Goal: Task Accomplishment & Management: Manage account settings

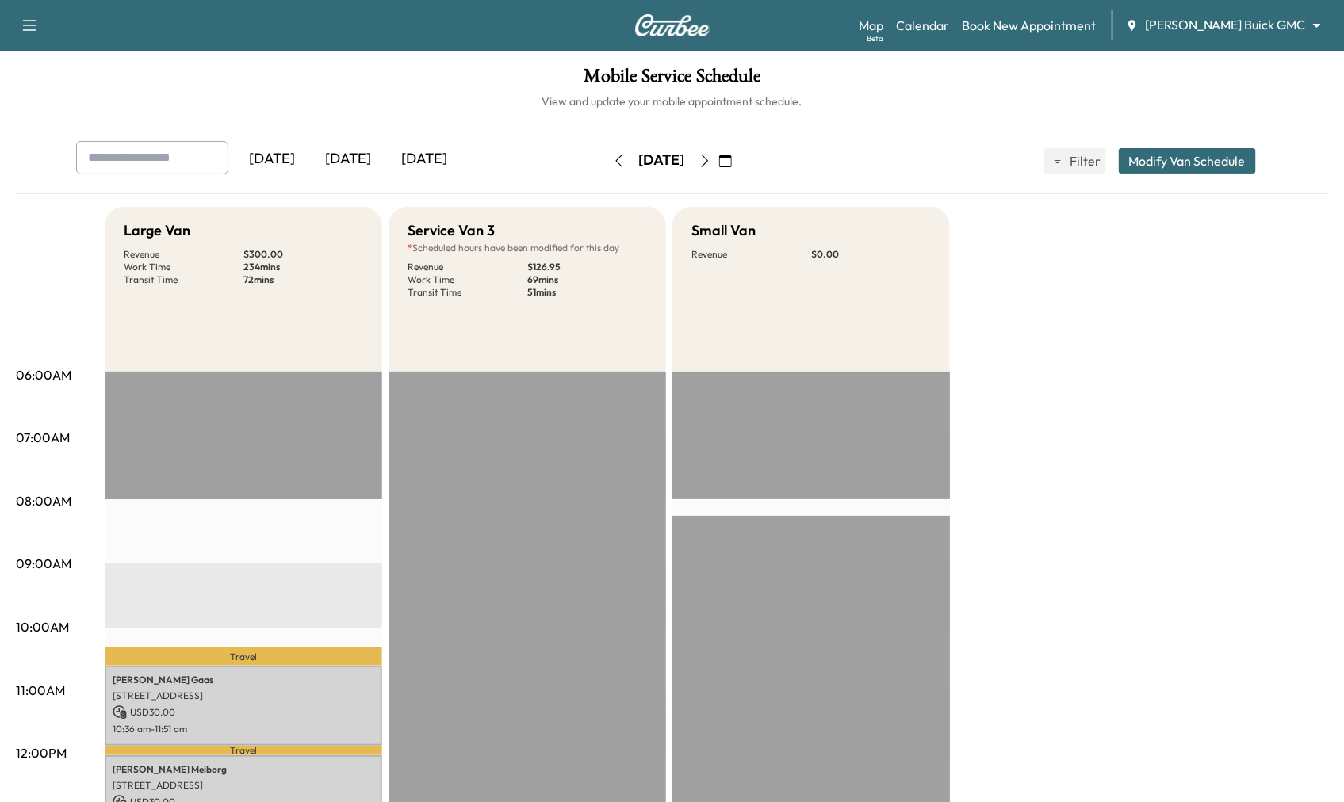
click at [359, 166] on div "[DATE]" at bounding box center [349, 159] width 76 height 36
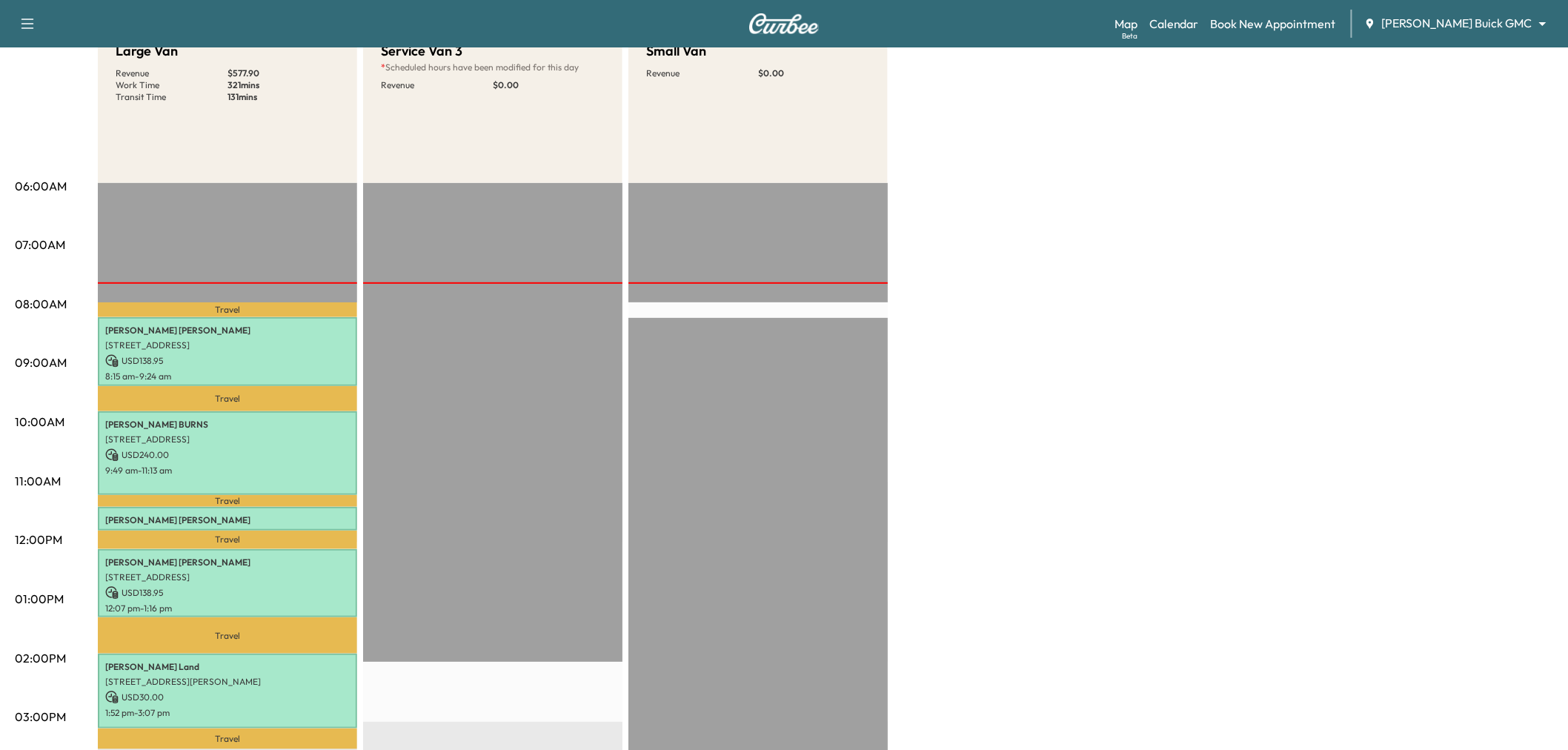
scroll to position [247, 0]
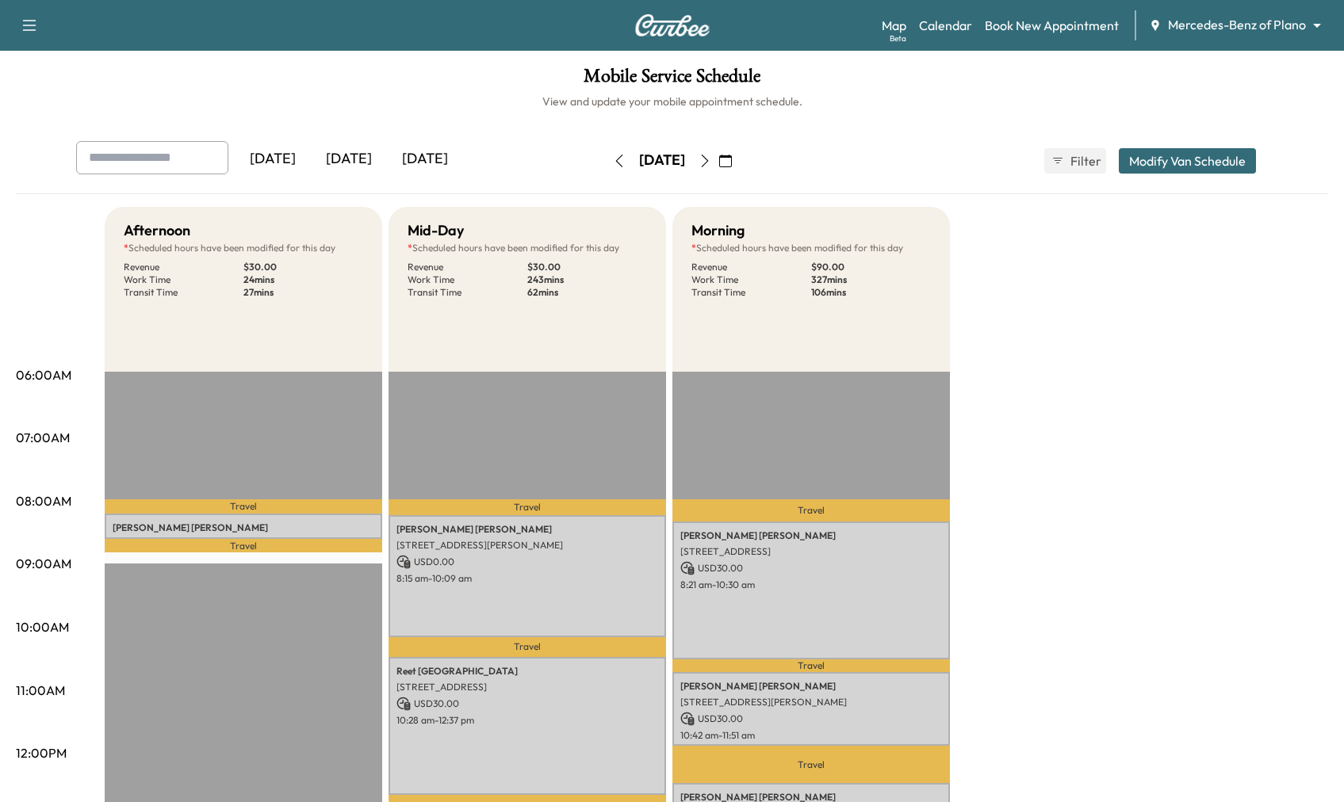
scroll to position [88, 0]
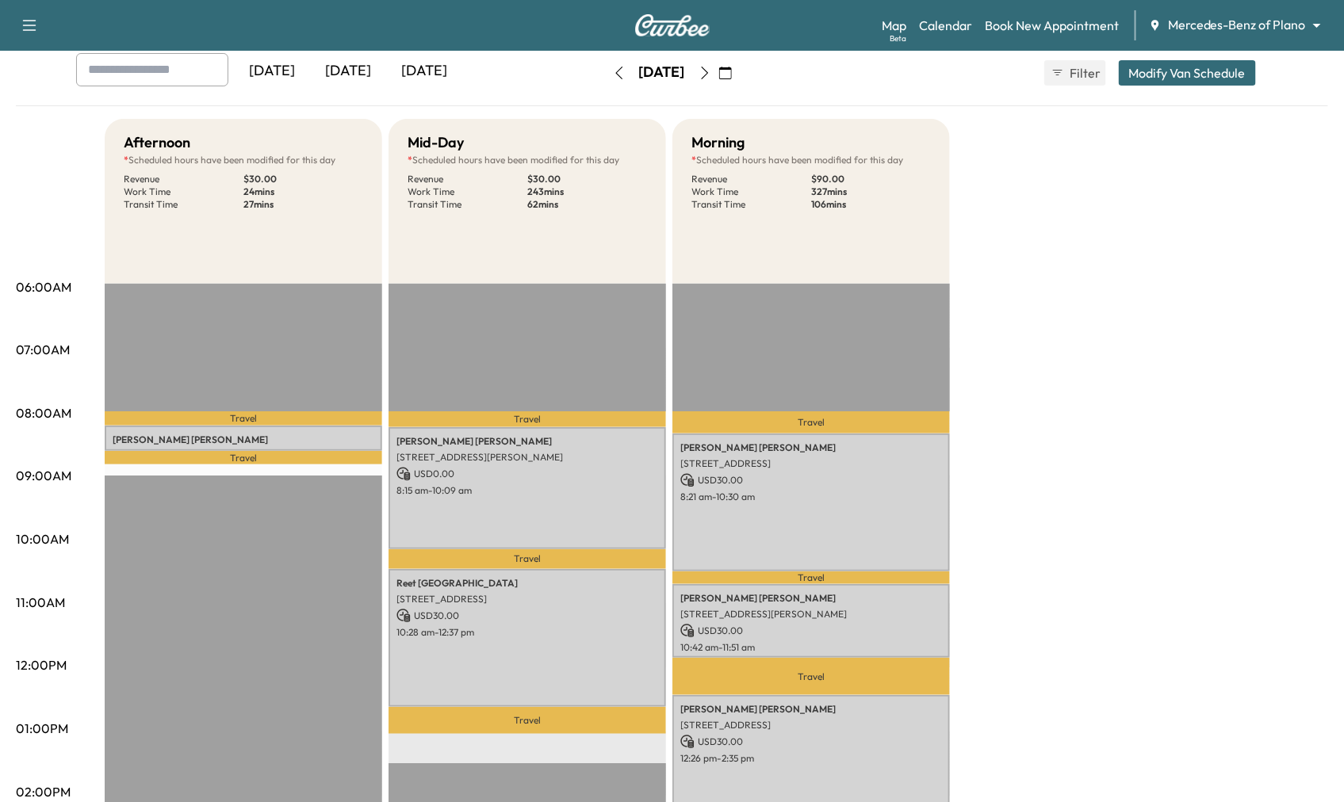
click at [349, 76] on div "[DATE]" at bounding box center [349, 71] width 76 height 36
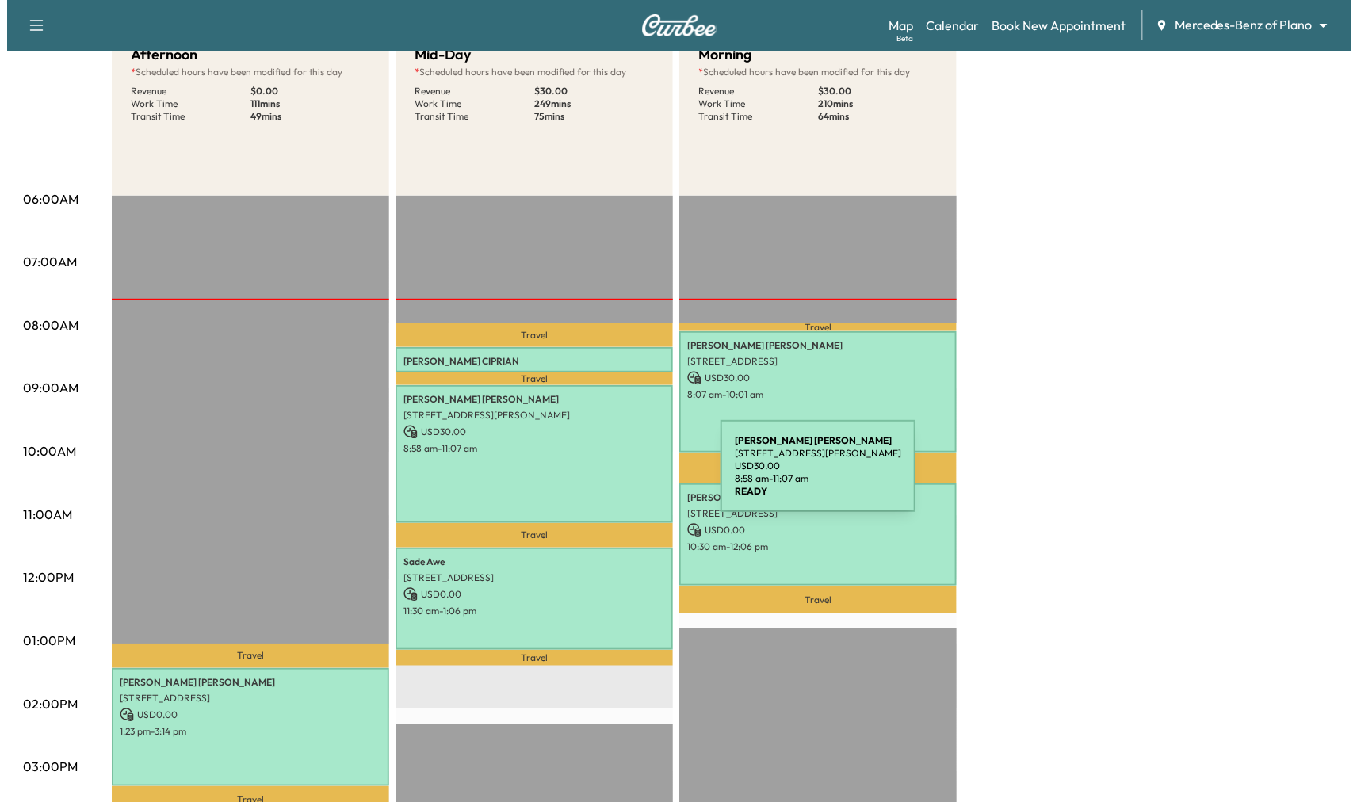
scroll to position [264, 0]
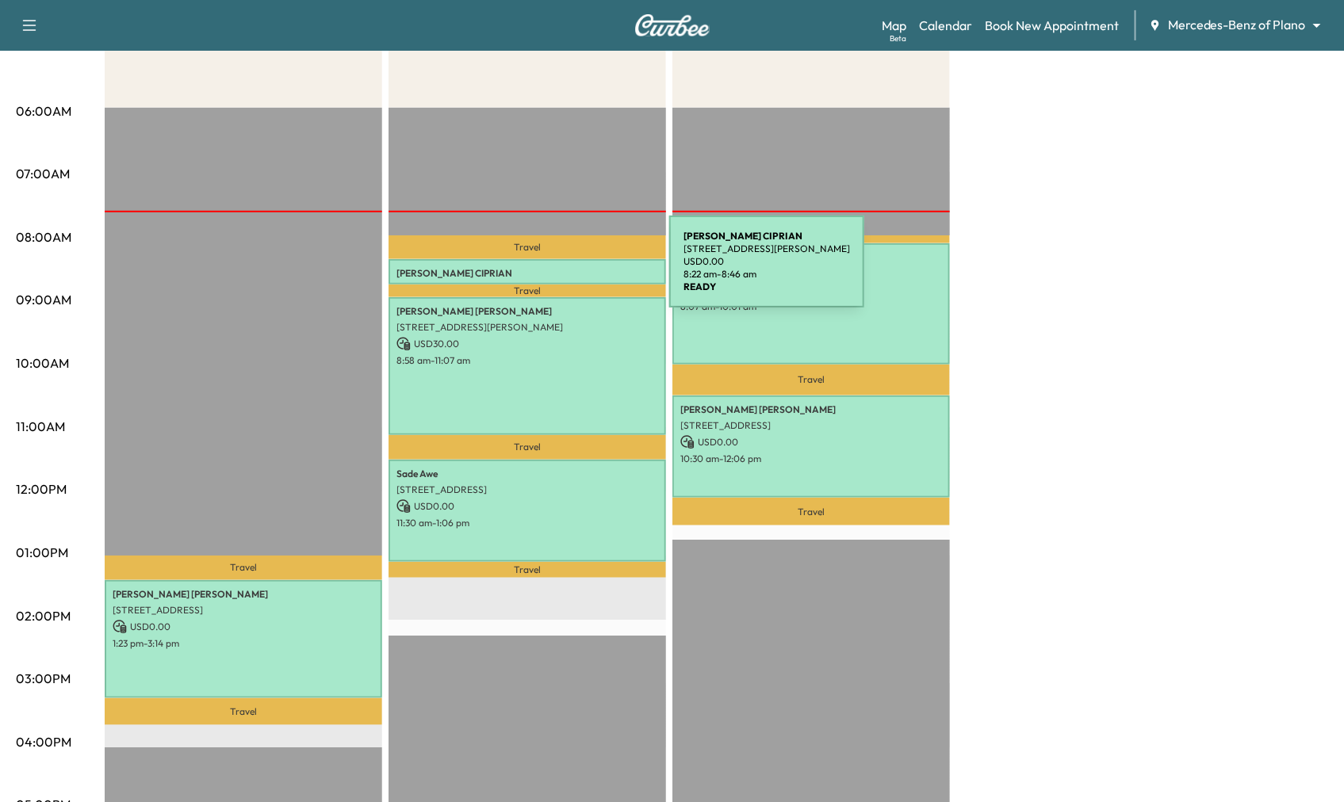
click at [550, 271] on p "WILSON CIPRIAN" at bounding box center [527, 273] width 262 height 13
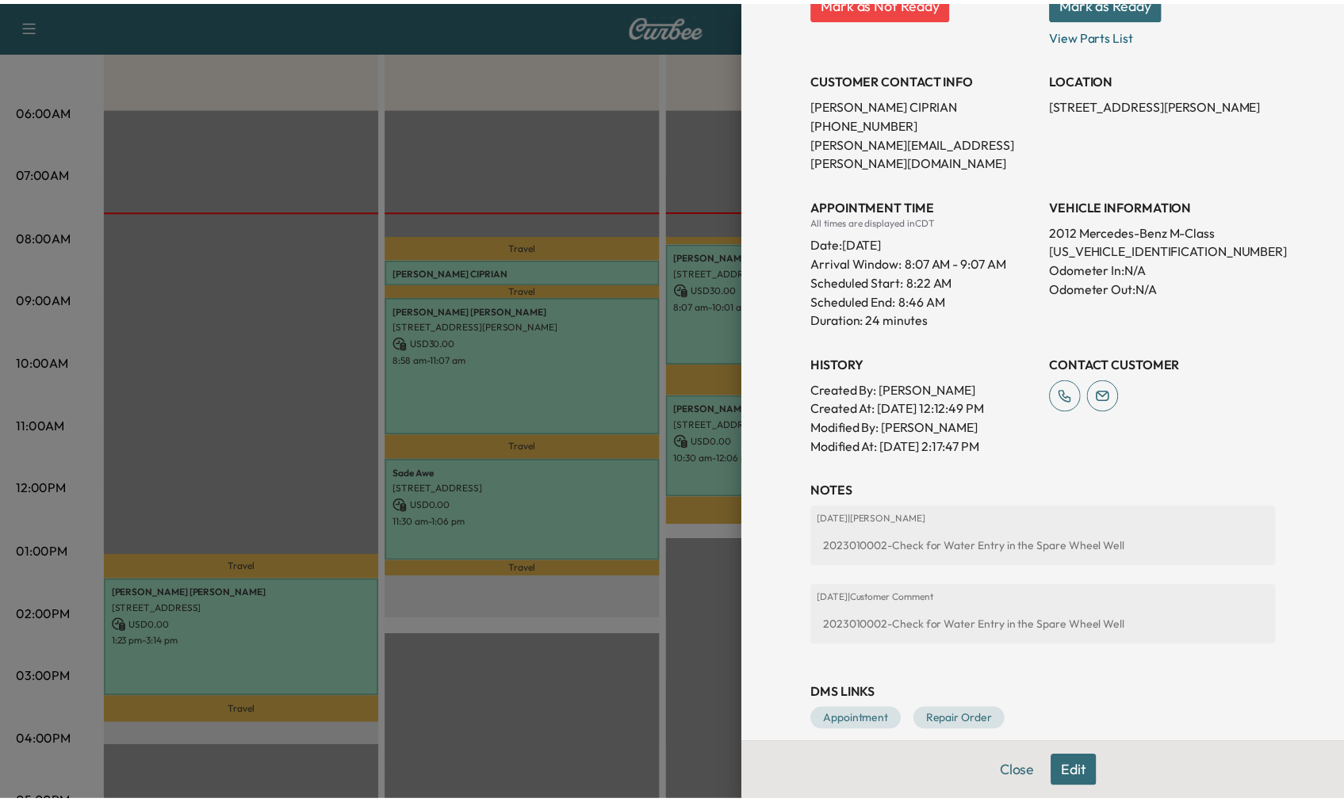
scroll to position [11, 0]
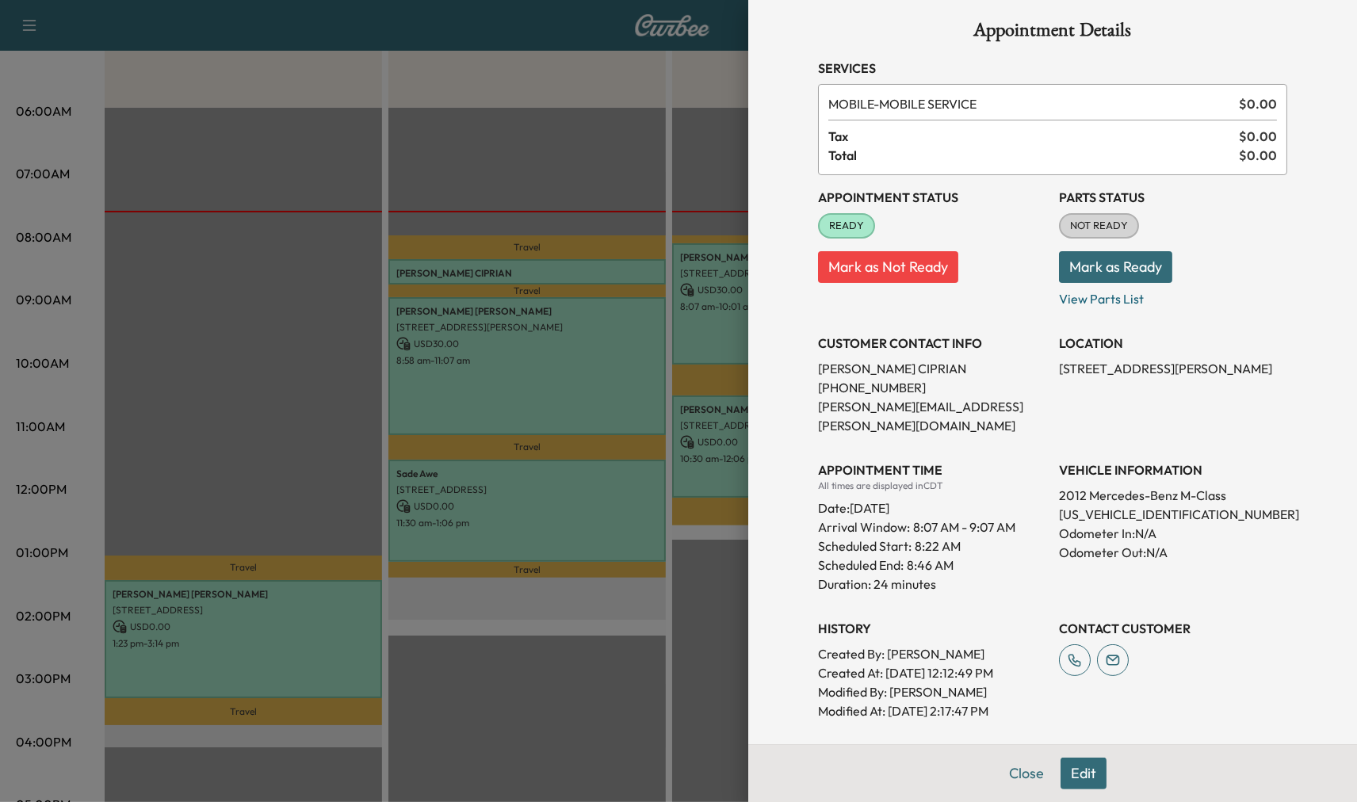
click at [591, 369] on div at bounding box center [678, 401] width 1357 height 802
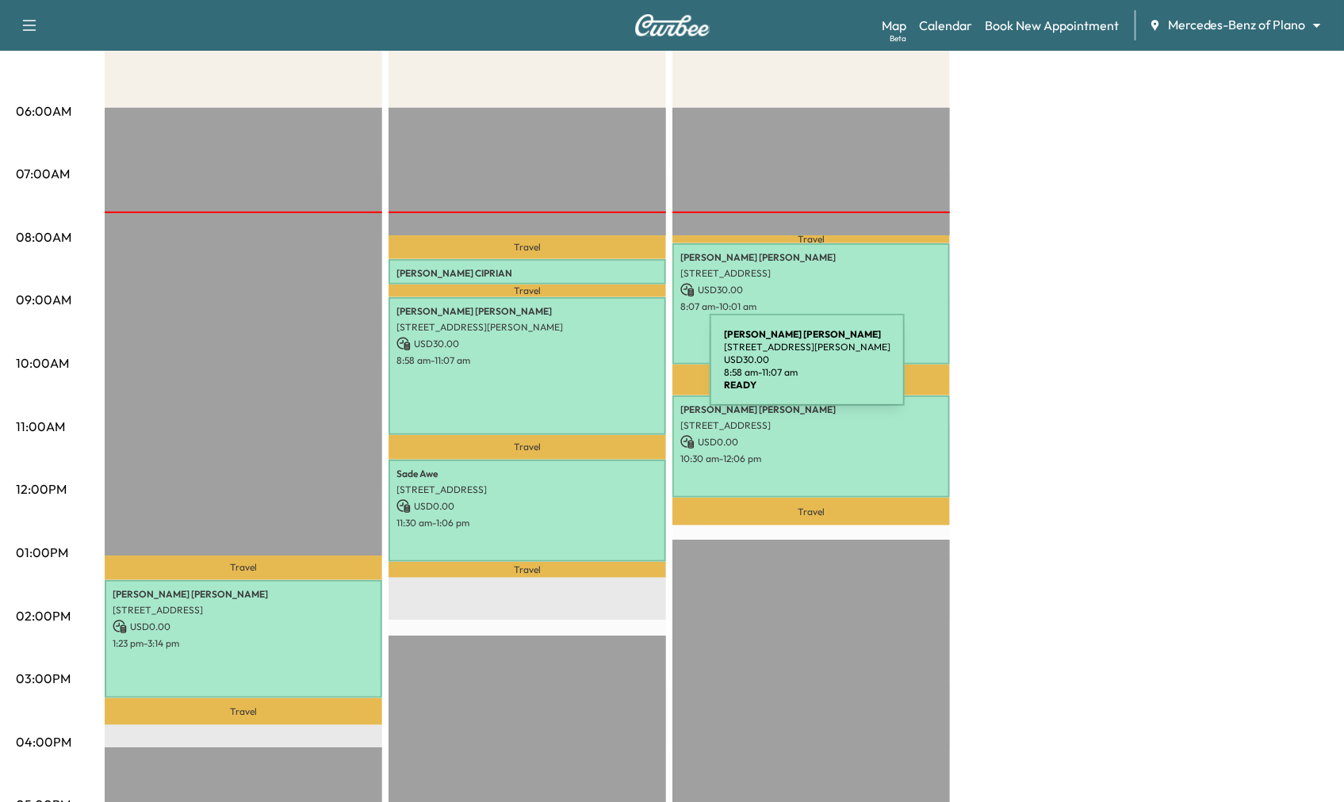
click at [591, 369] on div "Christina Arteaga 537 BRAMANTE DR, PLANO, TX 75075, USA USD 30.00 8:58 am - 11:…" at bounding box center [526, 366] width 277 height 138
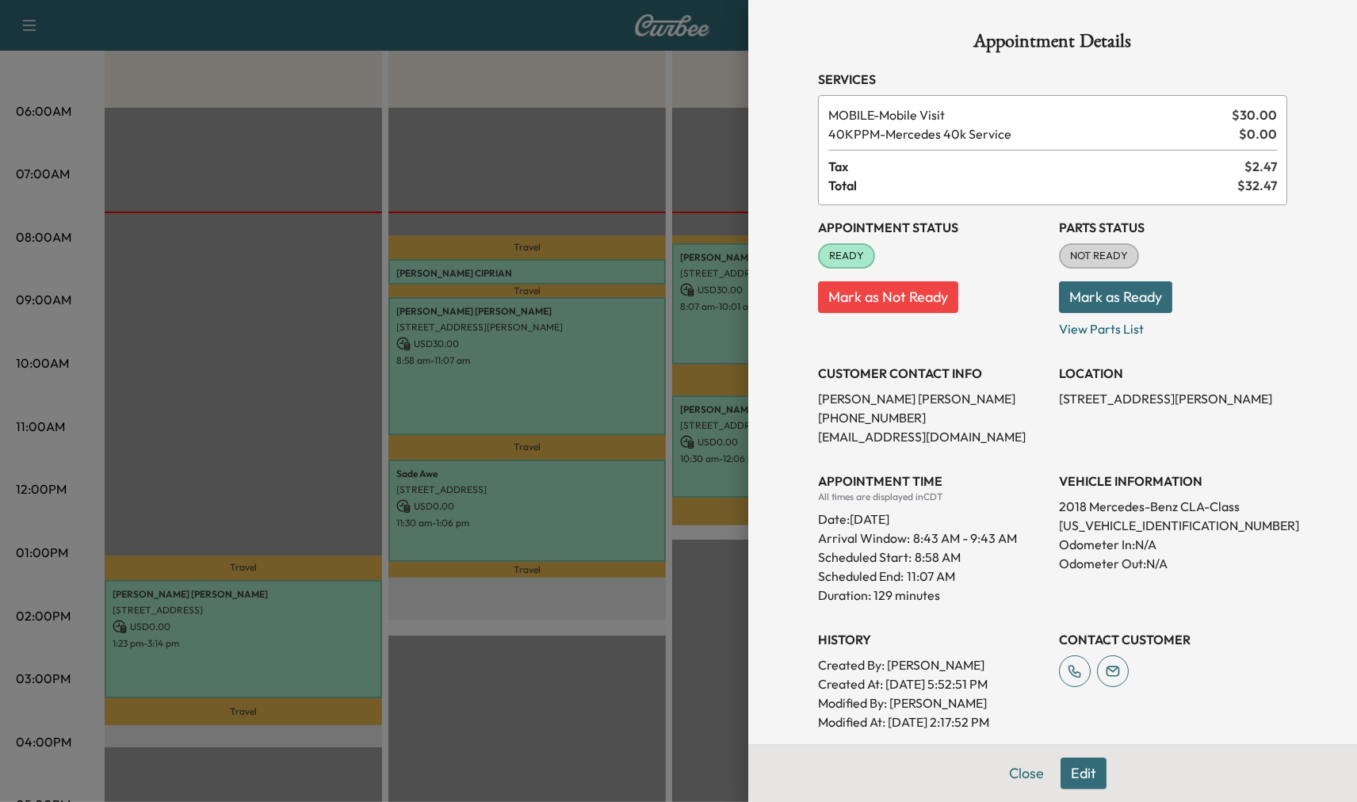
click at [559, 513] on div at bounding box center [678, 401] width 1357 height 802
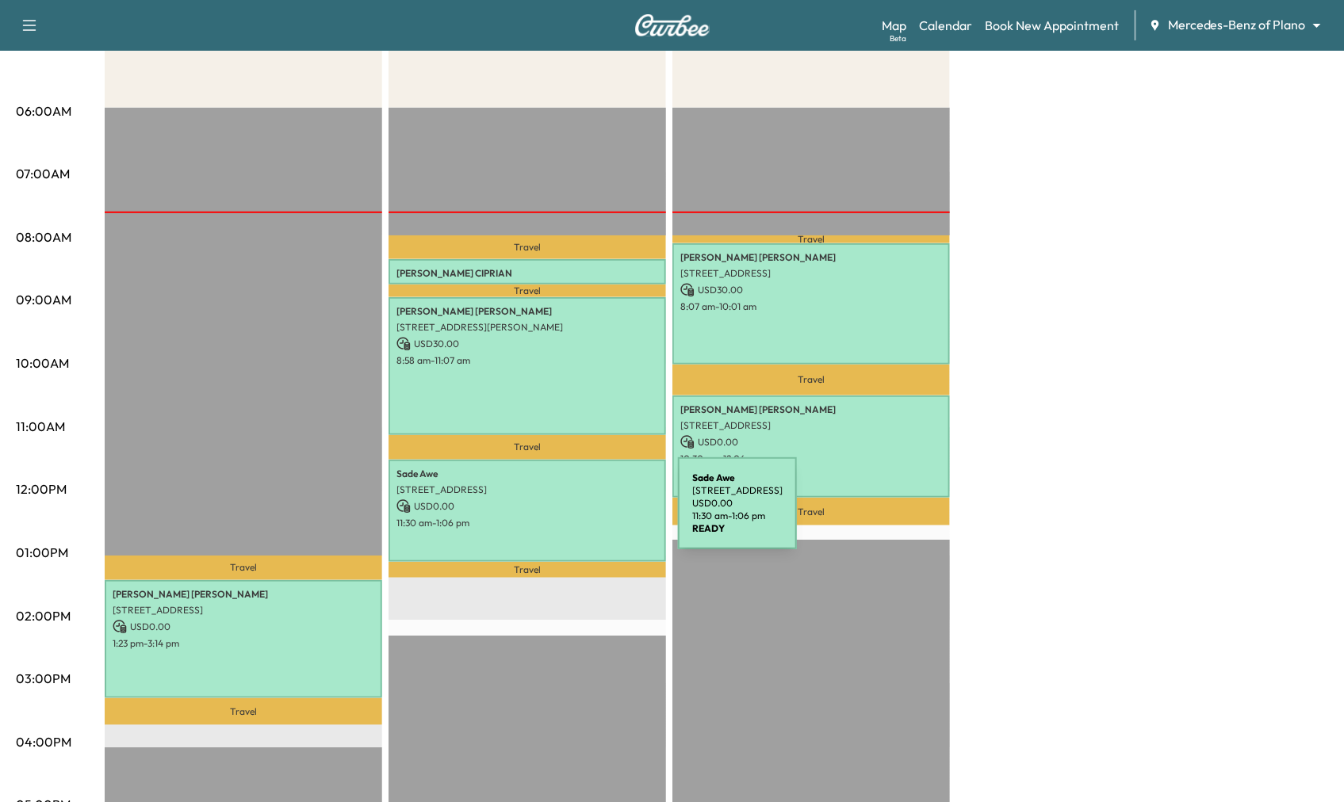
click at [559, 517] on p "11:30 am - 1:06 pm" at bounding box center [527, 523] width 262 height 13
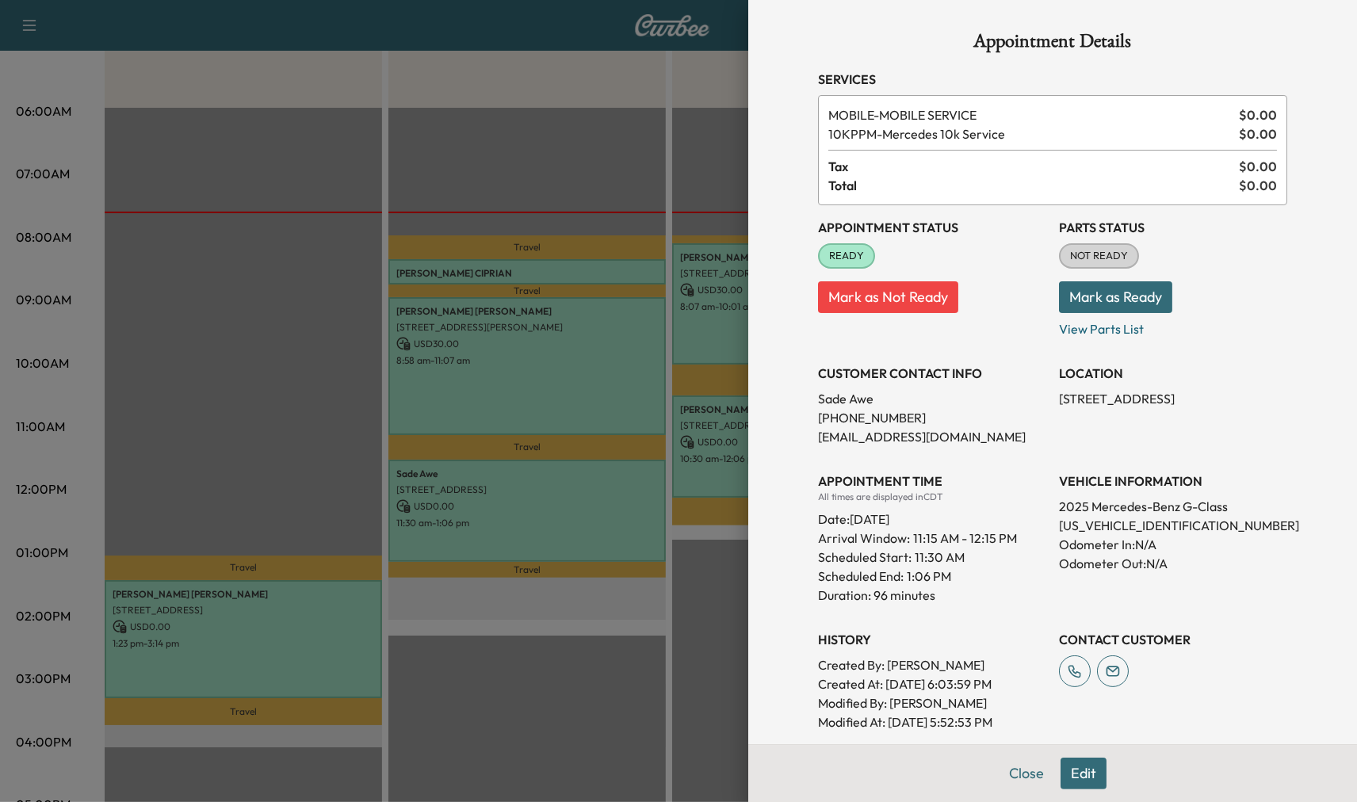
click at [587, 495] on div at bounding box center [678, 401] width 1357 height 802
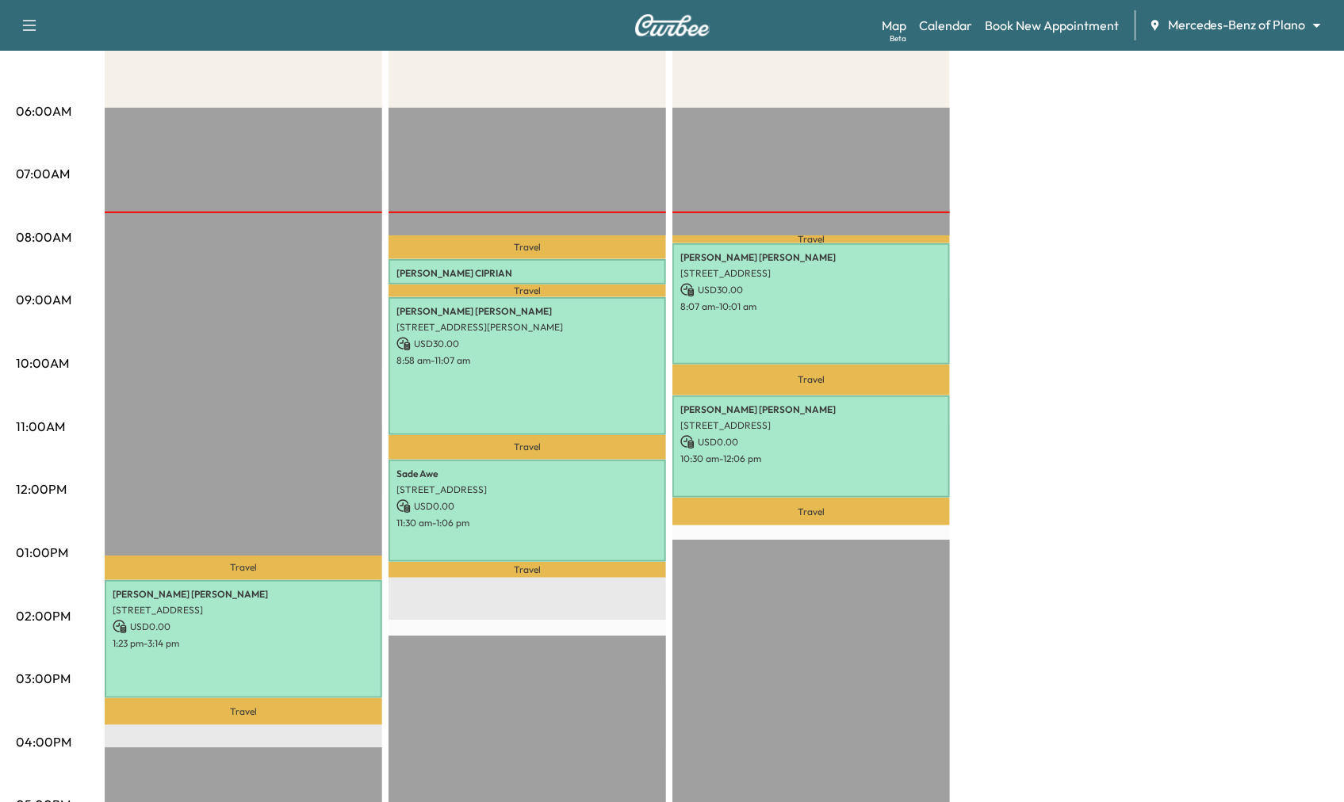
click at [815, 327] on div "Ellen Bertels 6400 Windcrest Drive, #1620, Plano, TX 75024, US USD 30.00 8:07 a…" at bounding box center [810, 303] width 277 height 121
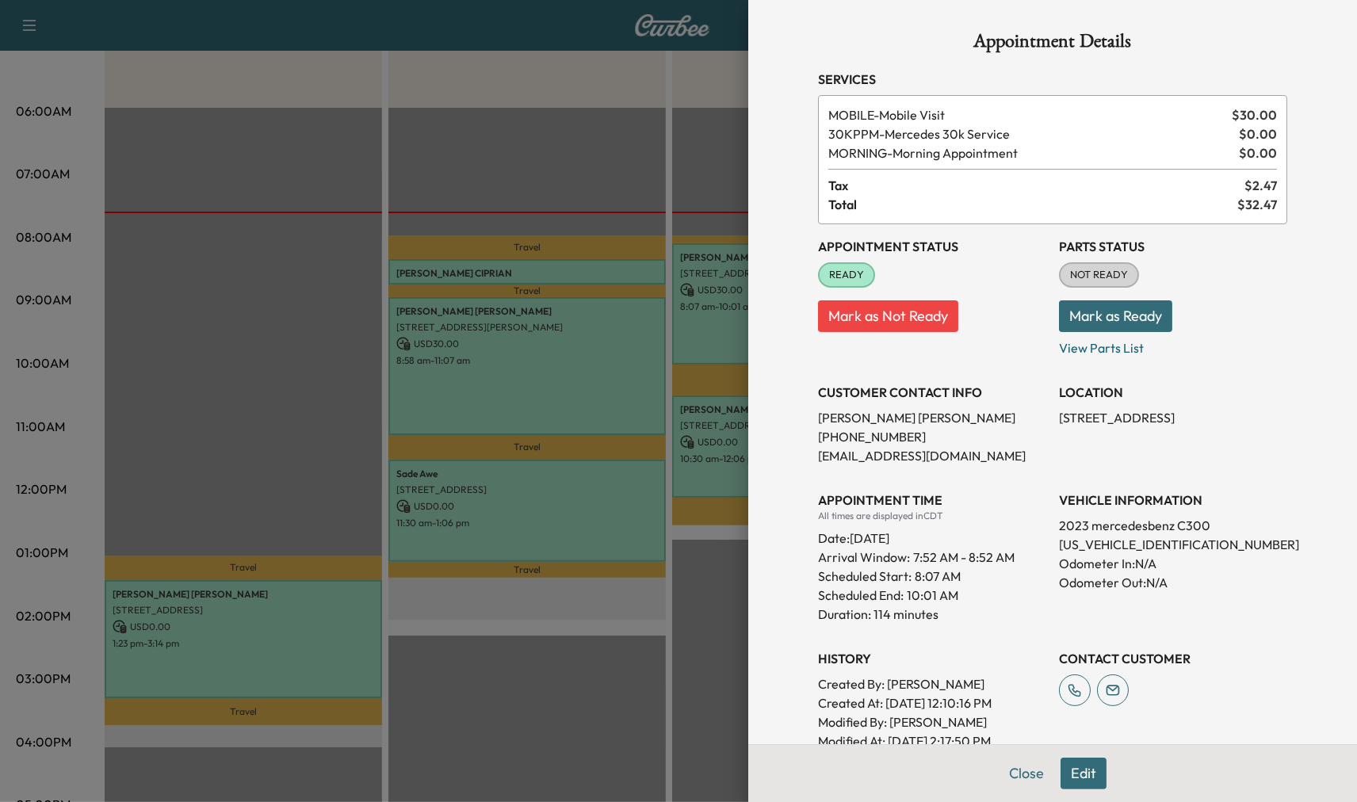
click at [640, 352] on div at bounding box center [678, 401] width 1357 height 802
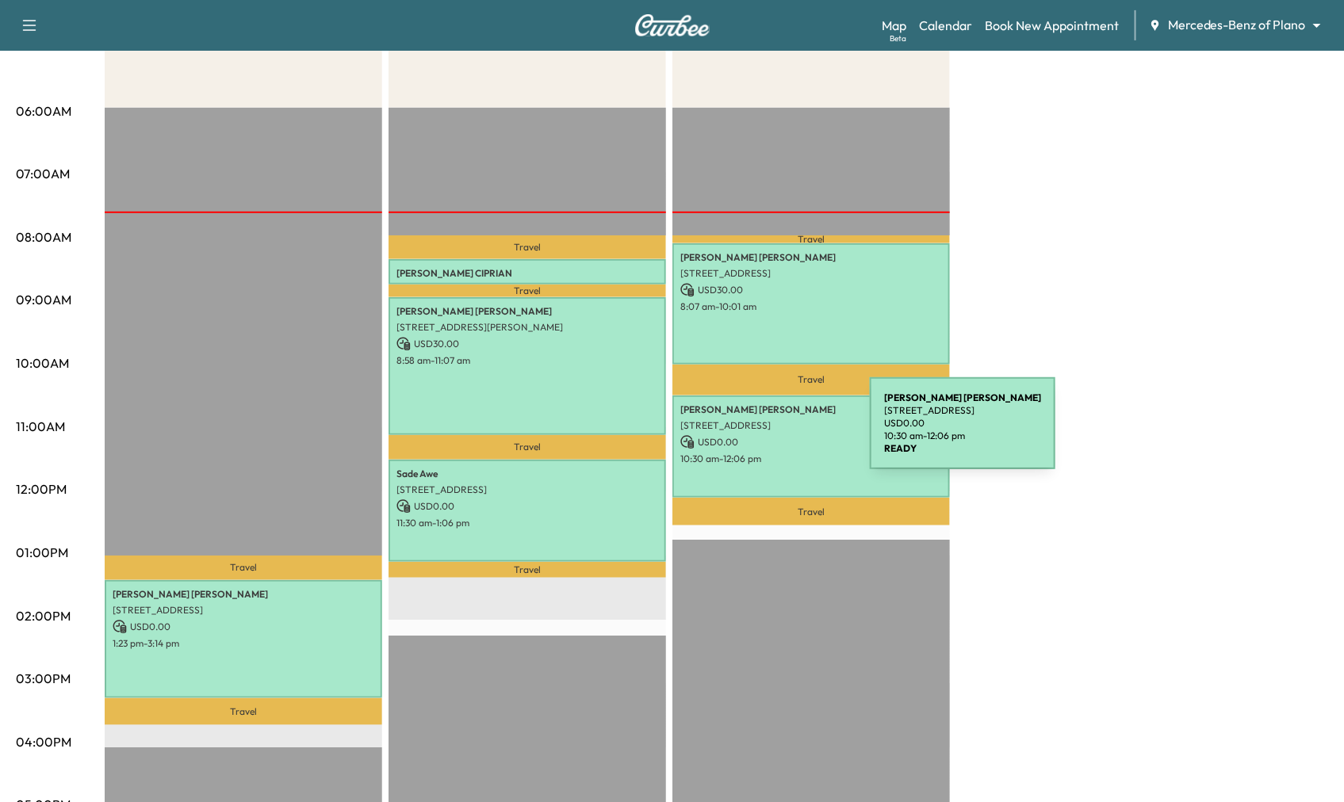
click at [777, 446] on div "NATHAN MALONE 4000 Heritage Trail, Celina, TX 75009, US USD 0.00 10:30 am - 12:…" at bounding box center [810, 447] width 277 height 102
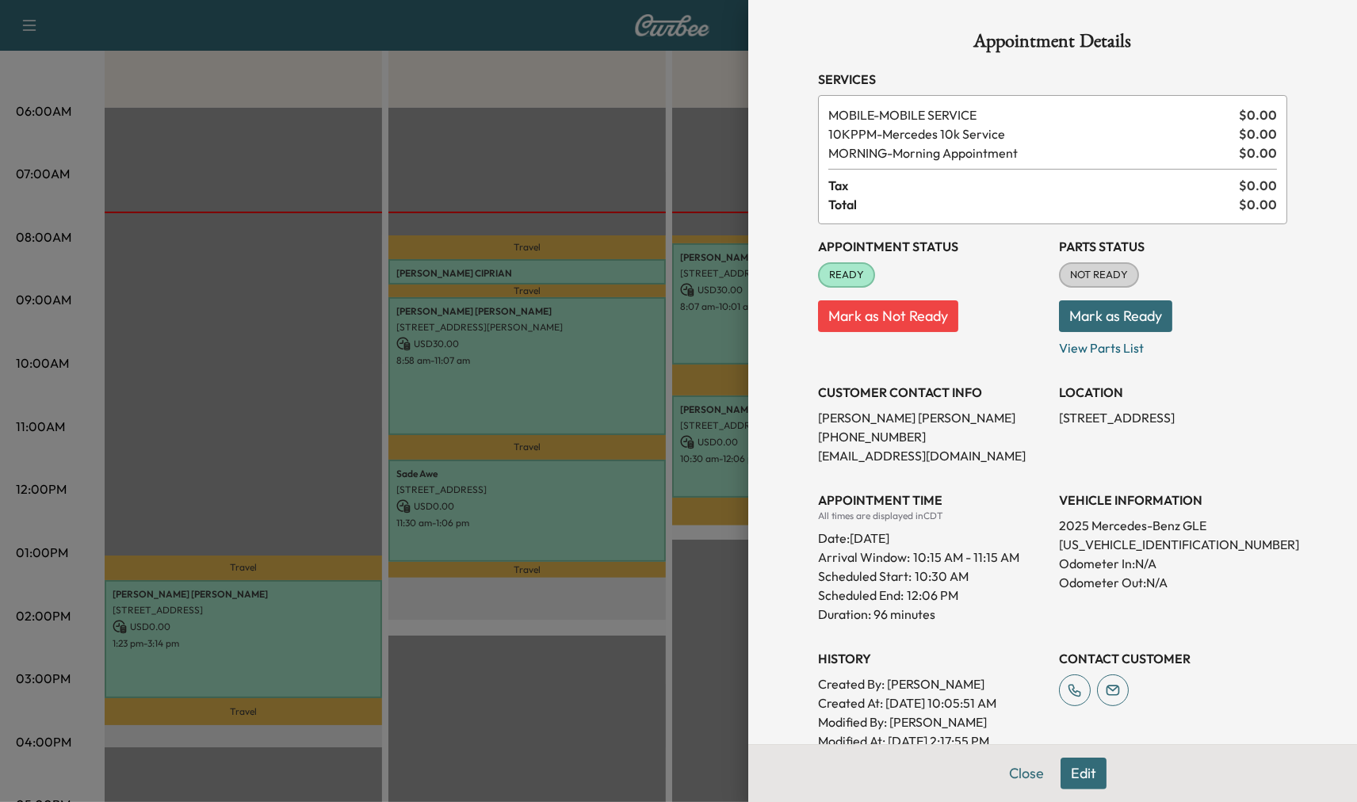
click at [716, 462] on div at bounding box center [678, 401] width 1357 height 802
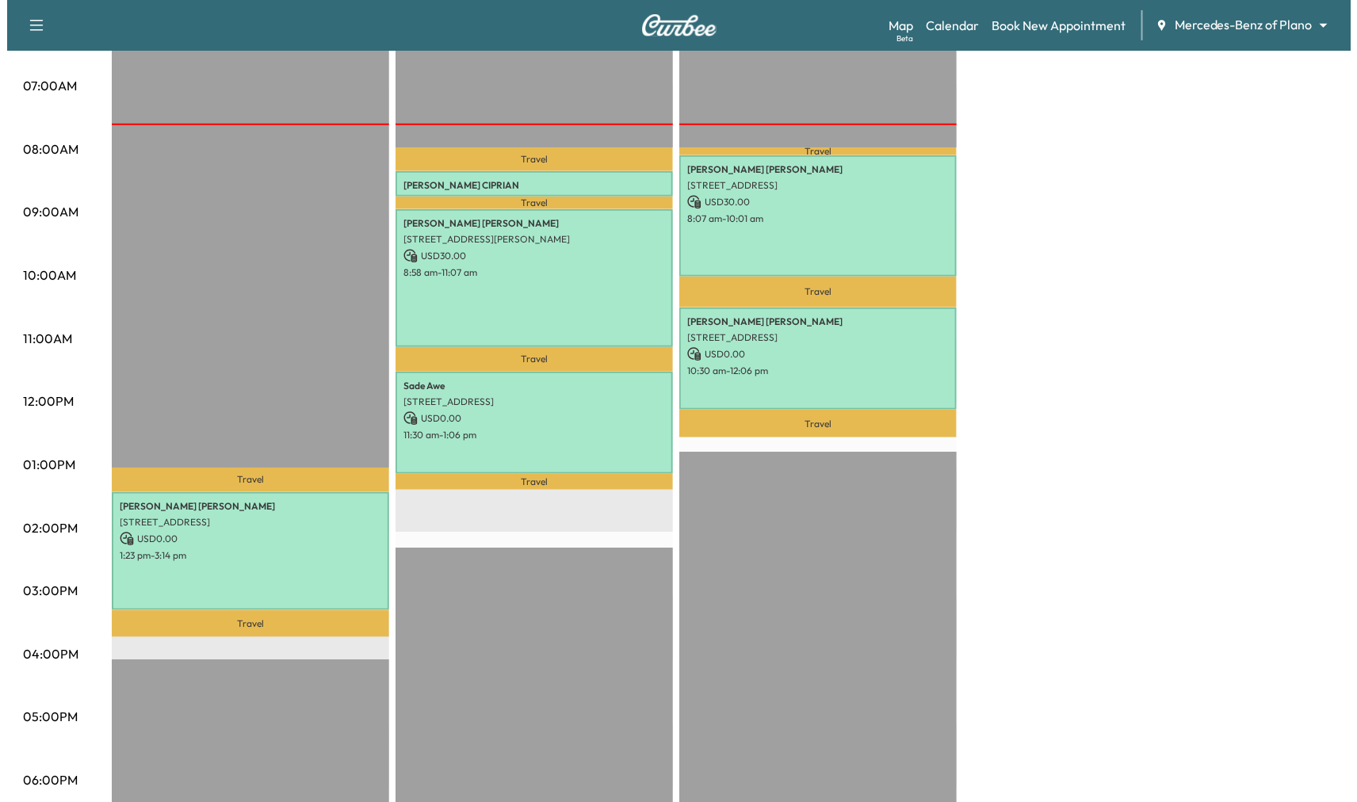
scroll to position [264, 0]
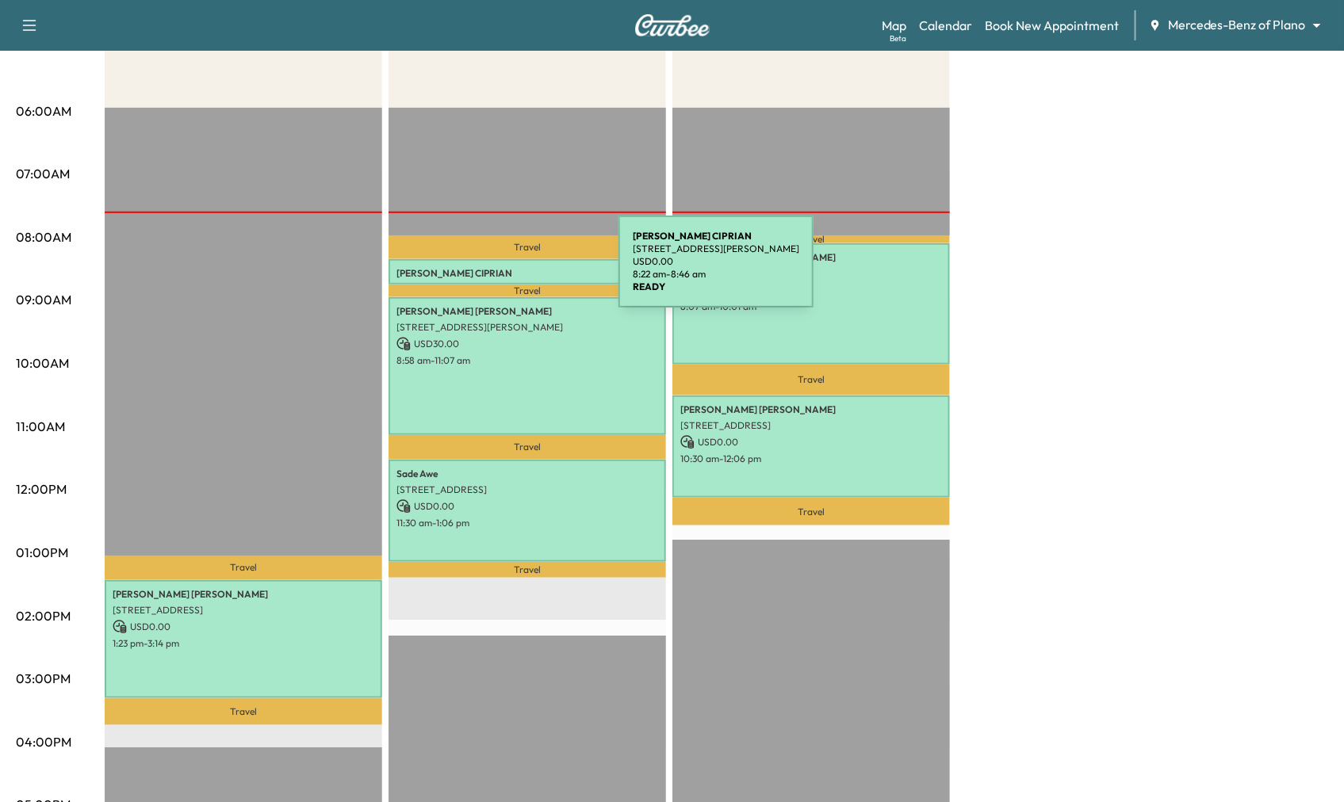
click at [499, 271] on p "WILSON CIPRIAN" at bounding box center [527, 273] width 262 height 13
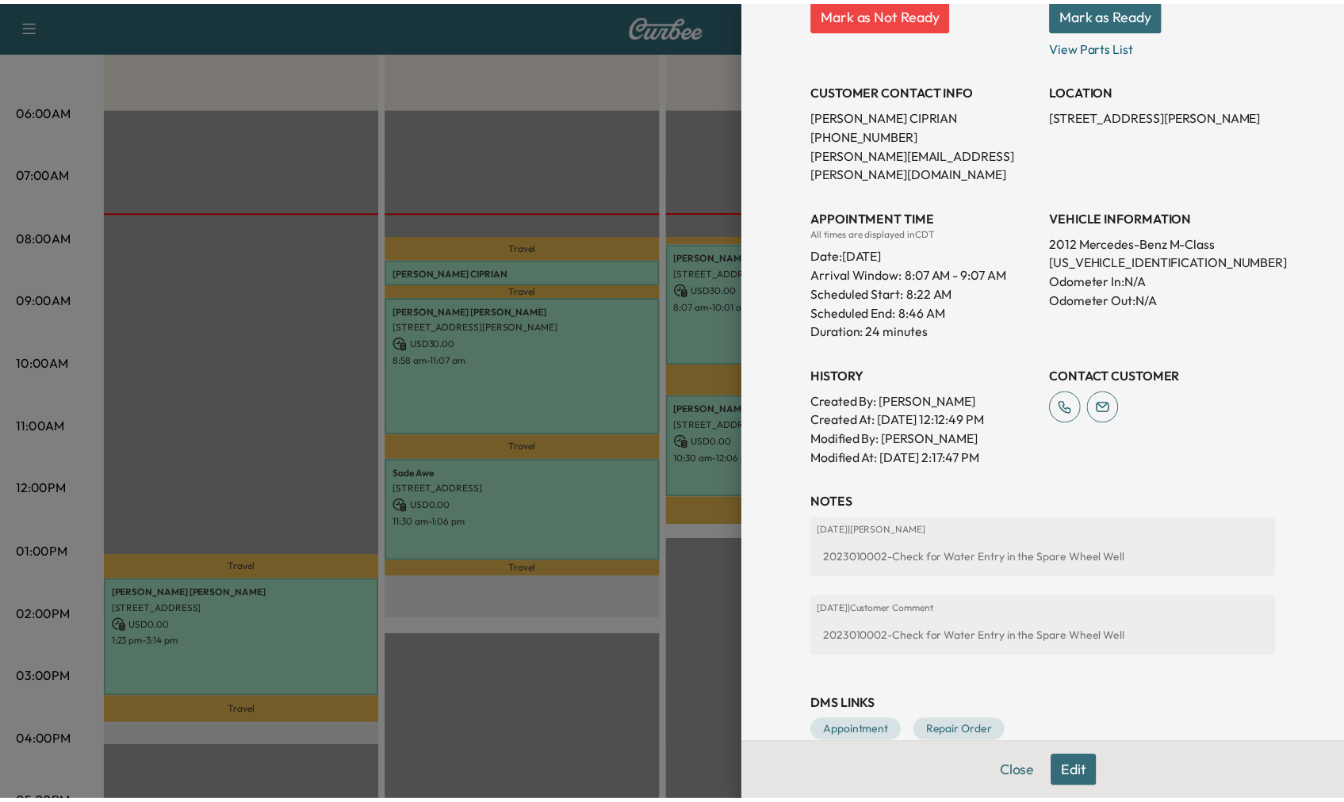
scroll to position [275, 0]
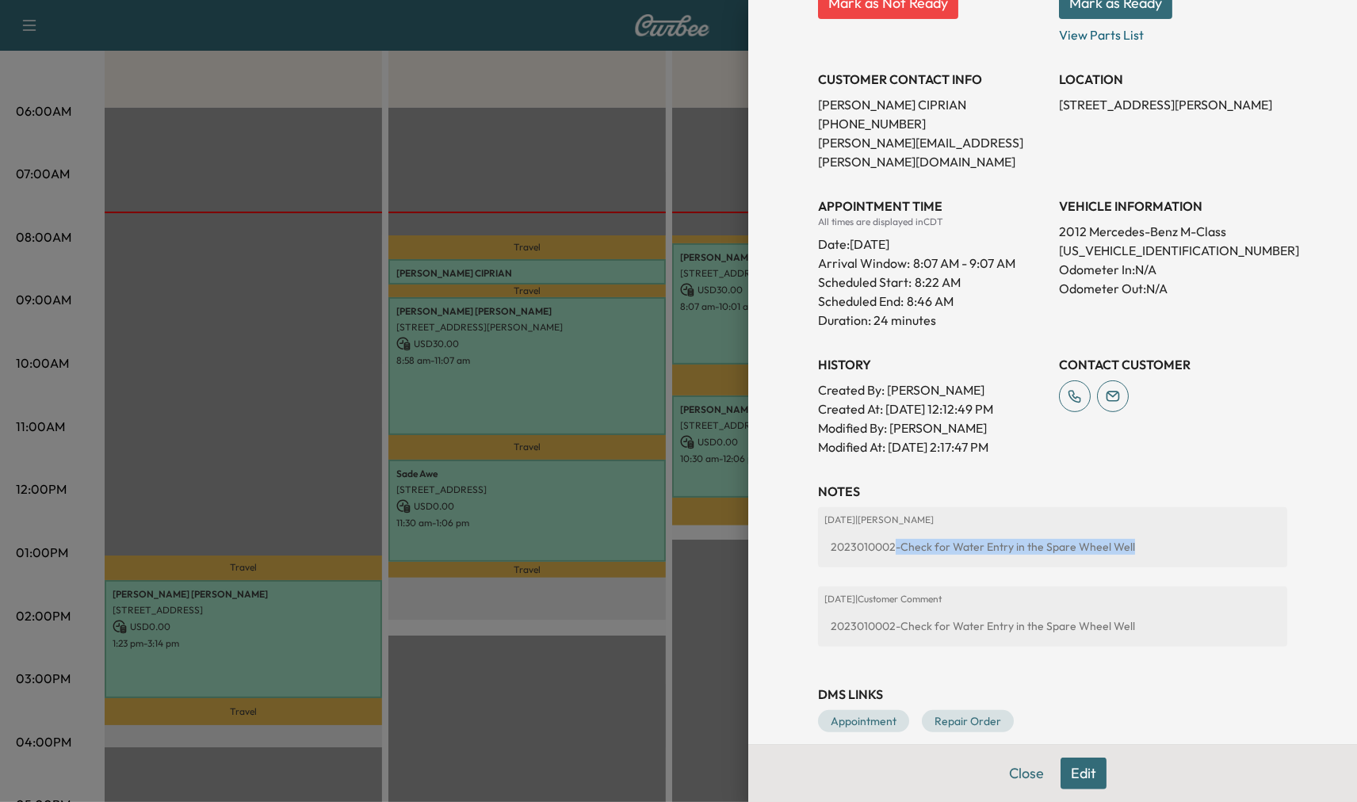
drag, startPoint x: 883, startPoint y: 524, endPoint x: 1197, endPoint y: 537, distance: 314.2
click at [1197, 537] on div "2023010002-Check for Water Entry in the Spare Wheel Well" at bounding box center [1052, 547] width 457 height 29
click at [1181, 536] on div "2023010002-Check for Water Entry in the Spare Wheel Well" at bounding box center [1052, 547] width 457 height 29
click at [545, 382] on div at bounding box center [678, 401] width 1357 height 802
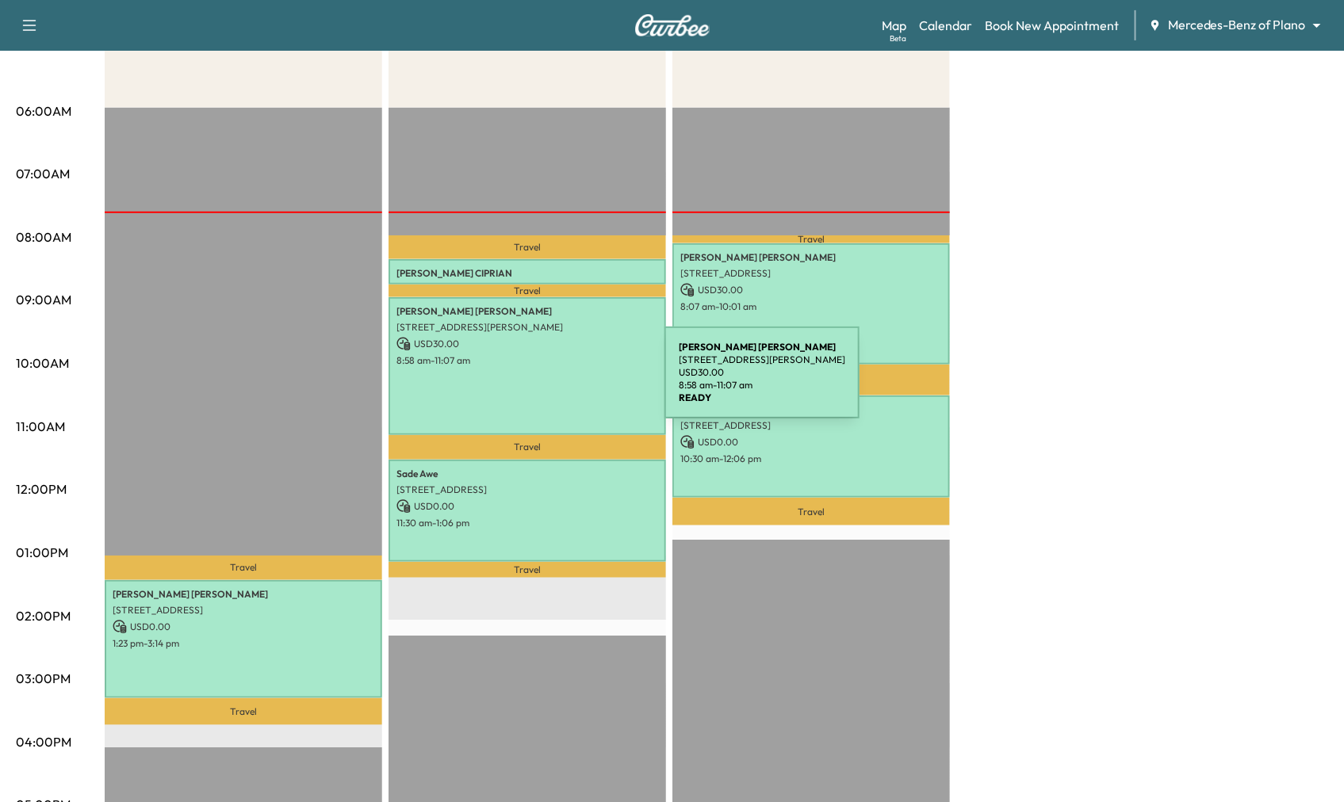
click at [545, 382] on div "Christina Arteaga 537 BRAMANTE DR, PLANO, TX 75075, USA USD 30.00 8:58 am - 11:…" at bounding box center [526, 366] width 277 height 138
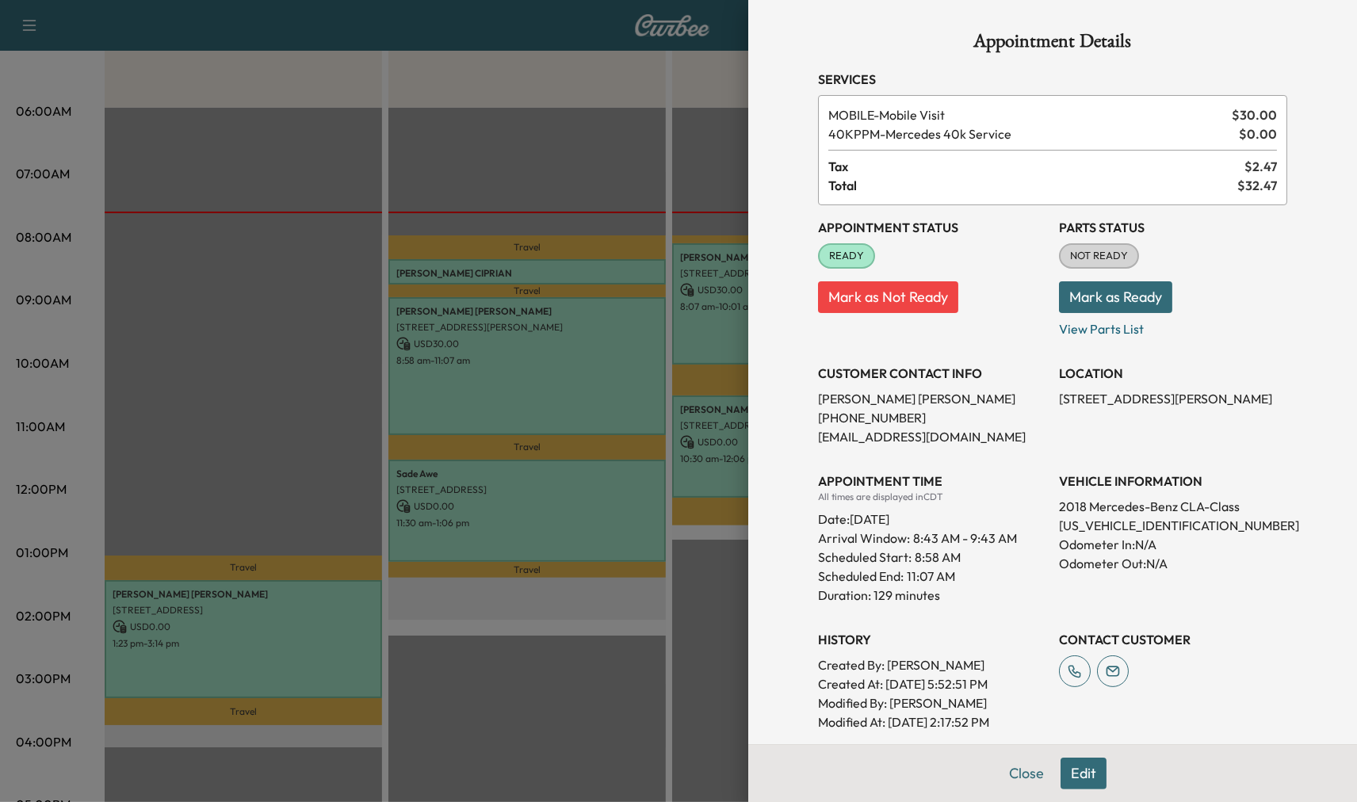
click at [545, 471] on div at bounding box center [678, 401] width 1357 height 802
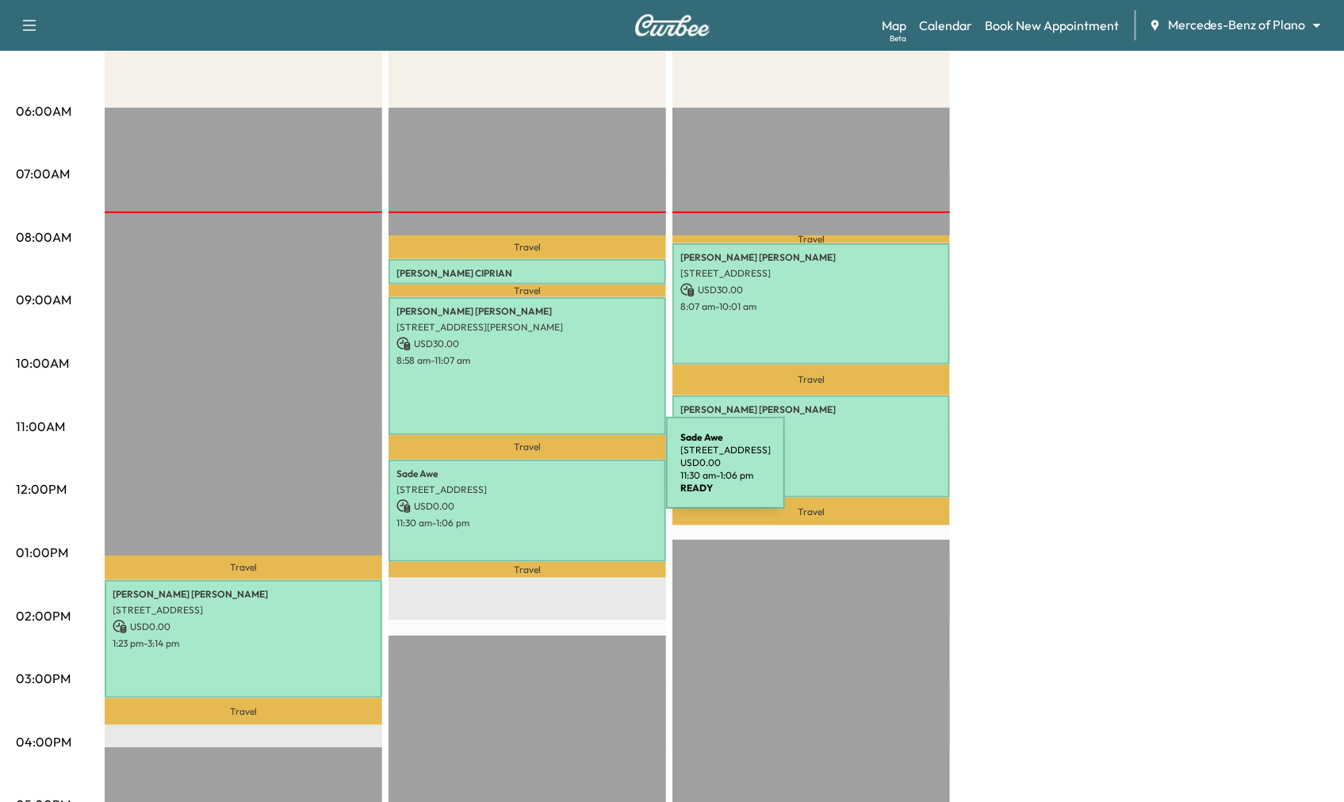
click at [565, 503] on p "USD 0.00" at bounding box center [527, 506] width 262 height 14
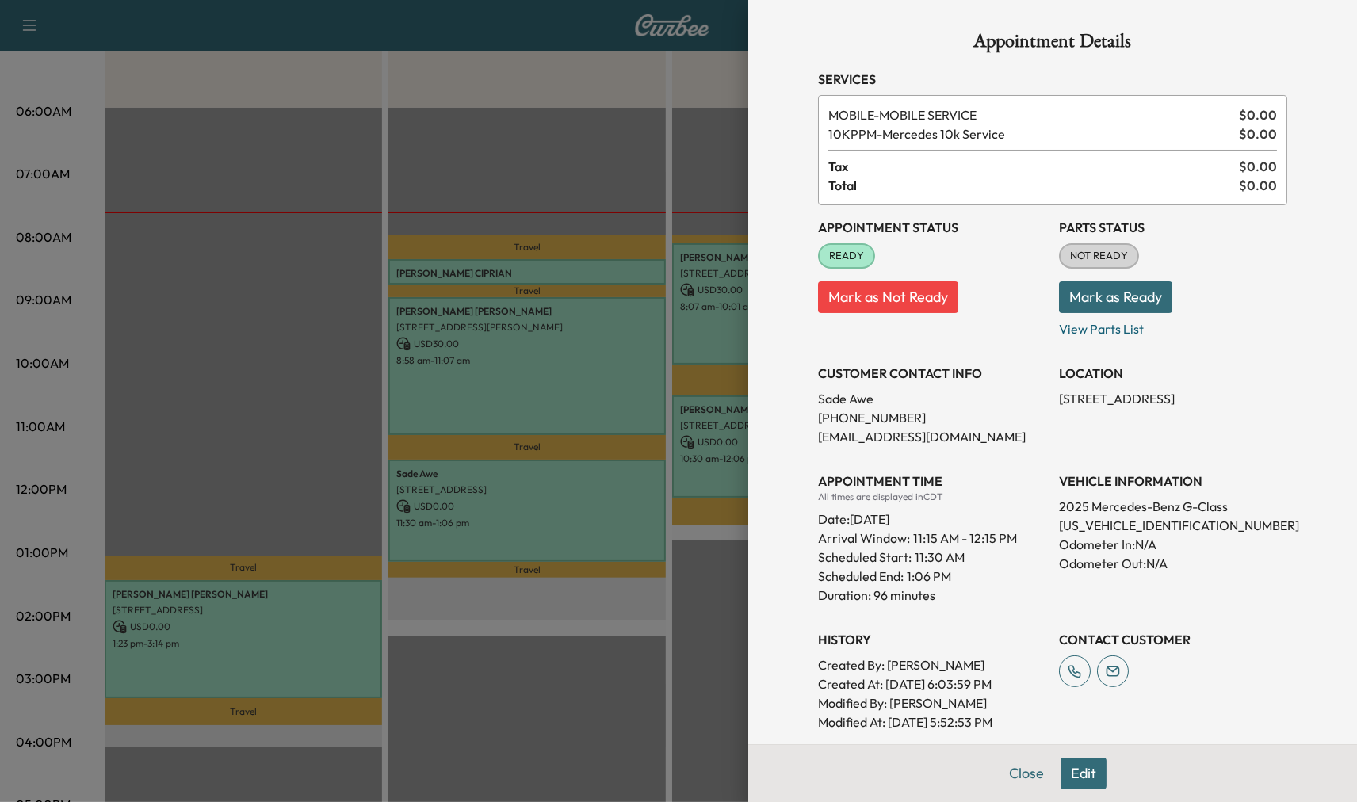
click at [631, 504] on div at bounding box center [678, 401] width 1357 height 802
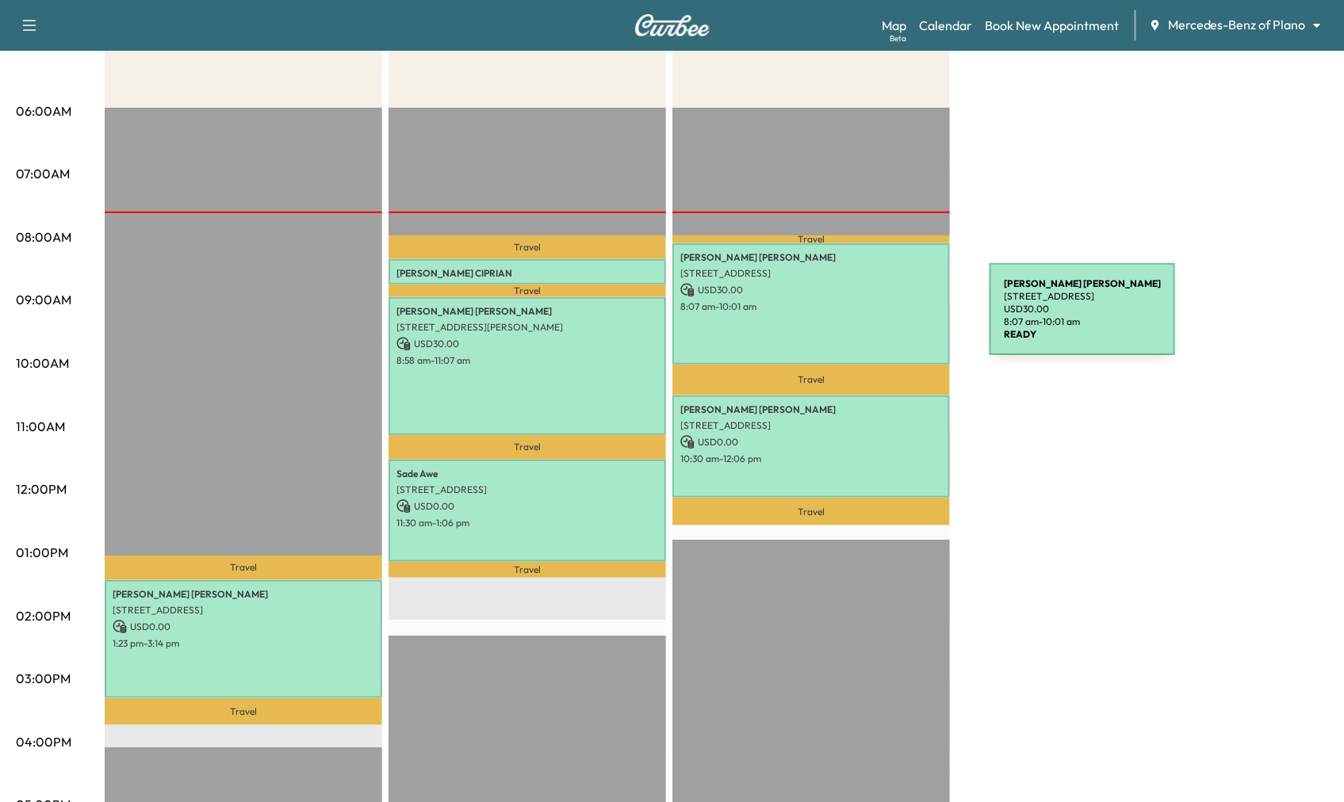
click at [870, 319] on div "Ellen Bertels 6400 Windcrest Drive, #1620, Plano, TX 75024, US USD 30.00 8:07 a…" at bounding box center [810, 303] width 277 height 121
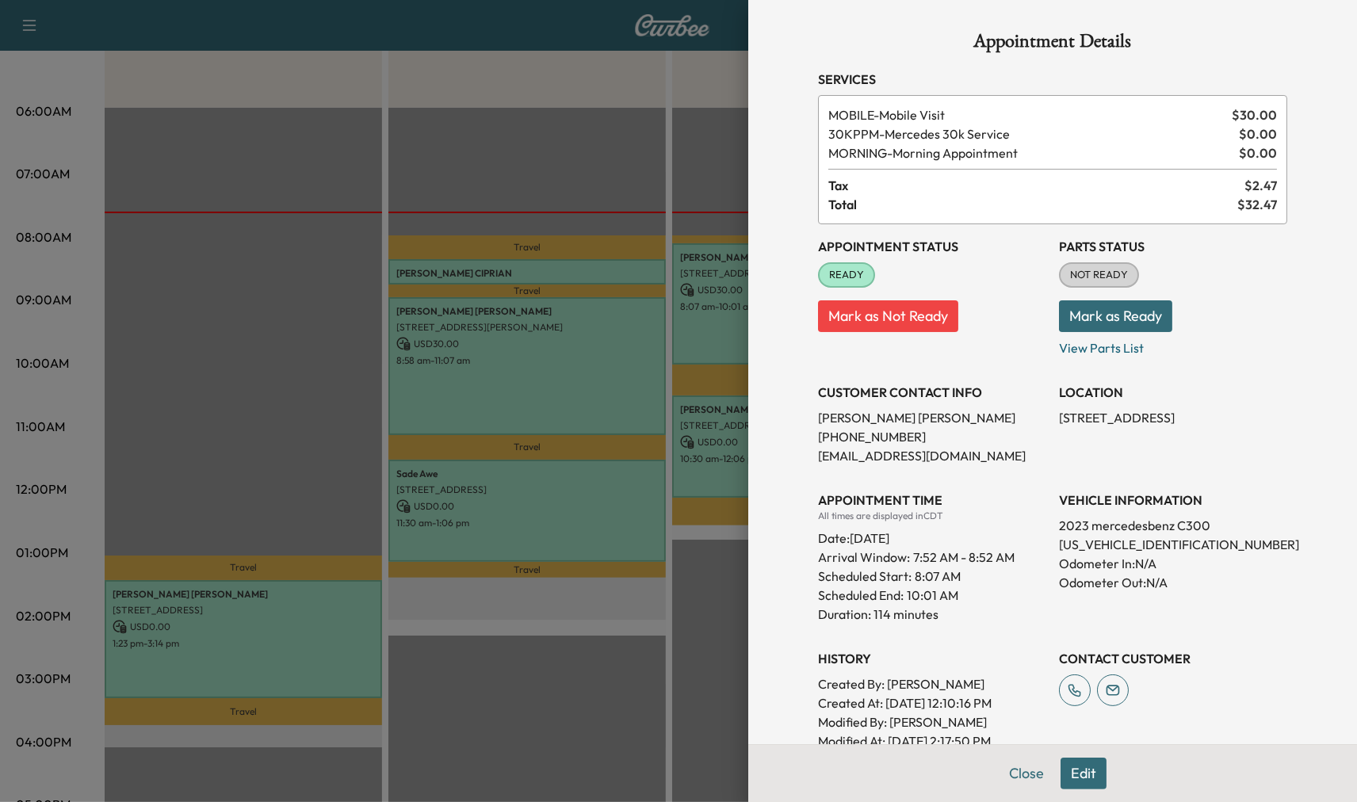
click at [755, 344] on div "Appointment Details Services MOBILE - Mobile Visit $ 30.00 30KPPM - Mercedes 30…" at bounding box center [1052, 401] width 609 height 802
click at [733, 458] on div at bounding box center [678, 401] width 1357 height 802
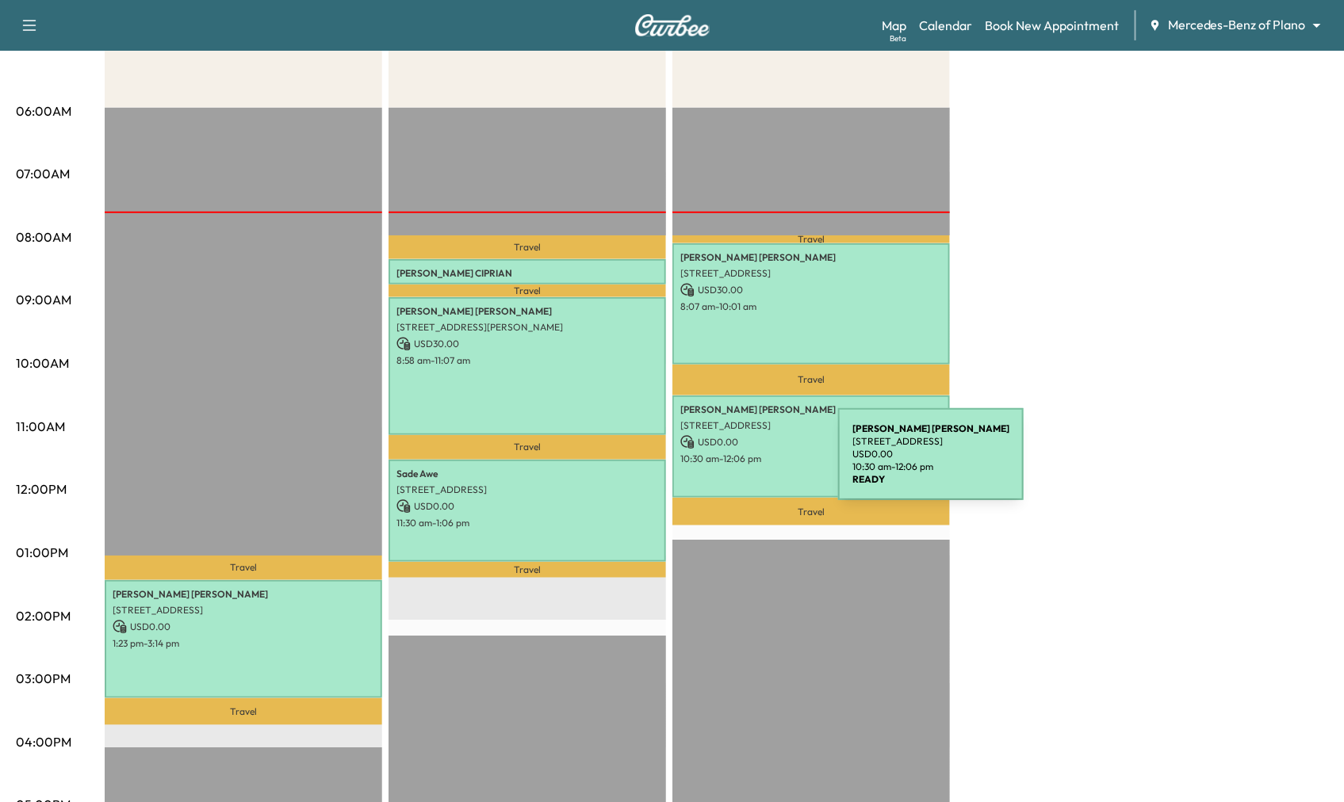
click at [719, 464] on div "NATHAN MALONE 4000 Heritage Trail, Celina, TX 75009, US USD 0.00 10:30 am - 12:…" at bounding box center [810, 447] width 277 height 102
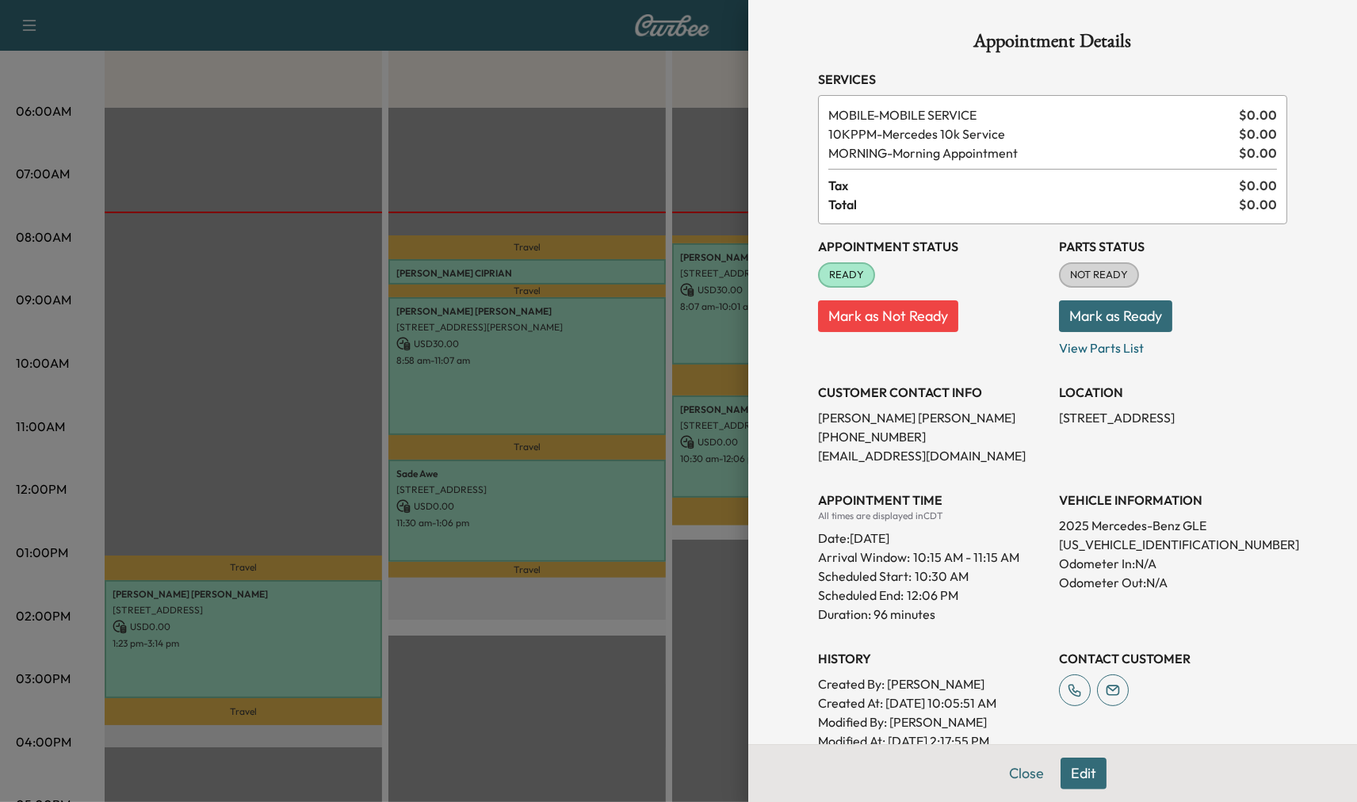
click at [705, 461] on div at bounding box center [678, 401] width 1357 height 802
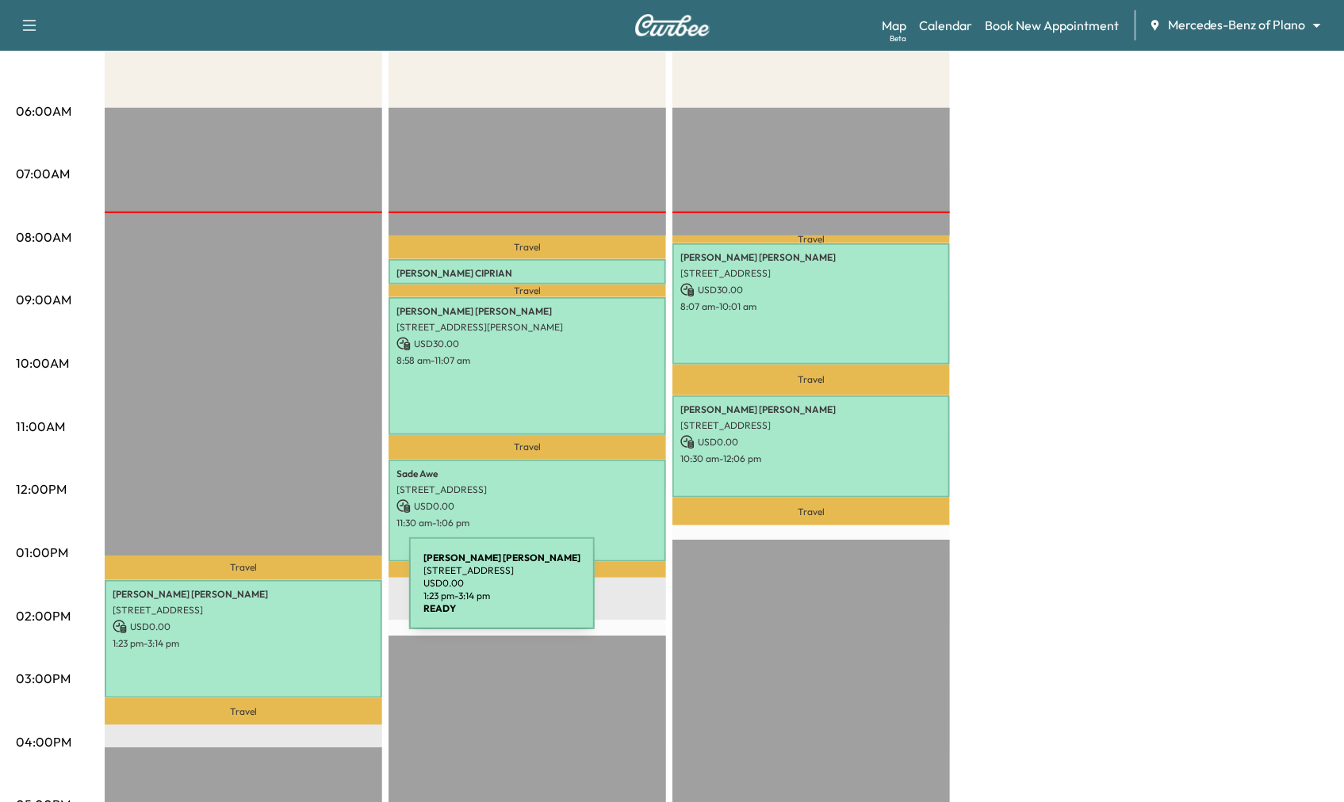
click at [290, 593] on p "Kaitlyn Cooper" at bounding box center [244, 594] width 262 height 13
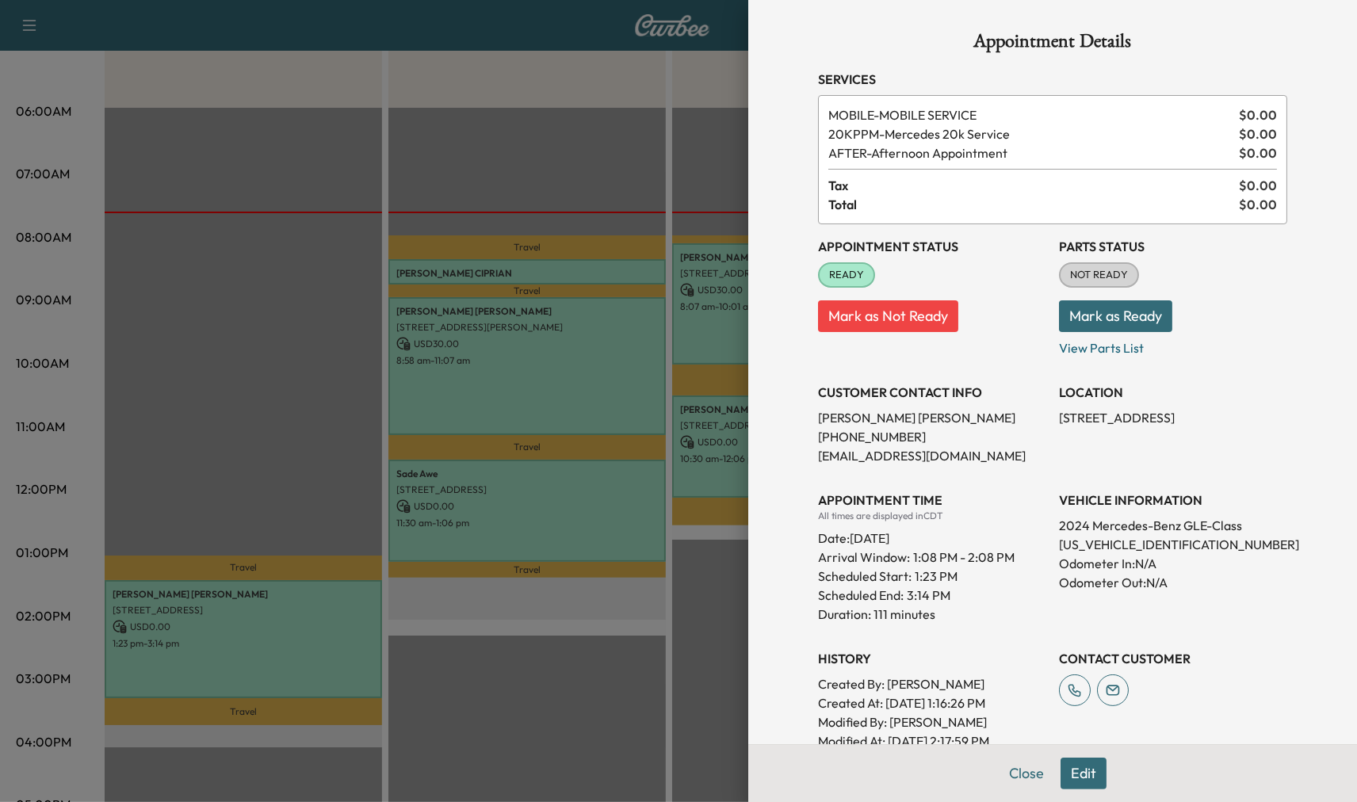
click at [281, 609] on div at bounding box center [678, 401] width 1357 height 802
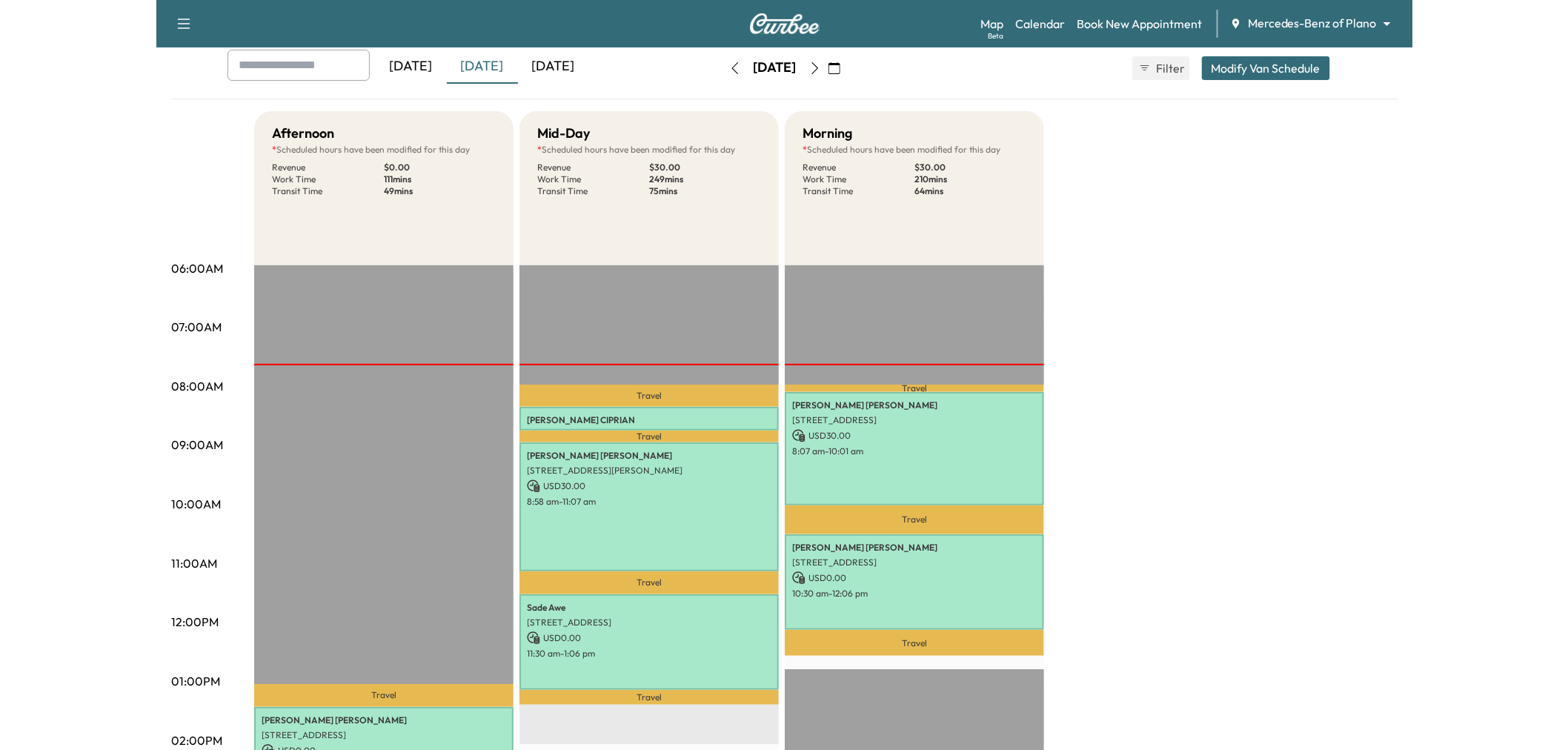
scroll to position [165, 0]
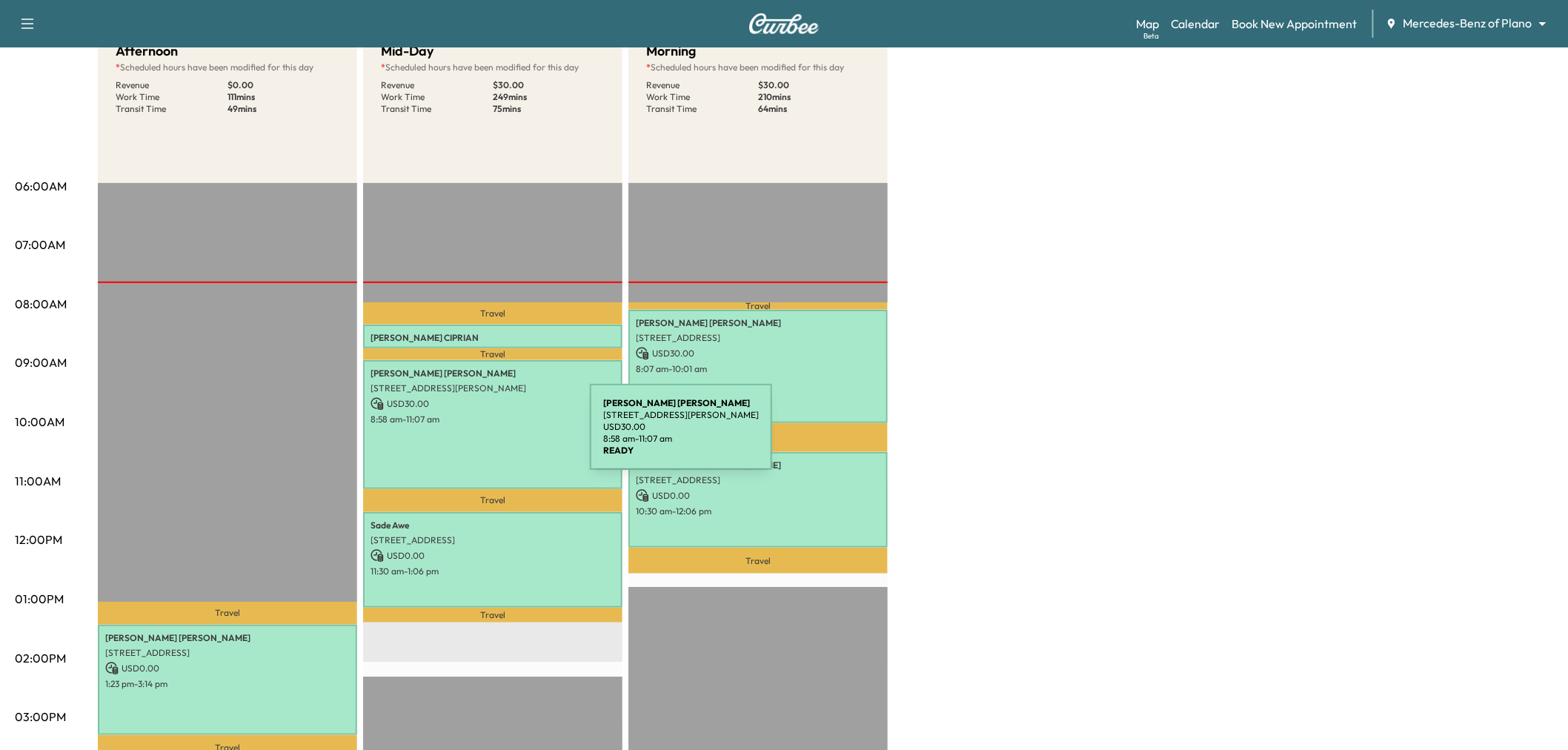
click at [479, 436] on div "Christina Arteaga 537 BRAMANTE DR, PLANO, TX 75075, USA USD 30.00 8:58 am - 11:…" at bounding box center [492, 425] width 259 height 129
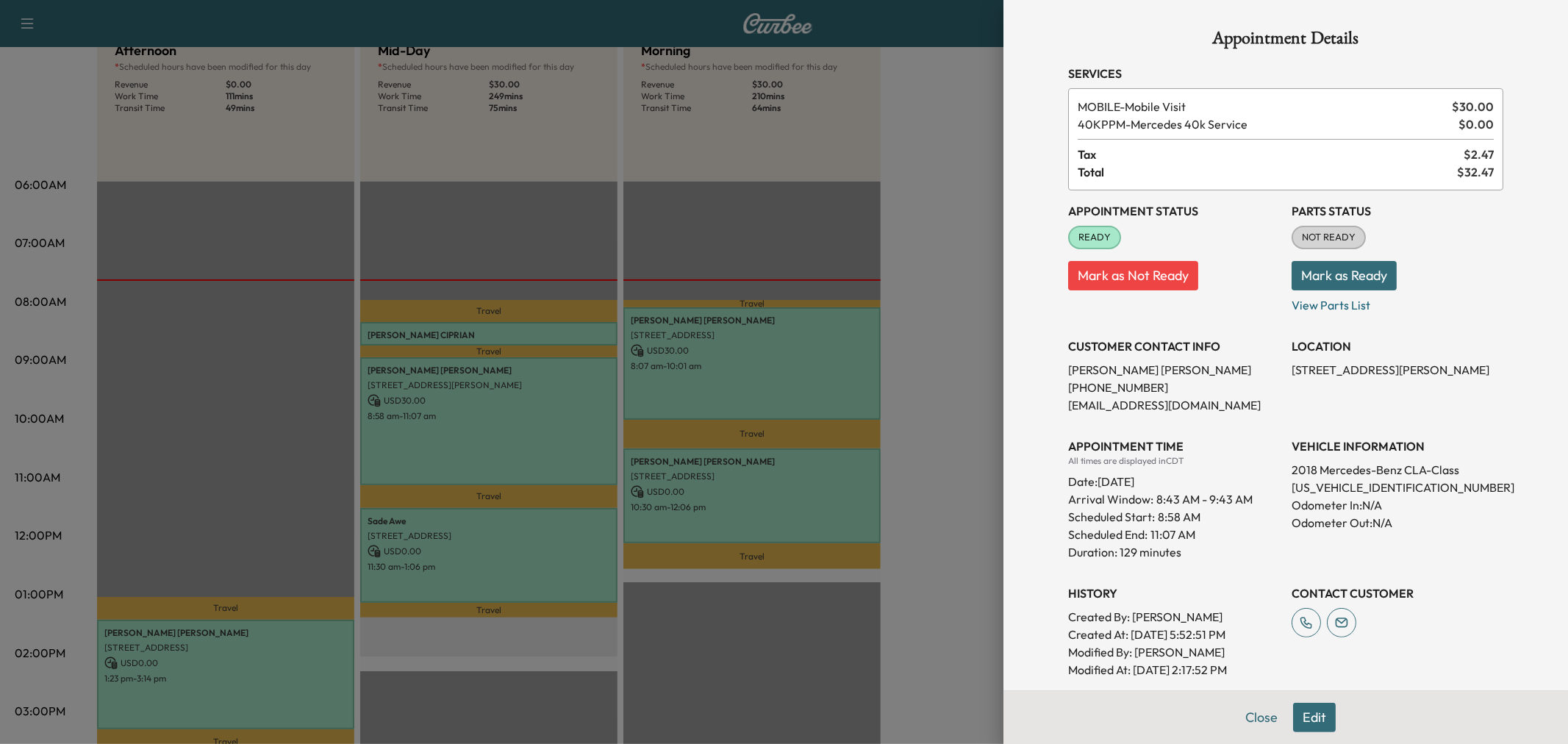
click at [504, 431] on div at bounding box center [784, 372] width 1568 height 744
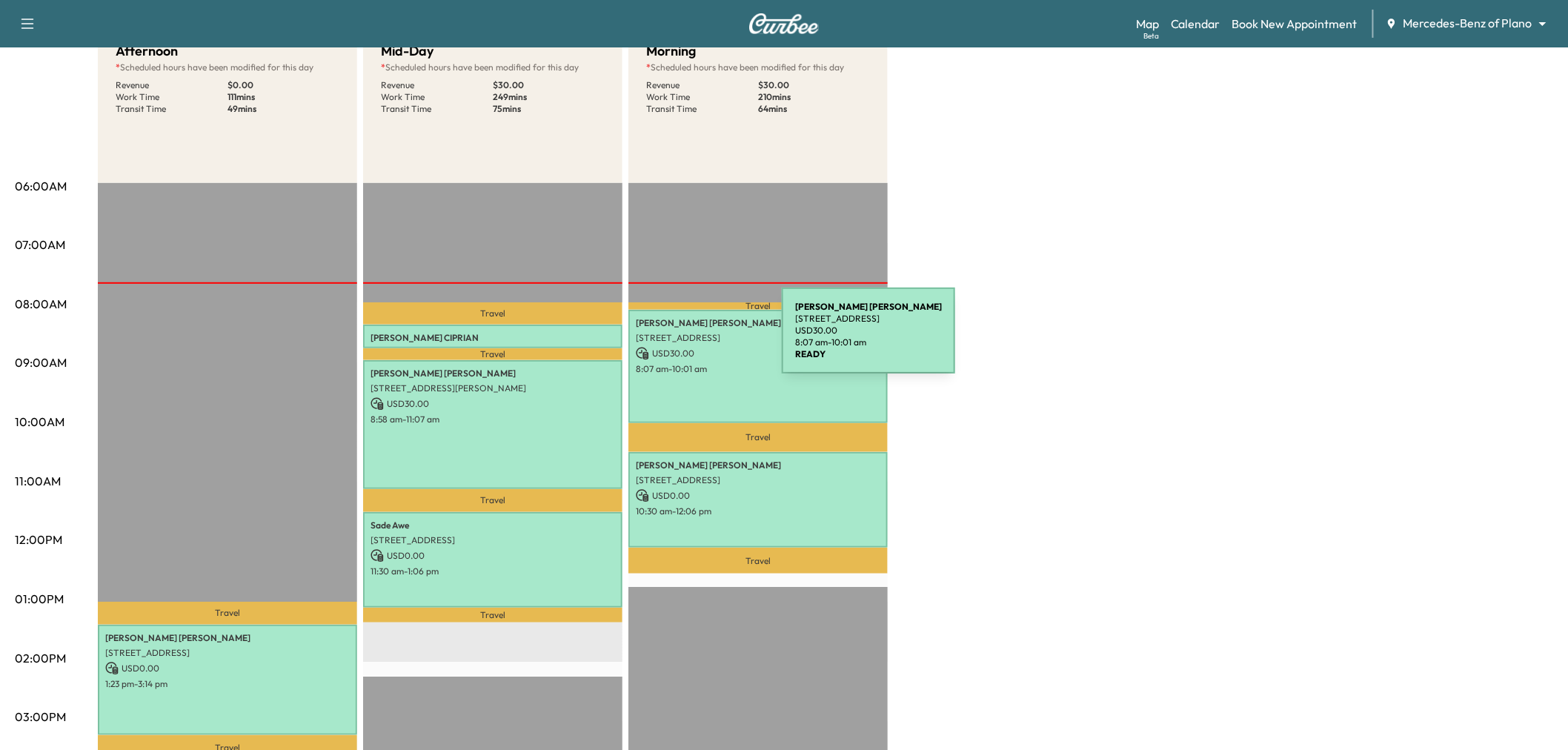
scroll to position [247, 0]
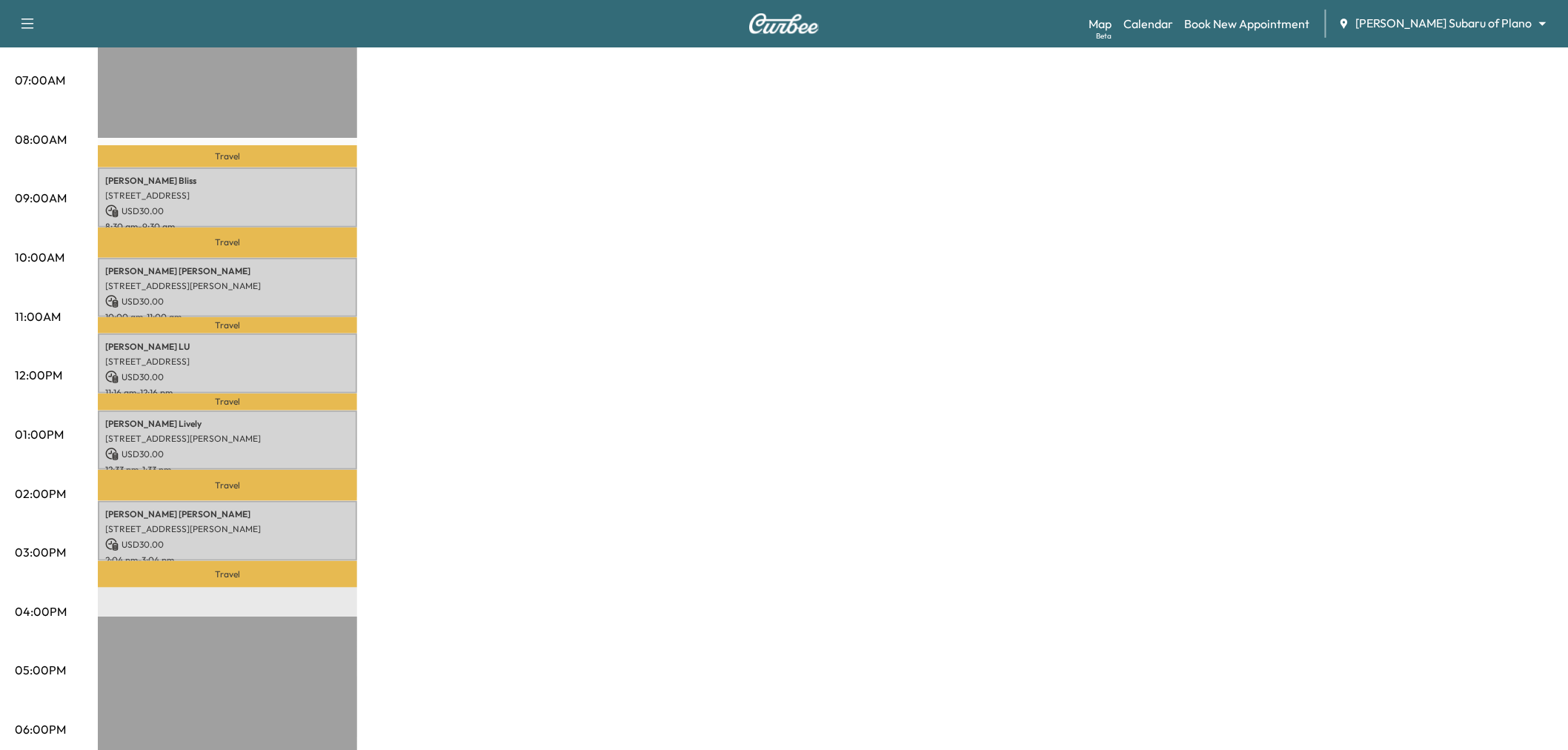
scroll to position [247, 0]
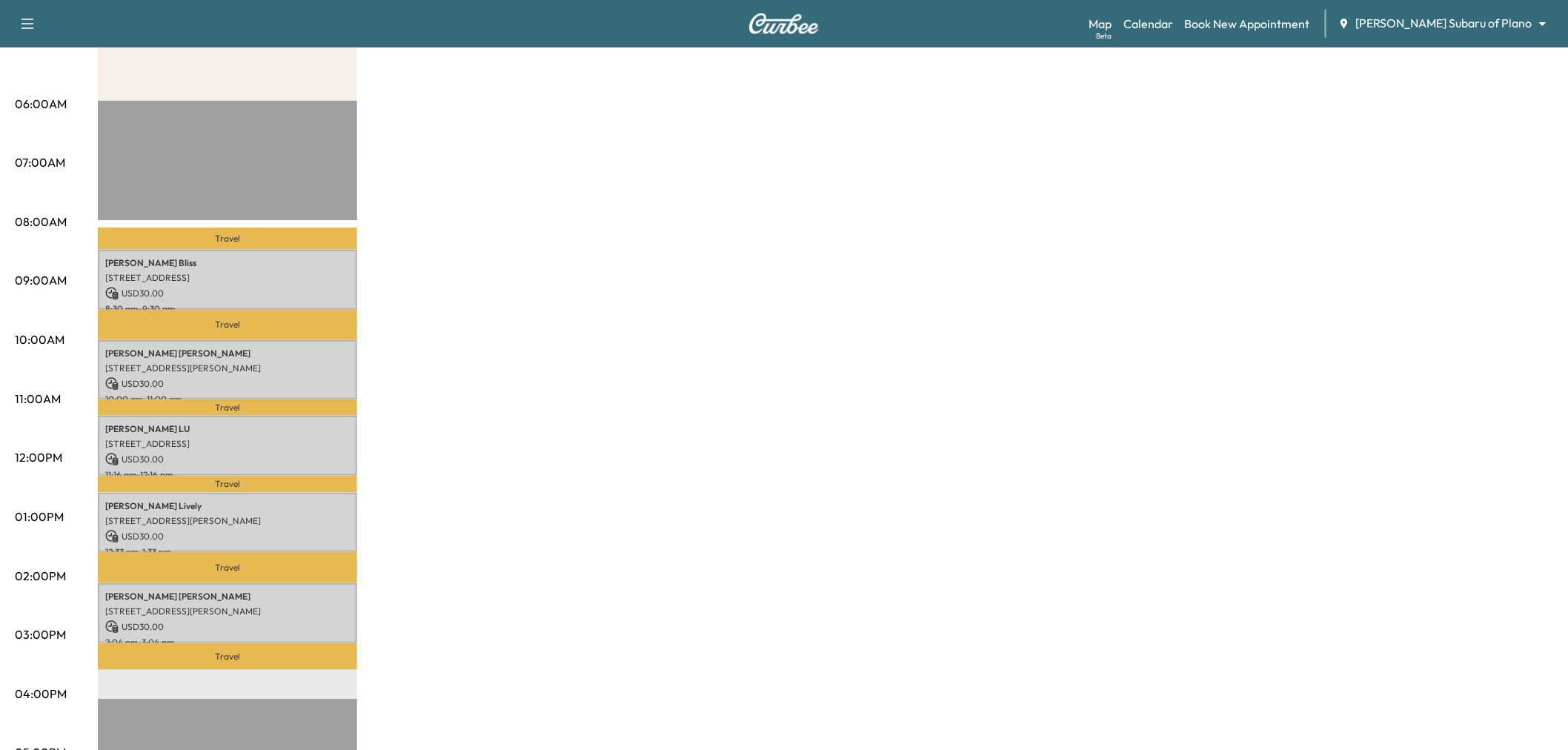
click at [516, 408] on div "Subaru on the Go Revenue $ 150.00 Work Time 300 mins Transit Time 147 mins Trav…" at bounding box center [826, 502] width 1456 height 1112
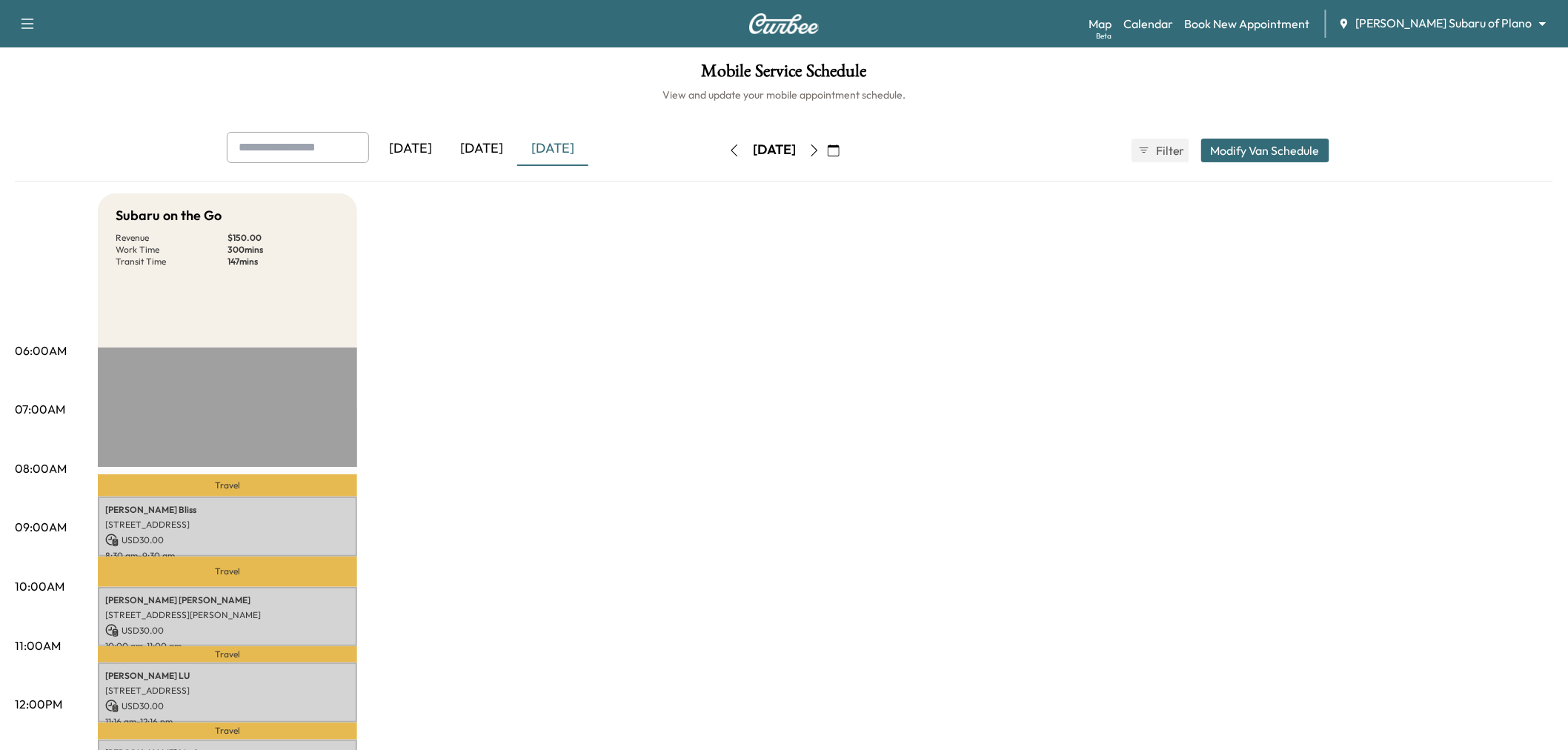
click at [476, 141] on div "[DATE]" at bounding box center [482, 149] width 71 height 34
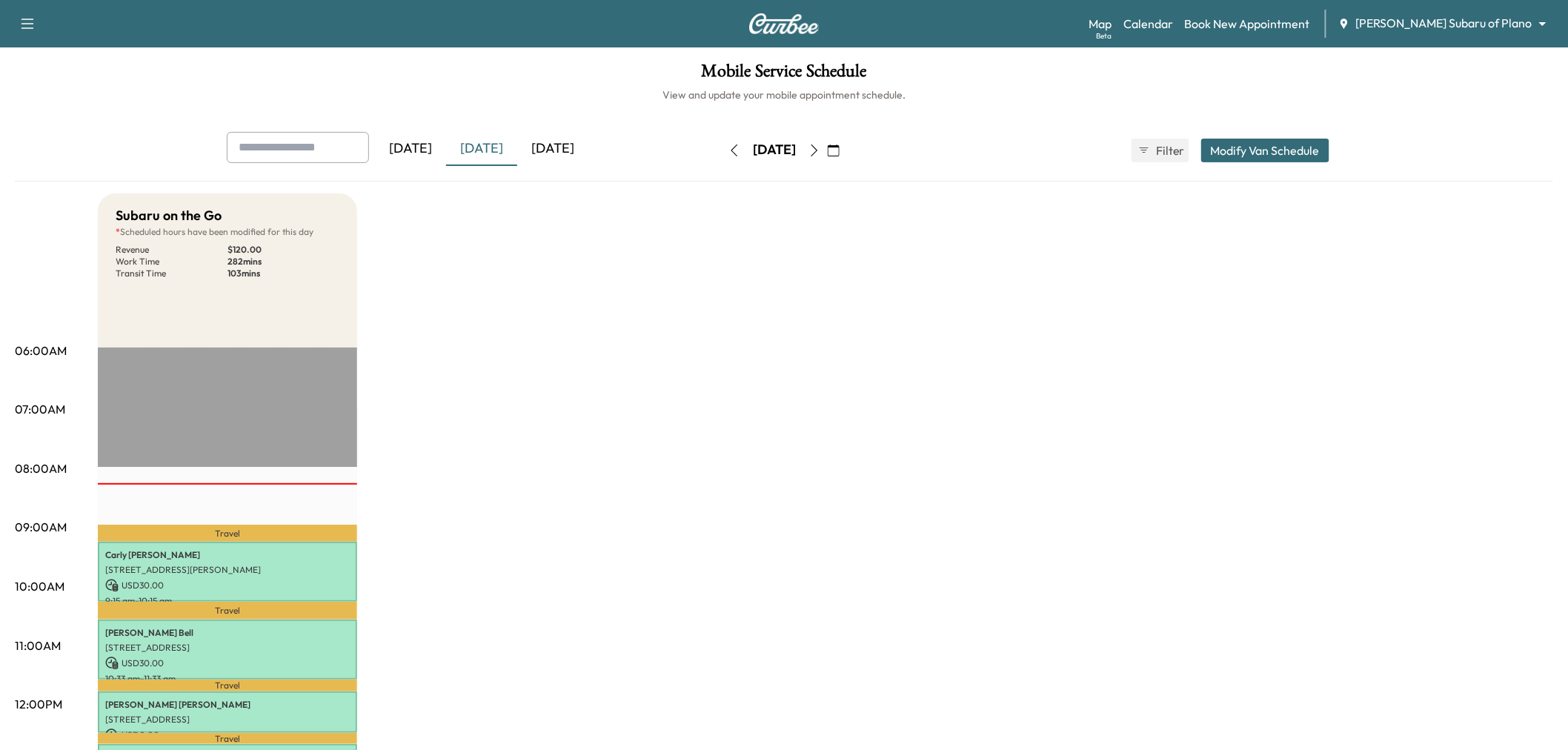
click at [846, 153] on button "button" at bounding box center [833, 150] width 25 height 23
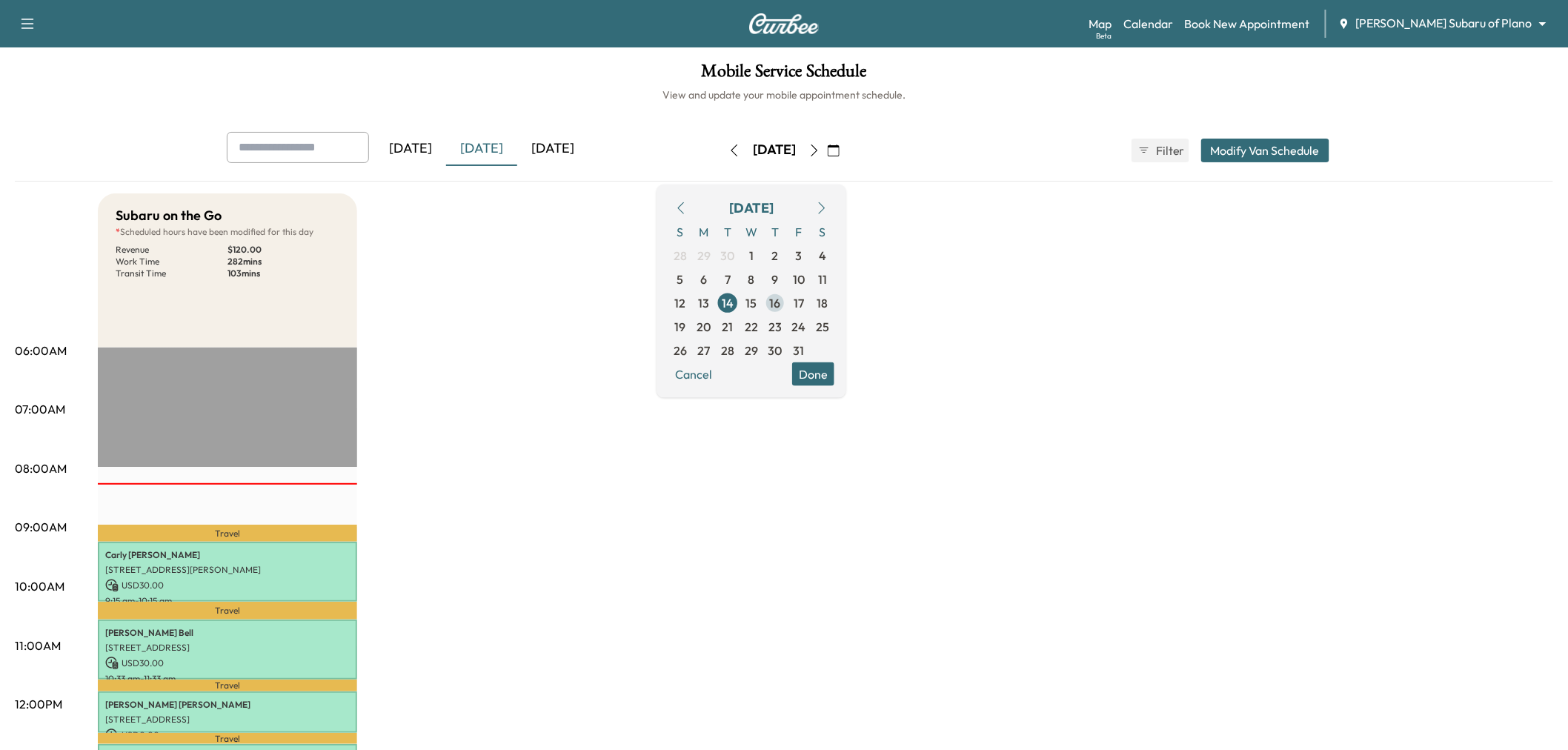
click at [781, 299] on span "16" at bounding box center [776, 302] width 11 height 18
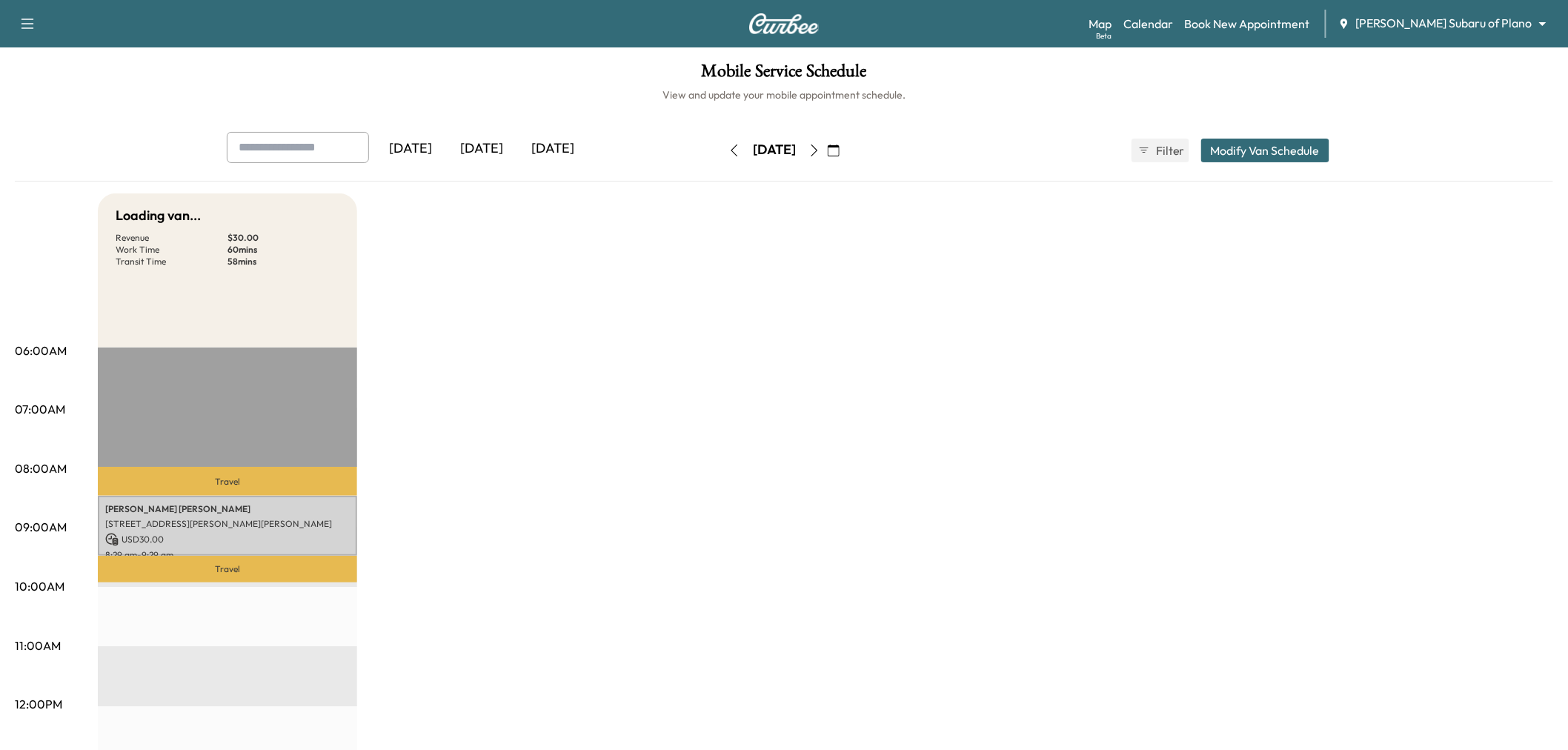
click at [710, 432] on div "Loading van... Revenue $ 30.00 Work Time 60 mins Transit Time 58 mins Travel CO…" at bounding box center [826, 749] width 1456 height 1112
click at [820, 147] on icon "button" at bounding box center [814, 151] width 12 height 12
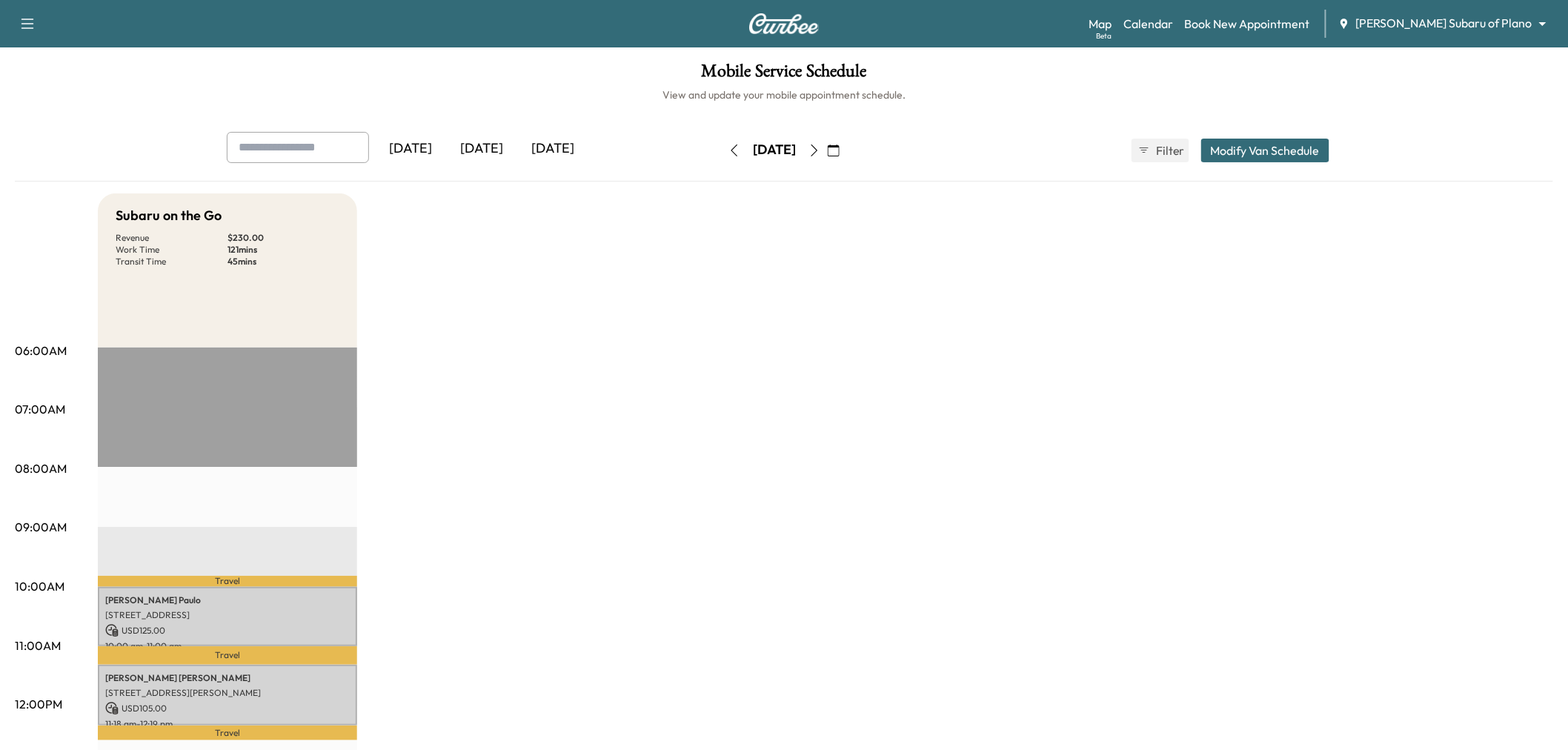
drag, startPoint x: 693, startPoint y: 138, endPoint x: 700, endPoint y: 141, distance: 7.6
click at [722, 138] on button "button" at bounding box center [734, 150] width 25 height 23
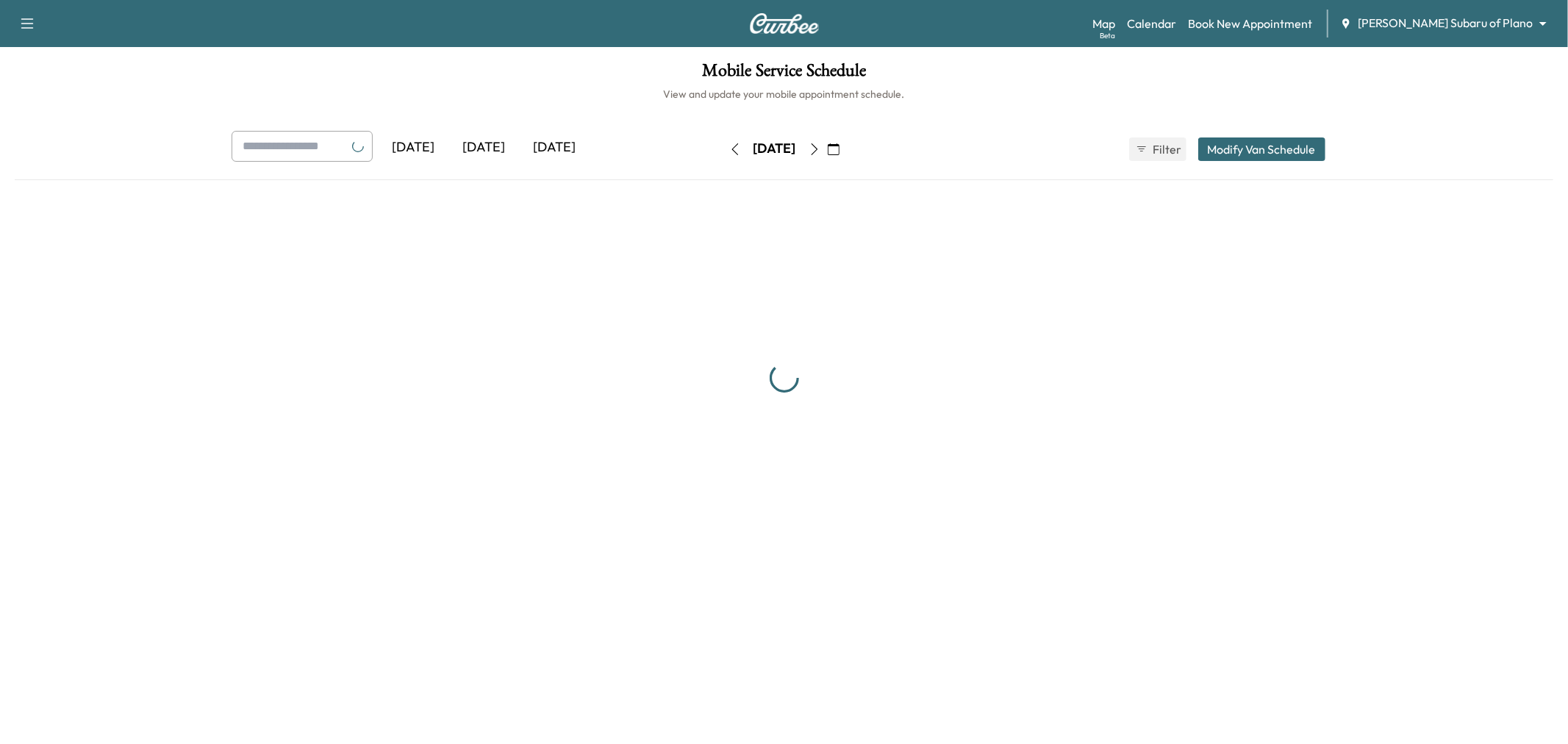
click at [722, 140] on button "button" at bounding box center [734, 148] width 25 height 23
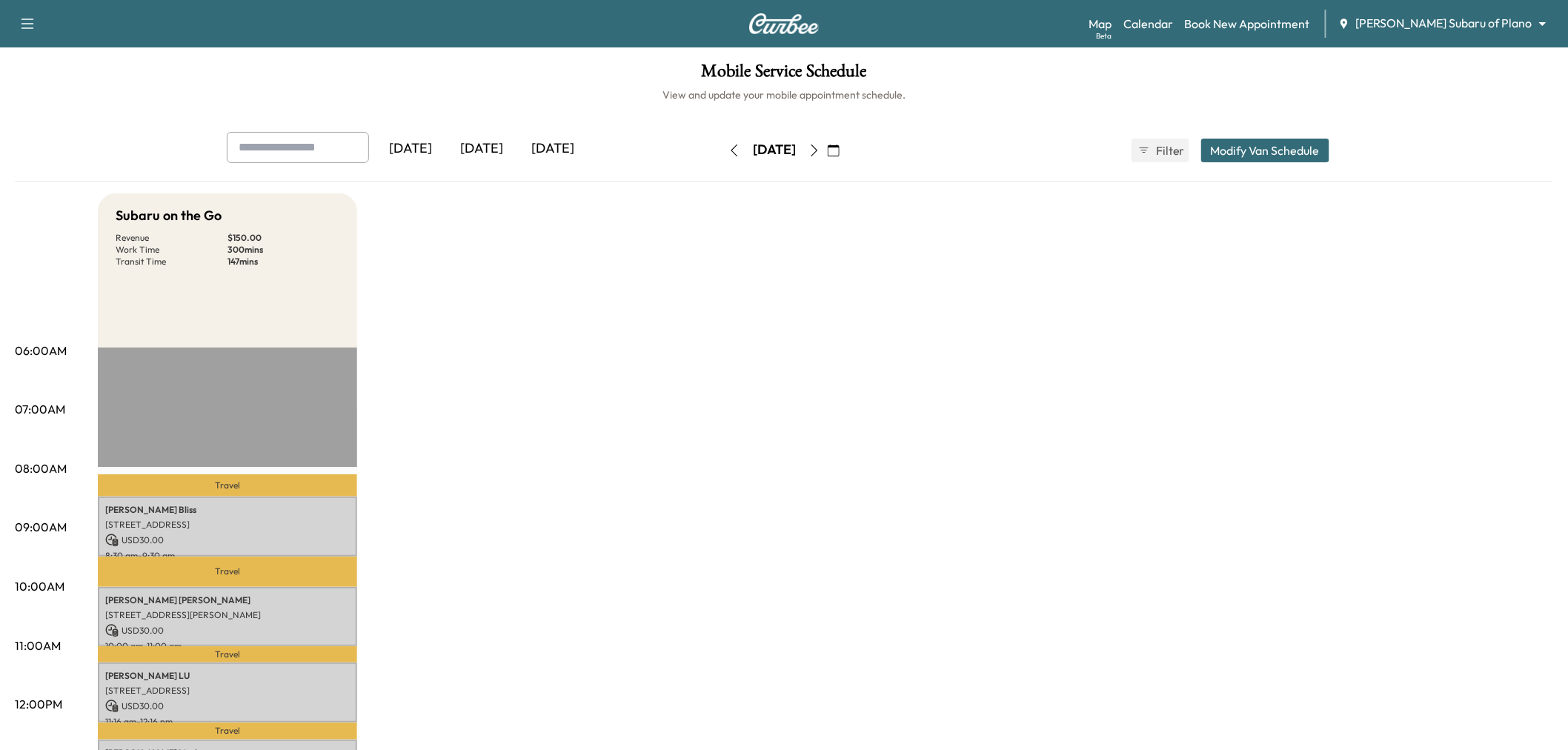
click at [820, 150] on icon "button" at bounding box center [814, 151] width 12 height 12
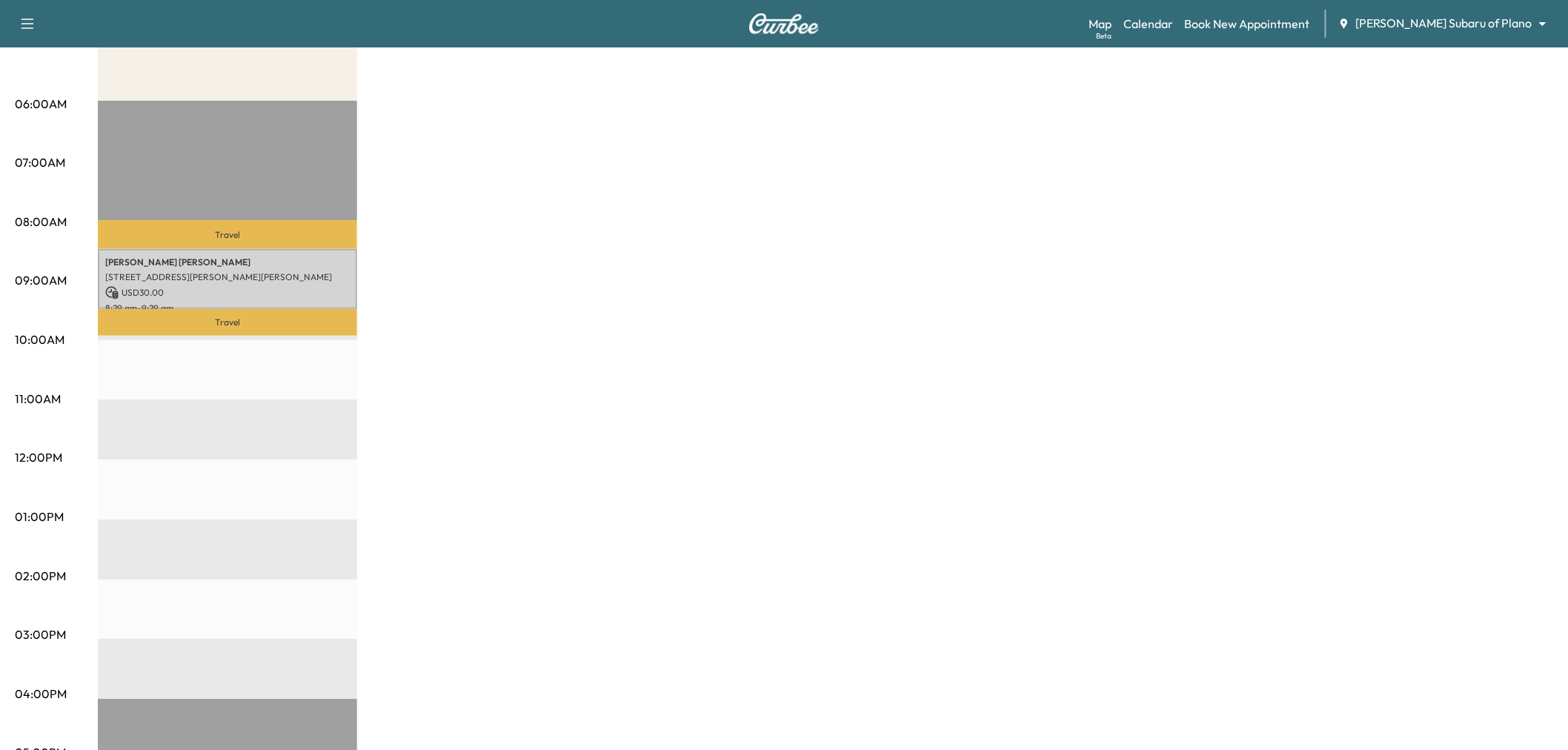
scroll to position [165, 0]
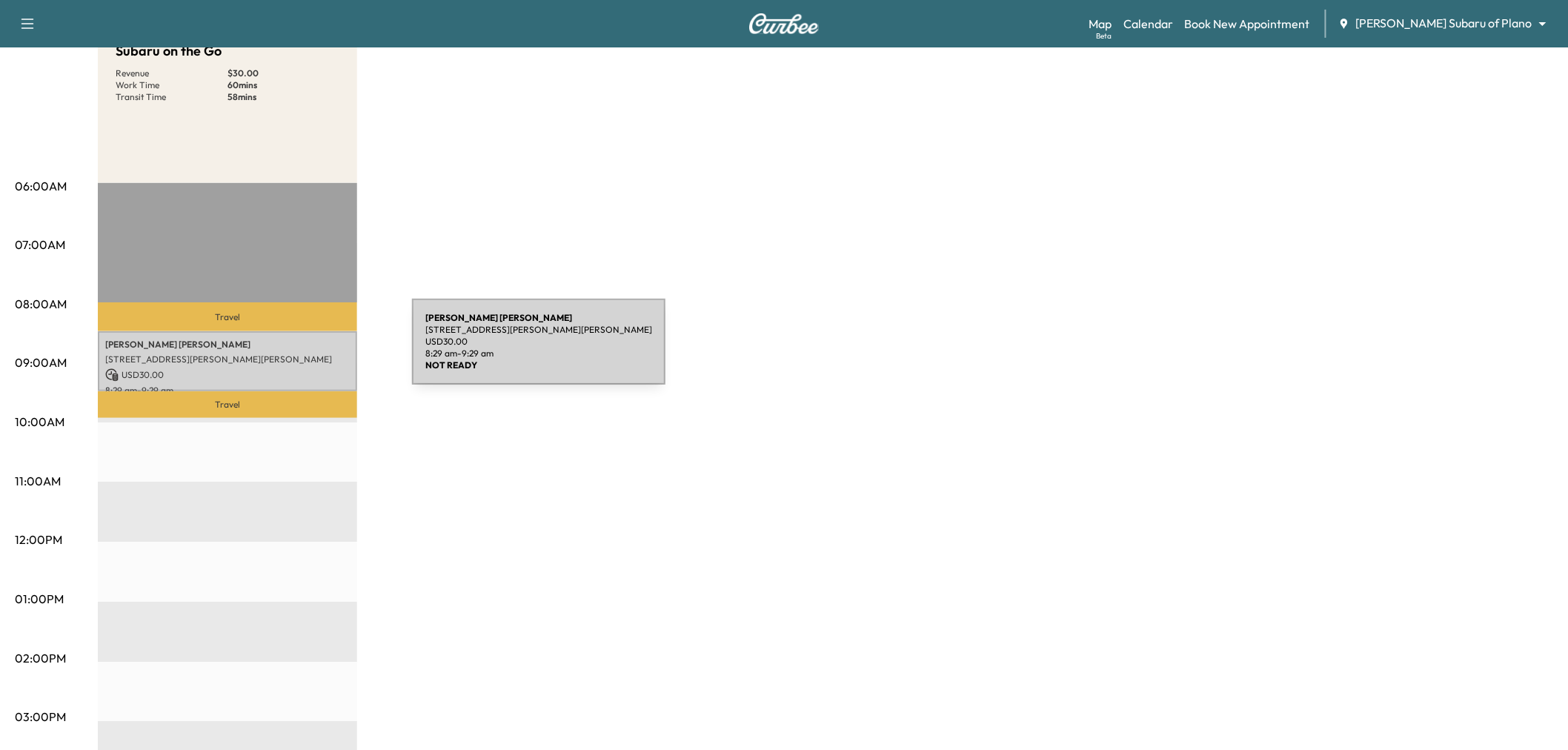
click at [300, 353] on p "805 PARTRIDGE DR, AUBREY, TX 76227, US" at bounding box center [228, 359] width 245 height 12
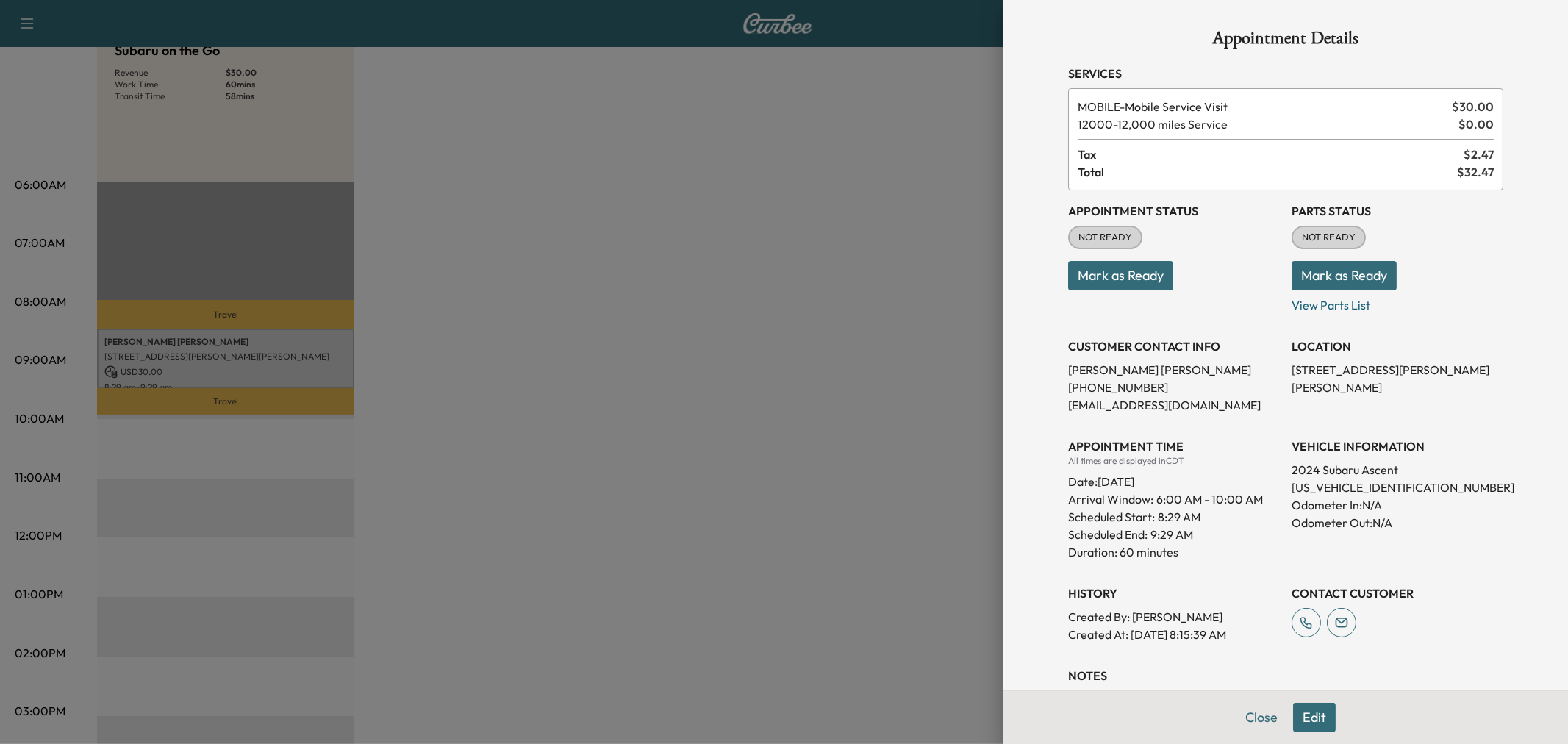
click at [298, 350] on div at bounding box center [784, 372] width 1568 height 744
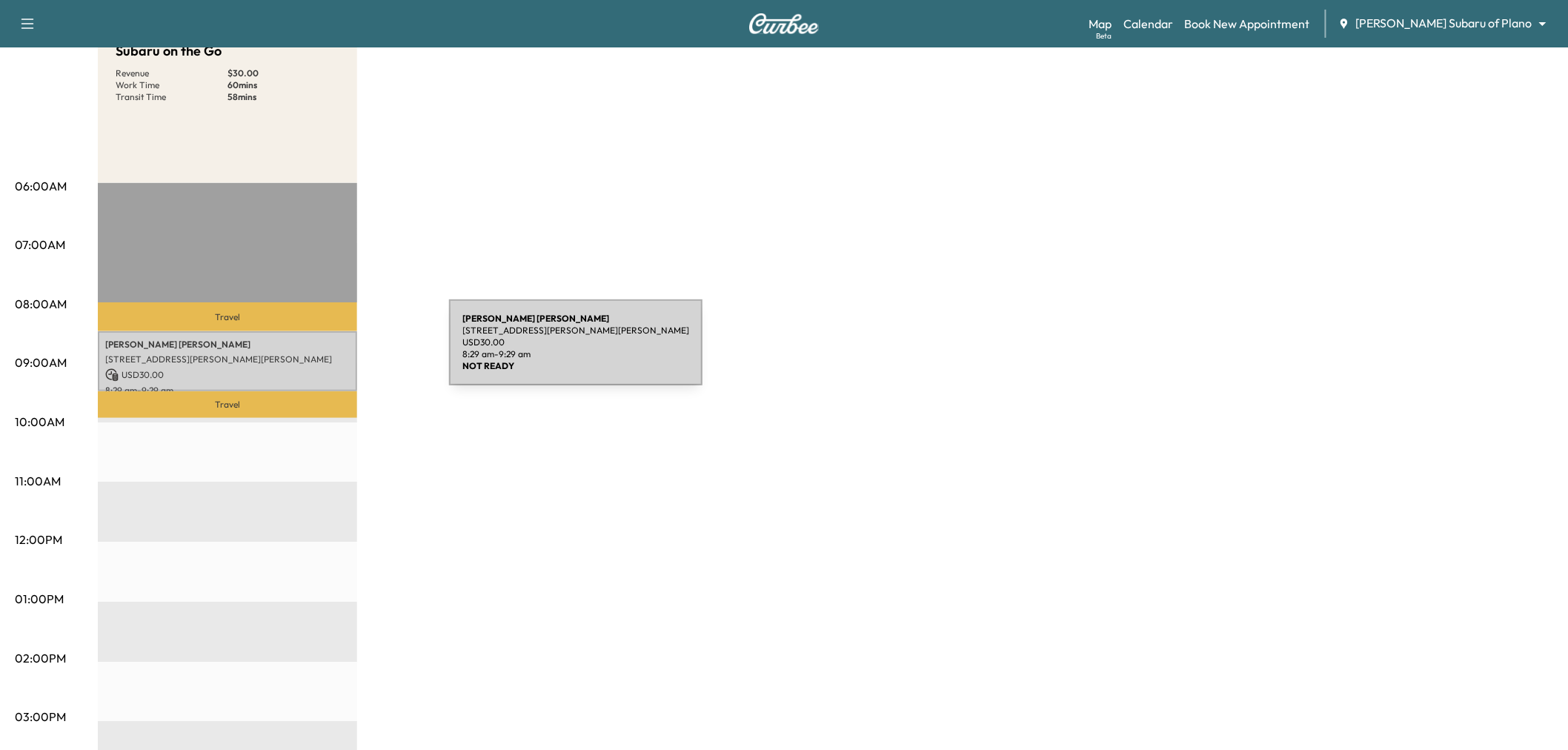
click at [663, 345] on div "Subaru on the Go Revenue $ 30.00 Work Time 60 mins Transit Time 58 mins Travel …" at bounding box center [826, 584] width 1456 height 1112
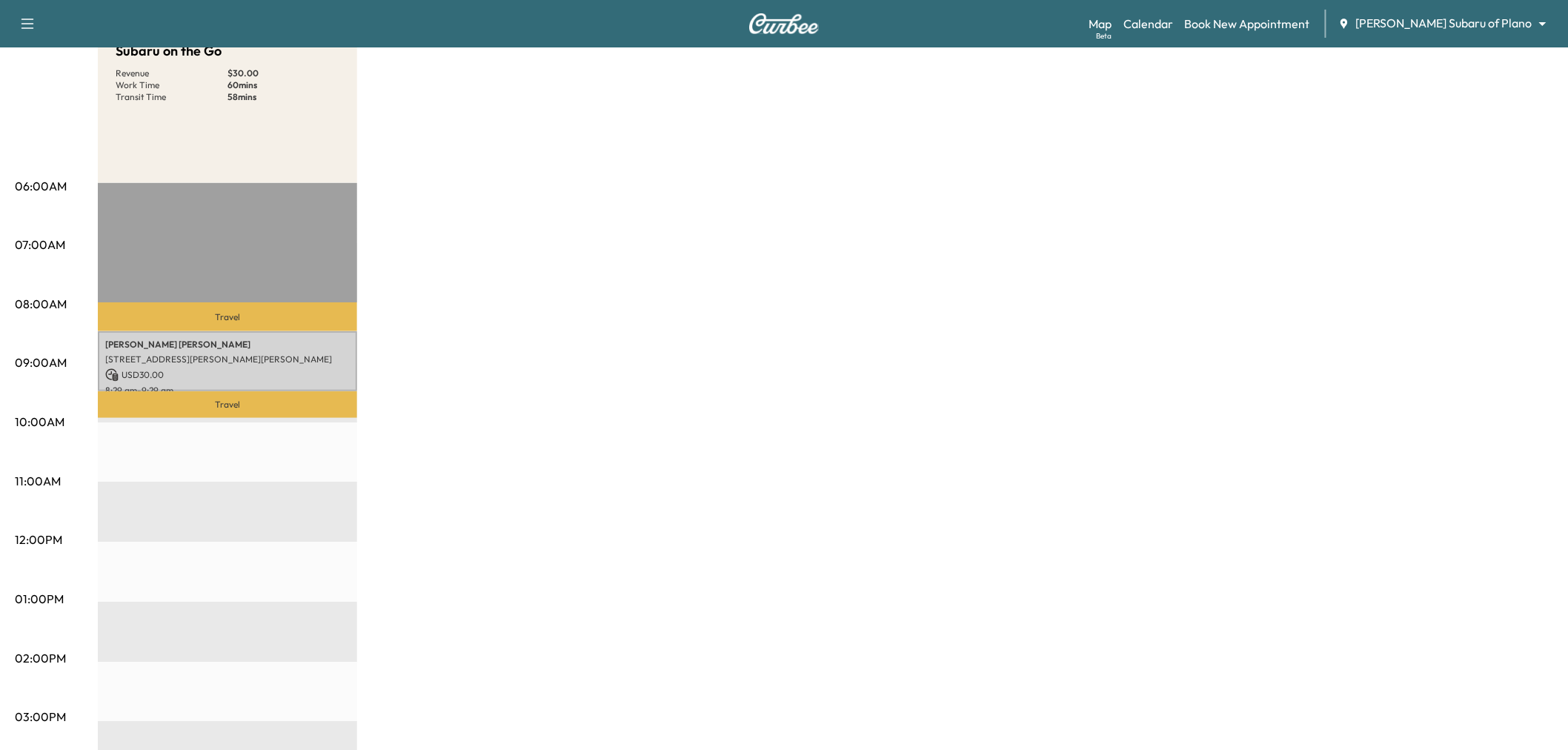
scroll to position [0, 0]
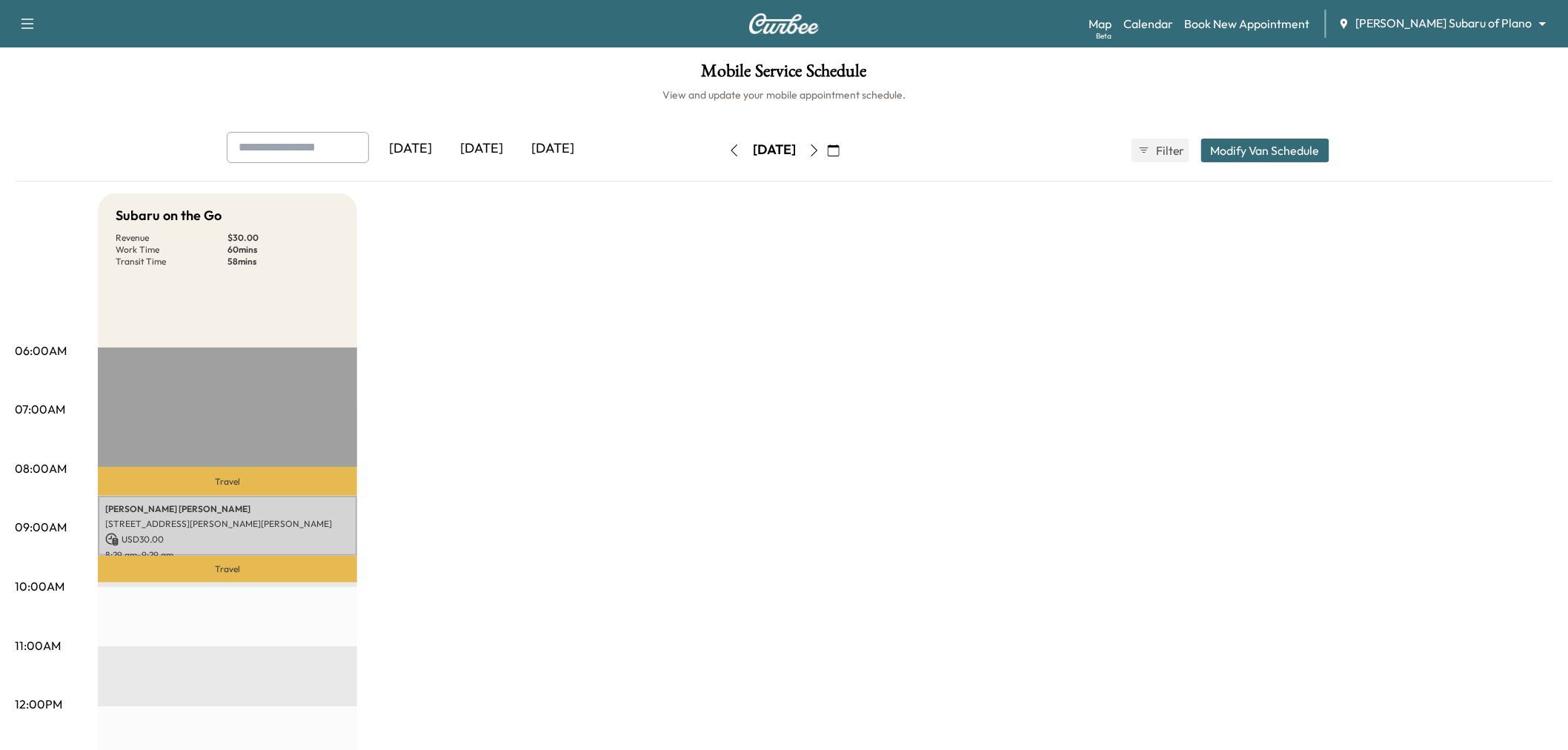
click at [827, 151] on button "button" at bounding box center [814, 150] width 25 height 23
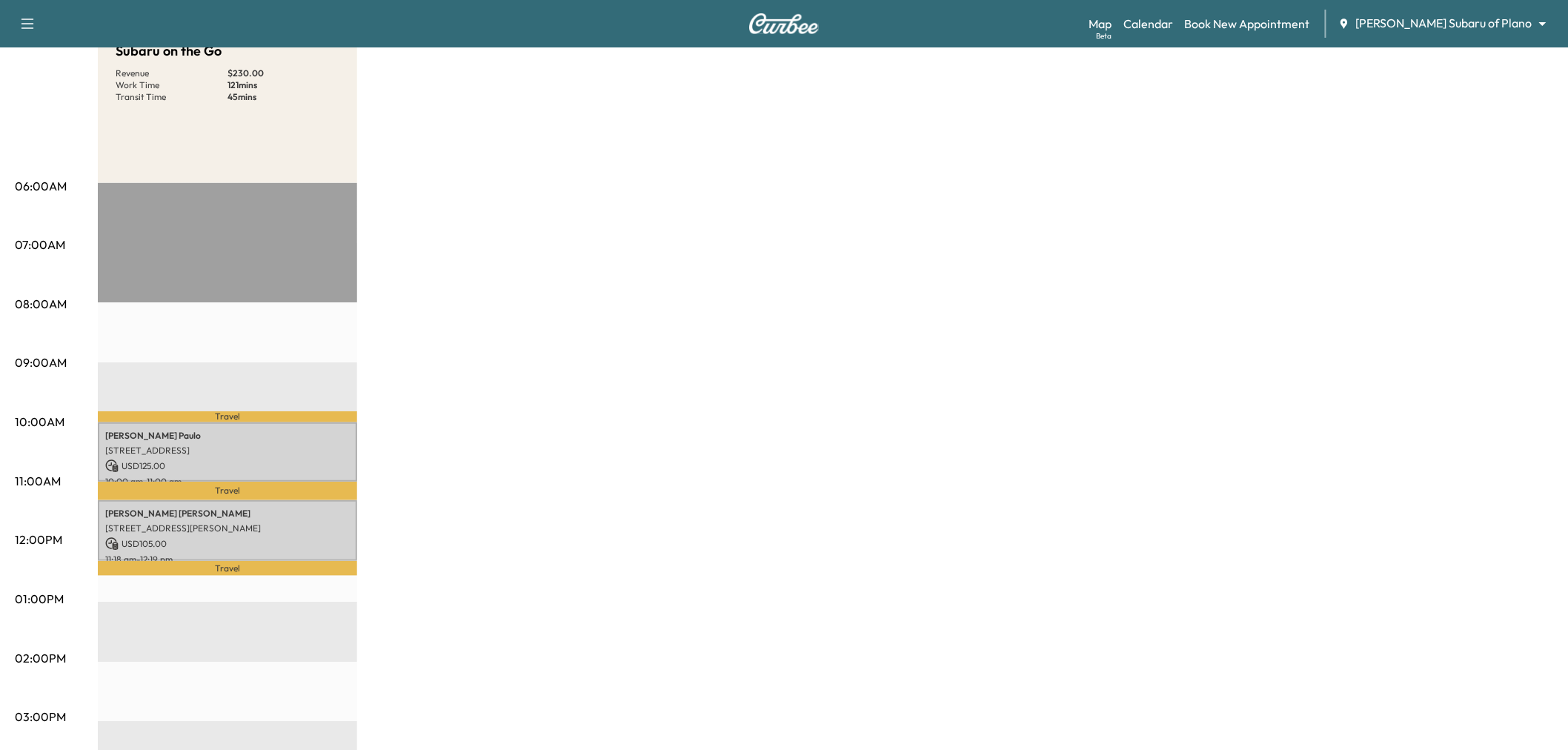
scroll to position [82, 0]
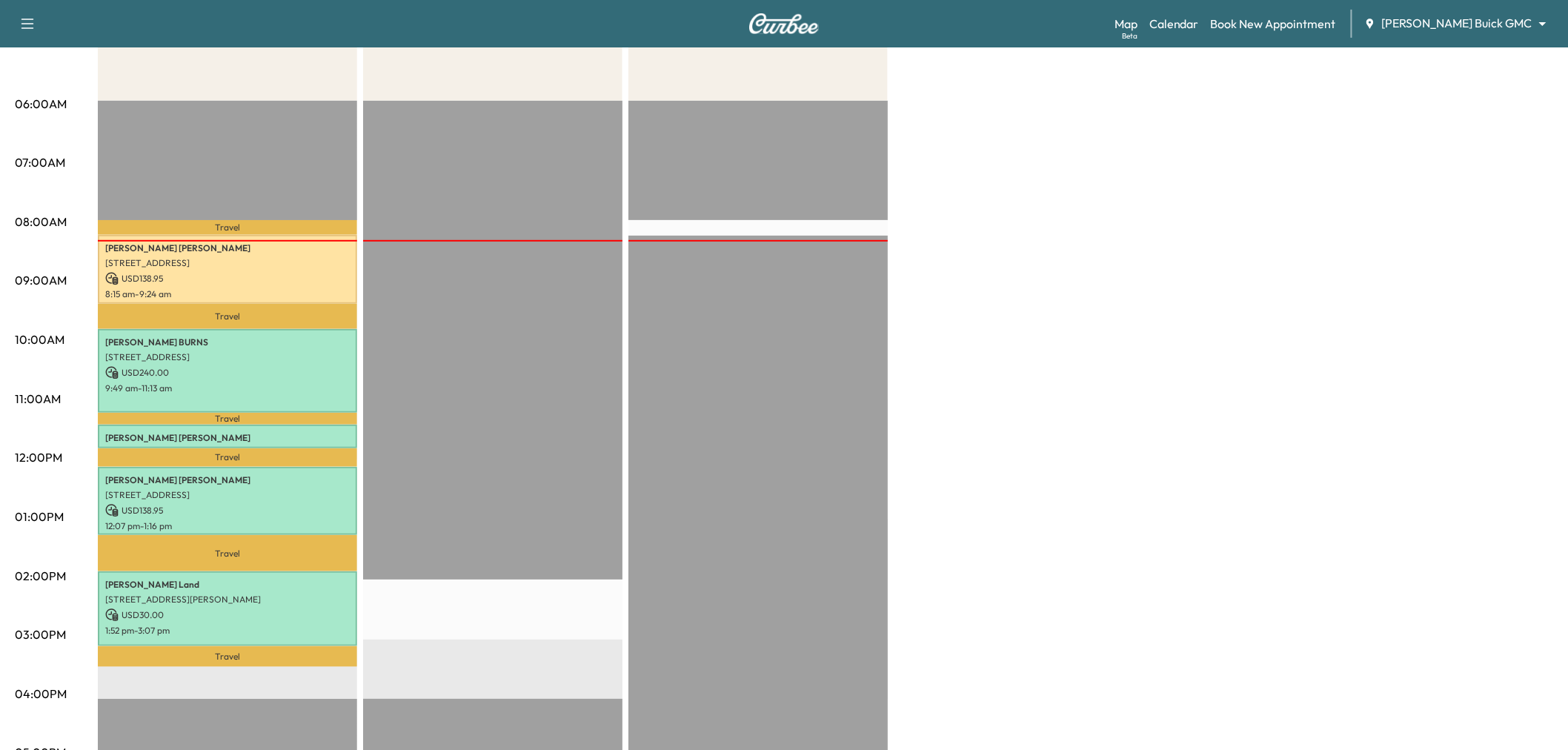
scroll to position [82, 0]
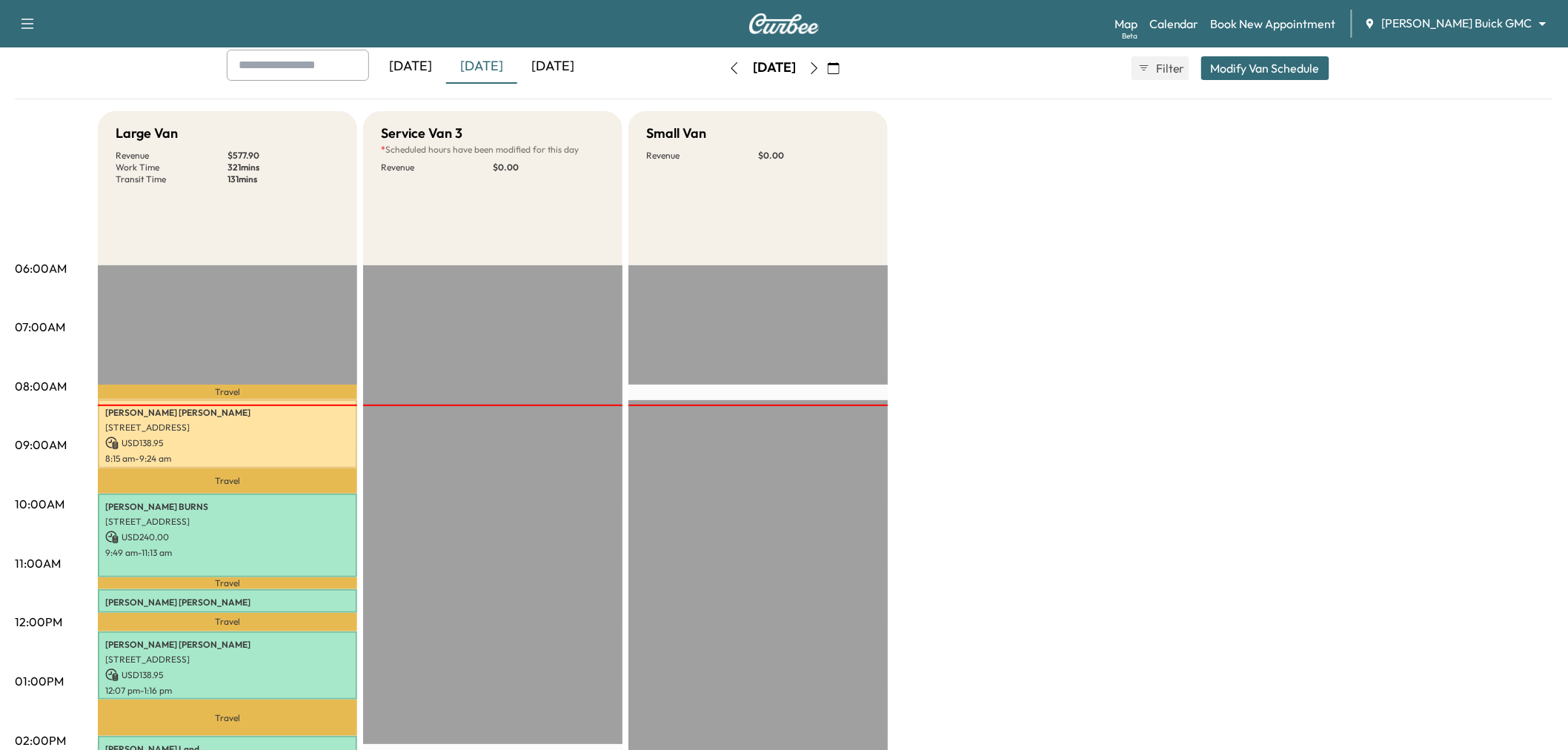
click at [846, 65] on button "button" at bounding box center [833, 67] width 25 height 23
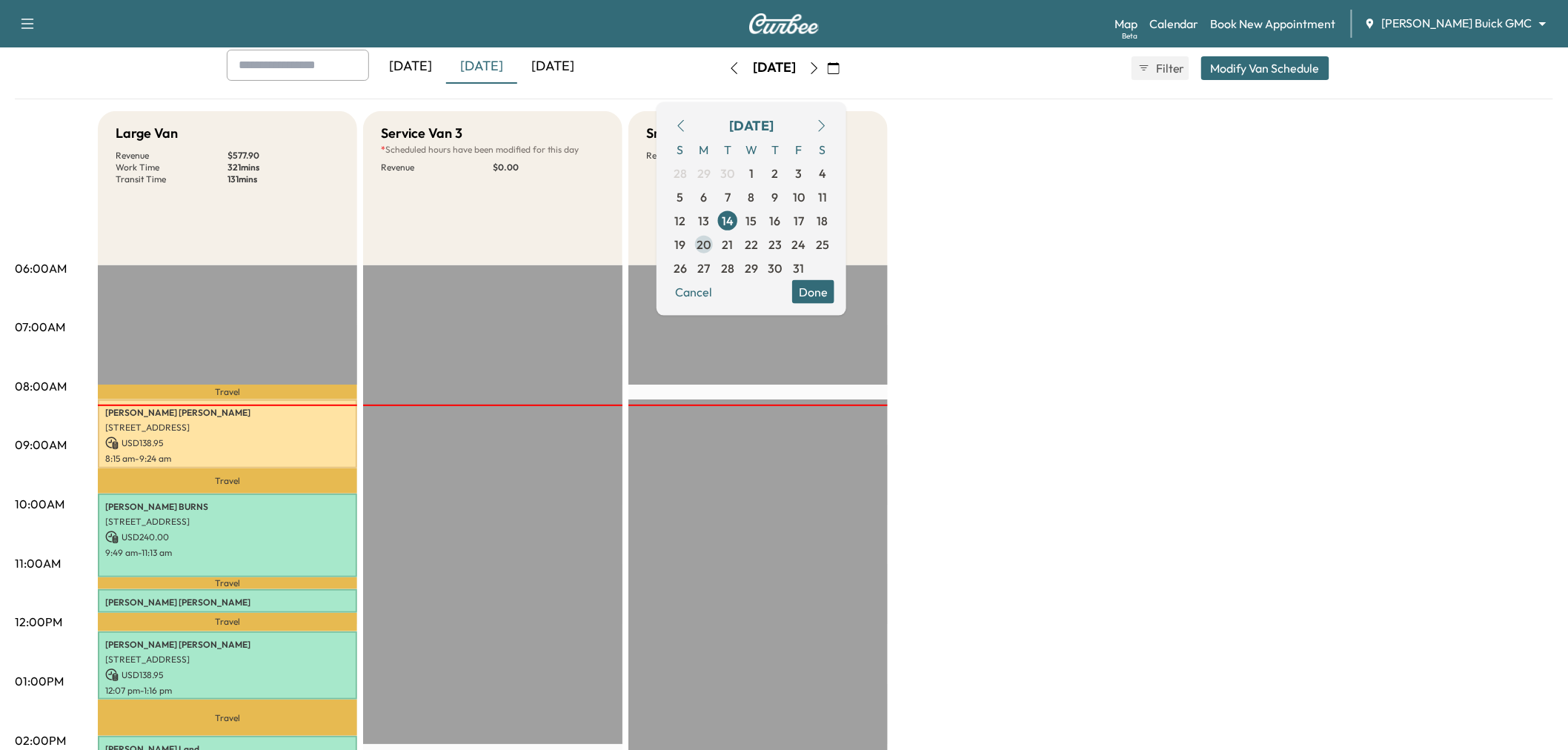
click at [716, 240] on span "20" at bounding box center [703, 243] width 23 height 23
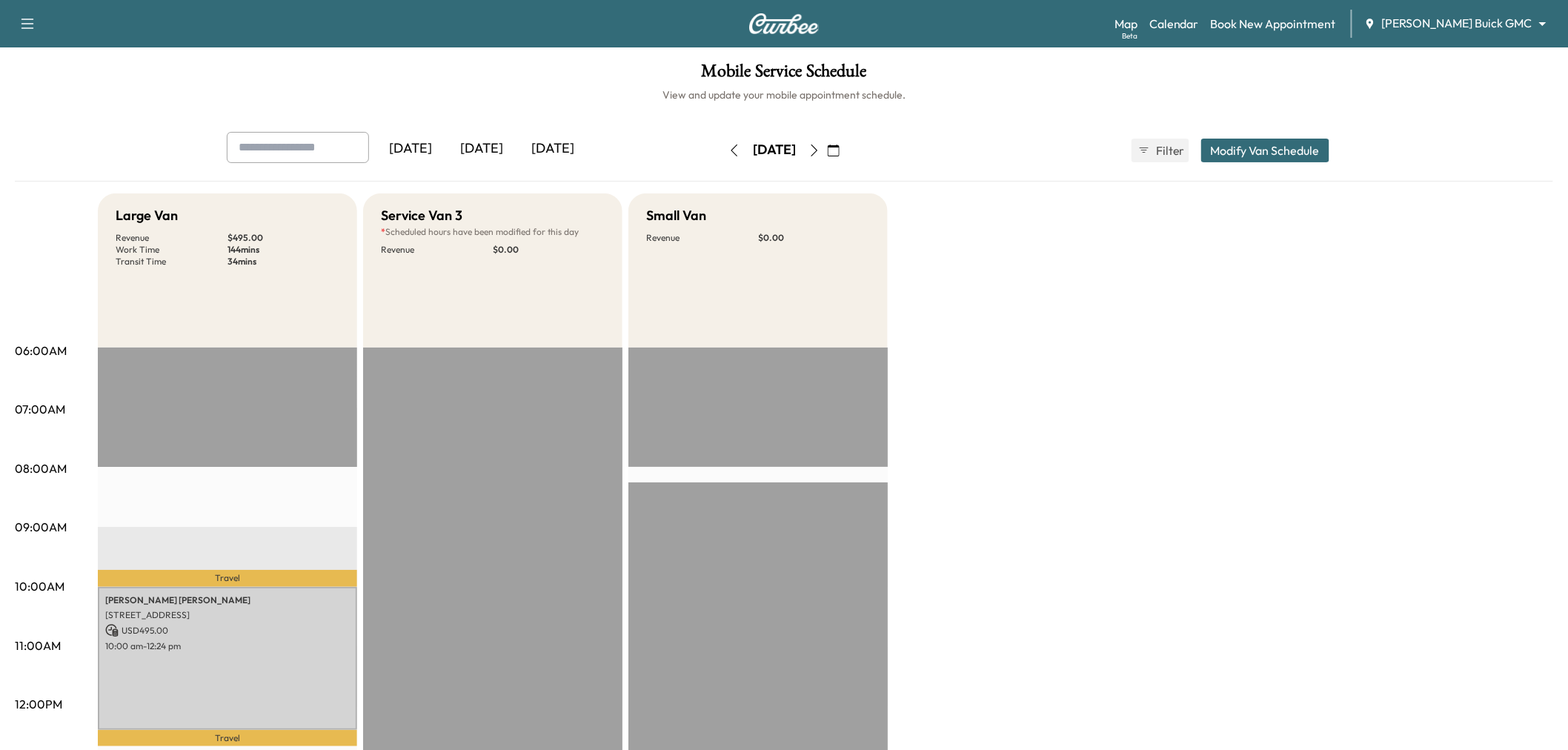
click at [1066, 368] on div "Large Van Revenue $ 495.00 Work Time 144 mins Transit Time 34 mins Travel Brian…" at bounding box center [826, 749] width 1456 height 1112
click at [827, 149] on button "button" at bounding box center [814, 150] width 25 height 23
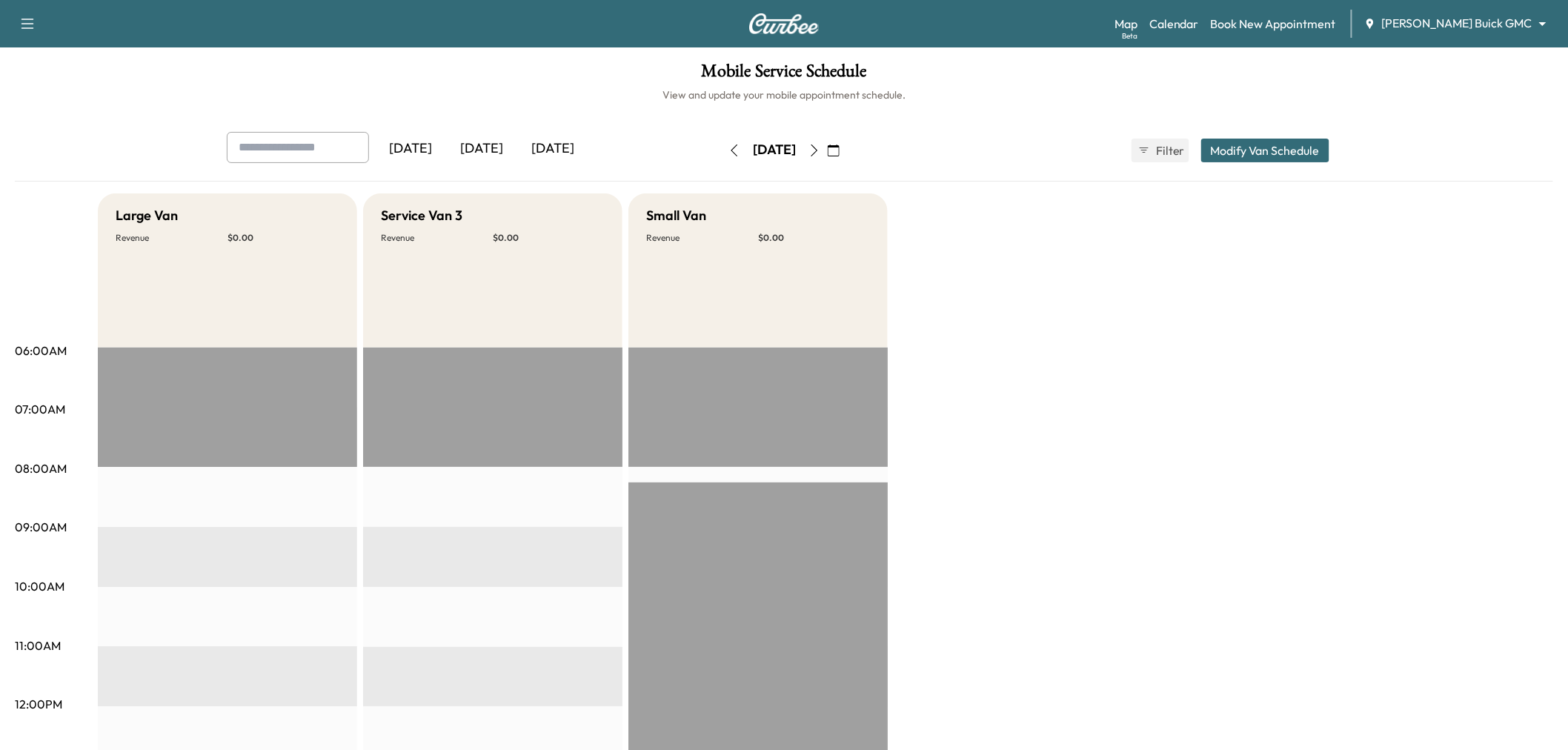
click at [1264, 152] on button "Modify Van Schedule" at bounding box center [1265, 150] width 128 height 23
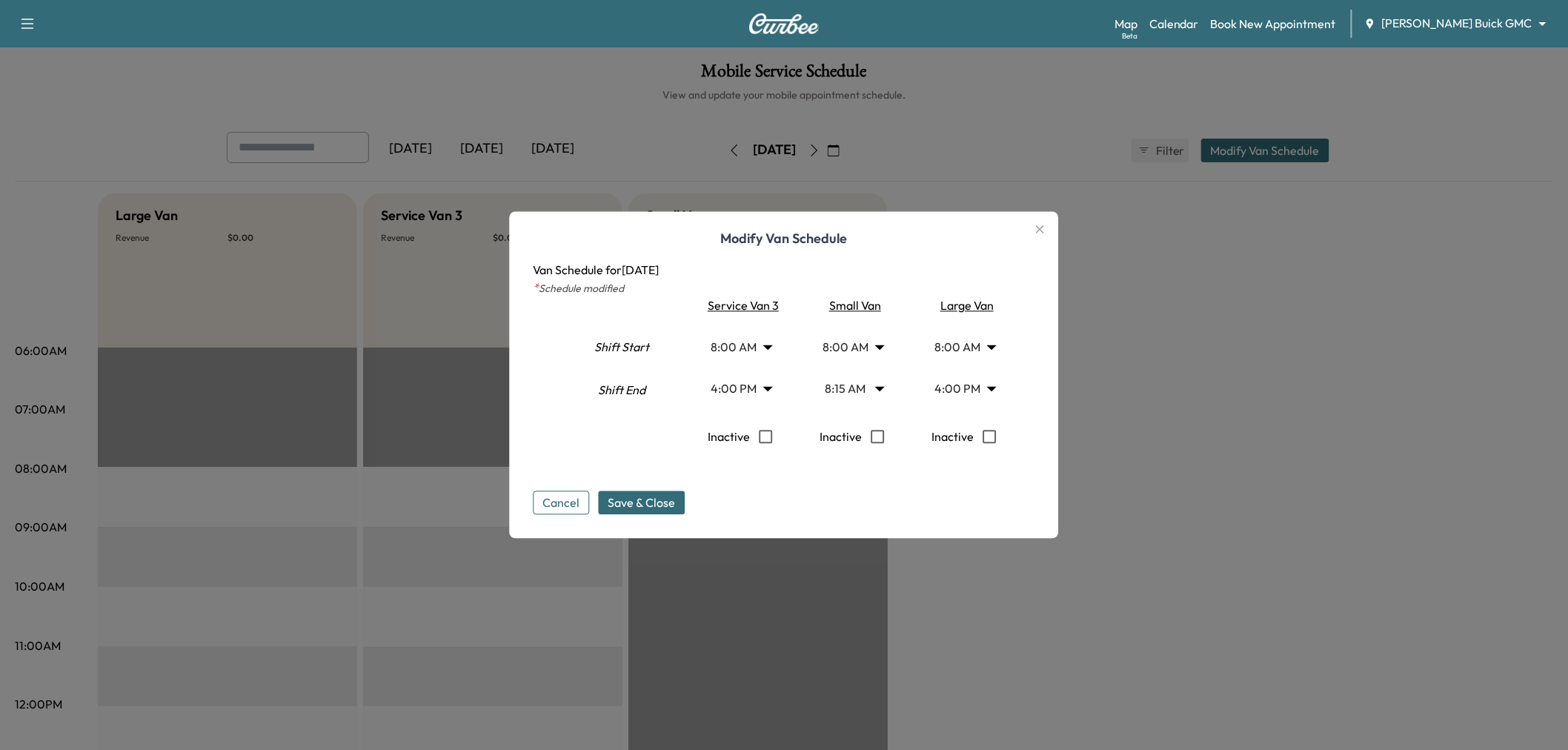
click at [754, 351] on body "Support Log Out Map Beta Calendar Book New Appointment Ewing Buick GMC ********…" at bounding box center [784, 375] width 1568 height 750
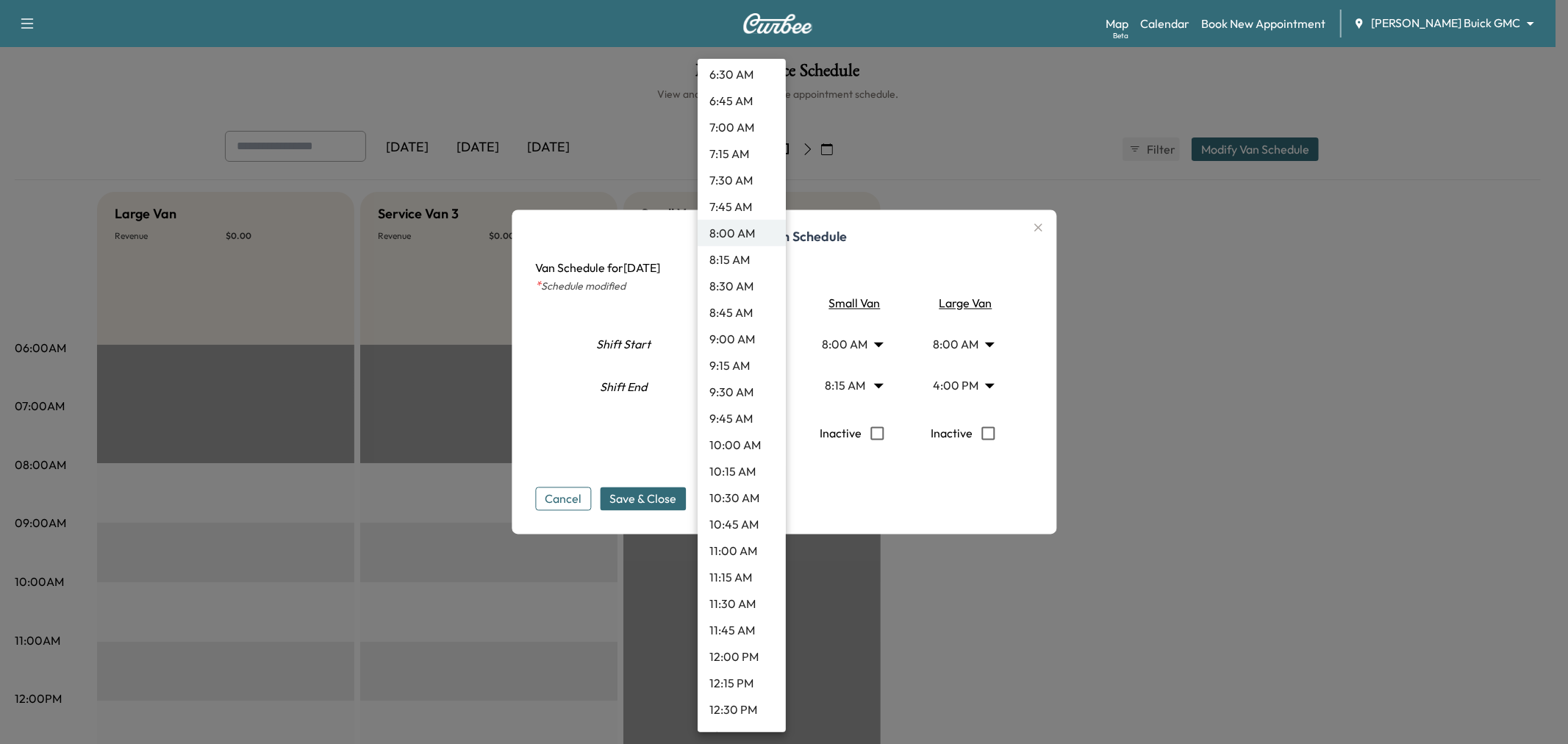
scroll to position [800, 0]
click at [733, 676] on li "1:00 PM" at bounding box center [741, 681] width 88 height 27
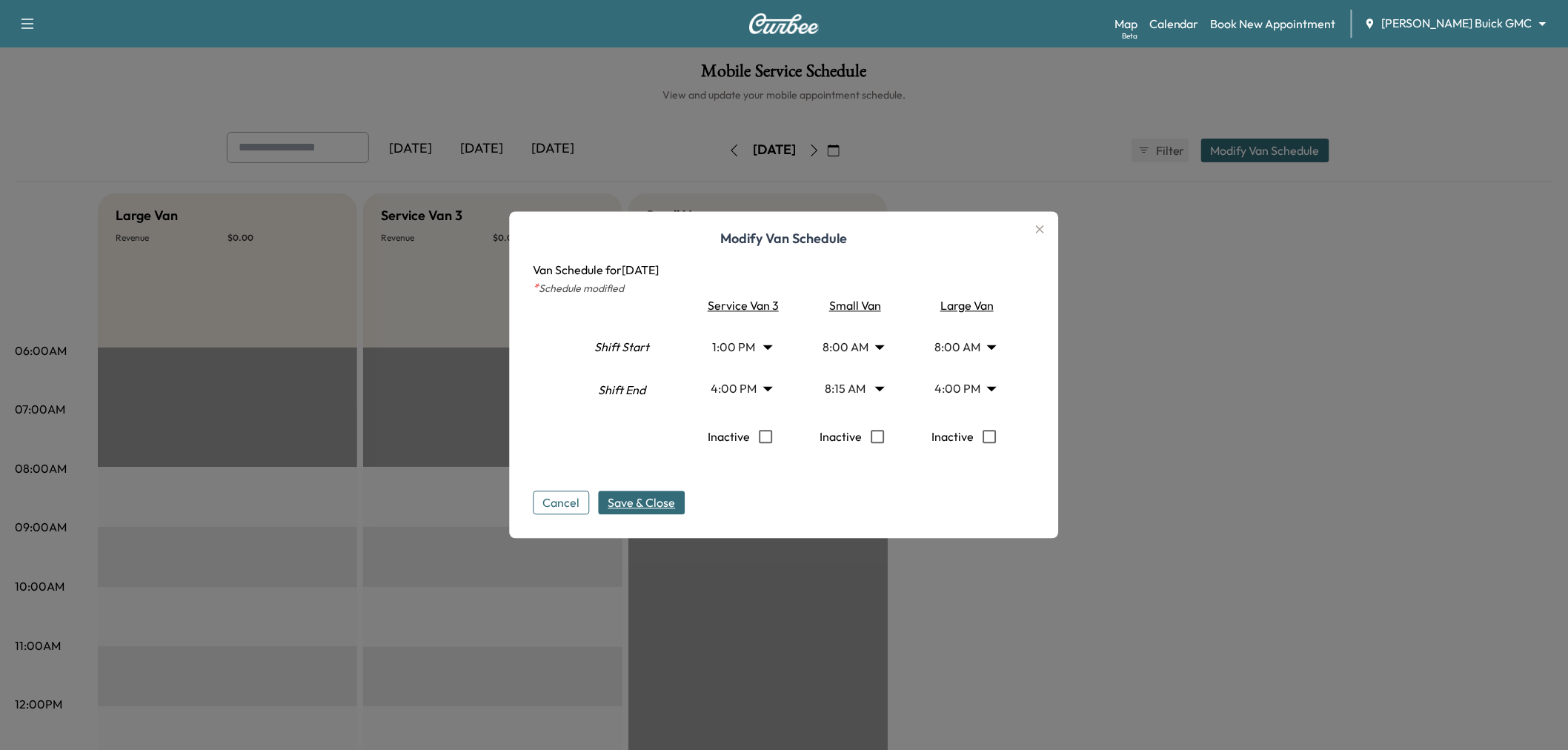
click at [660, 508] on span "Save & Close" at bounding box center [642, 503] width 67 height 18
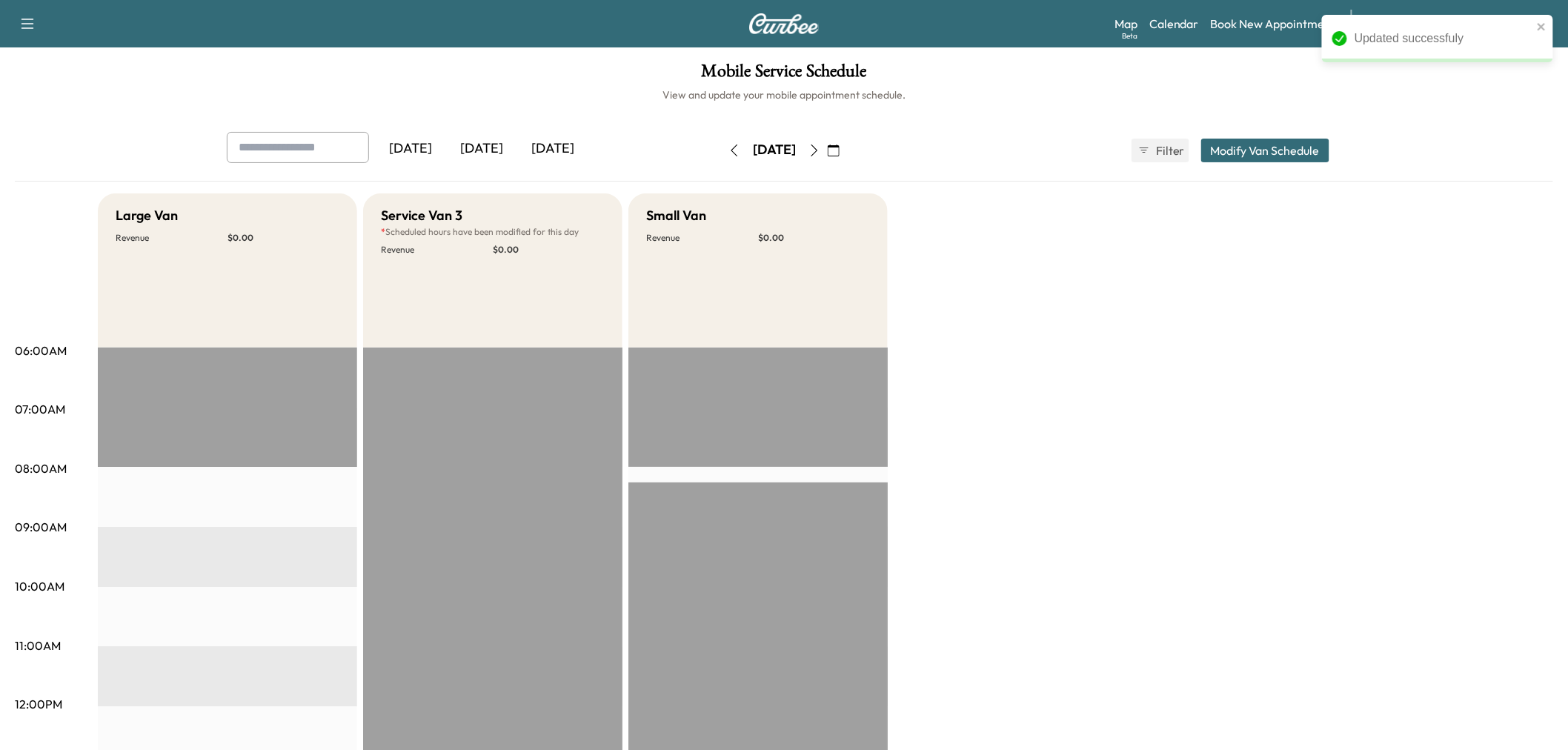
click at [820, 147] on icon "button" at bounding box center [814, 151] width 12 height 12
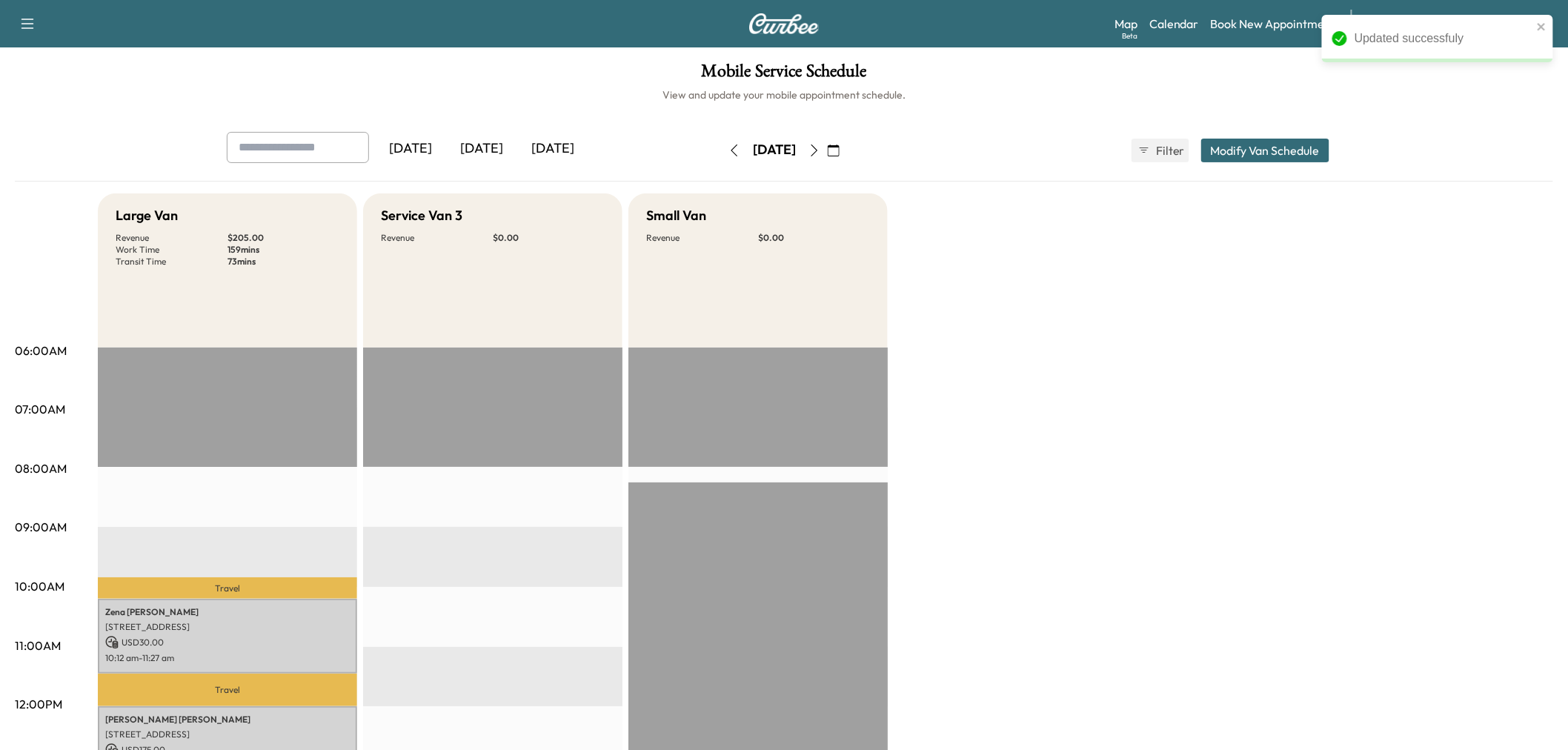
click at [1230, 149] on button "Modify Van Schedule" at bounding box center [1265, 150] width 128 height 23
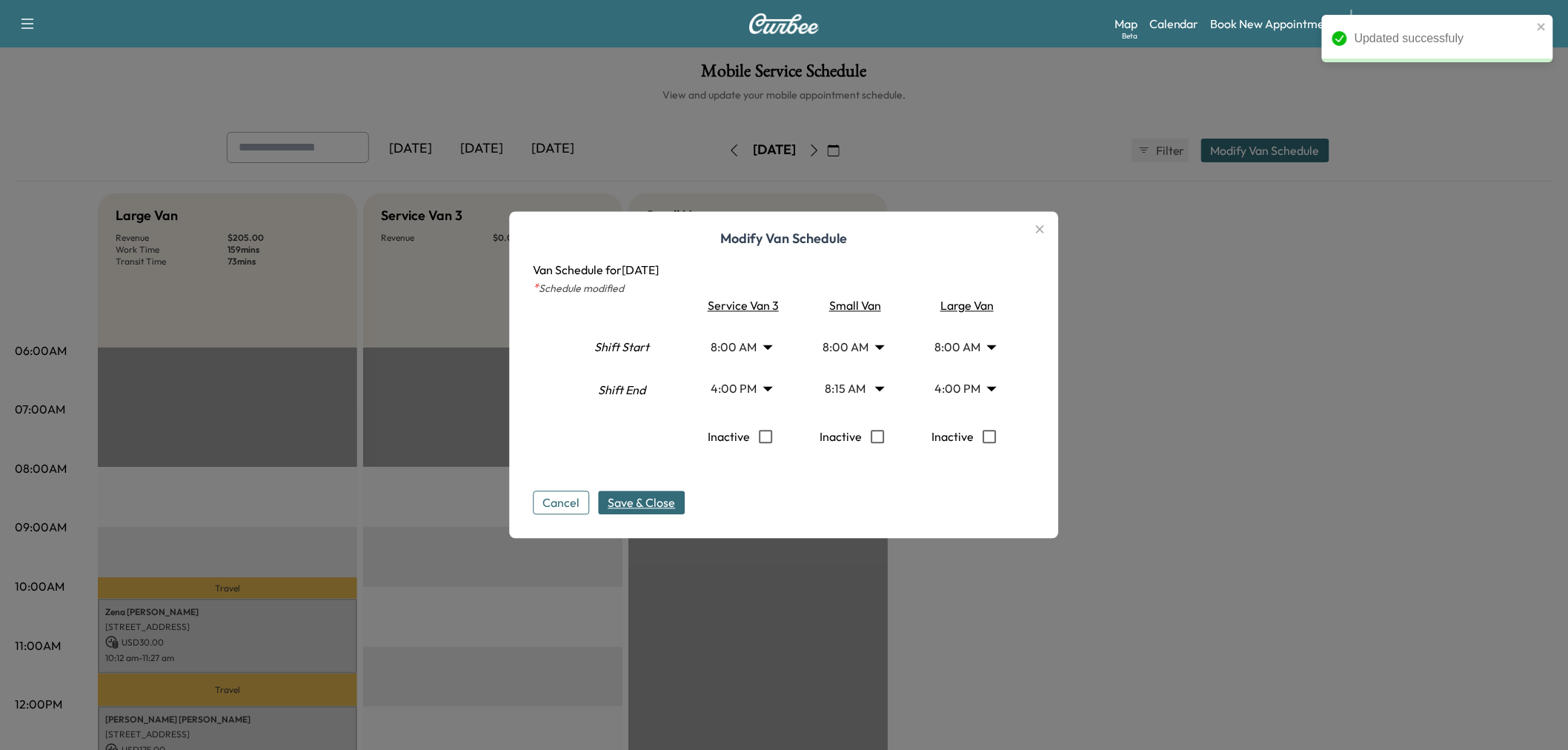
click at [753, 345] on body "Updated successfuly Support Log Out Map Beta Calendar Book New Appointment Ewin…" at bounding box center [784, 375] width 1568 height 750
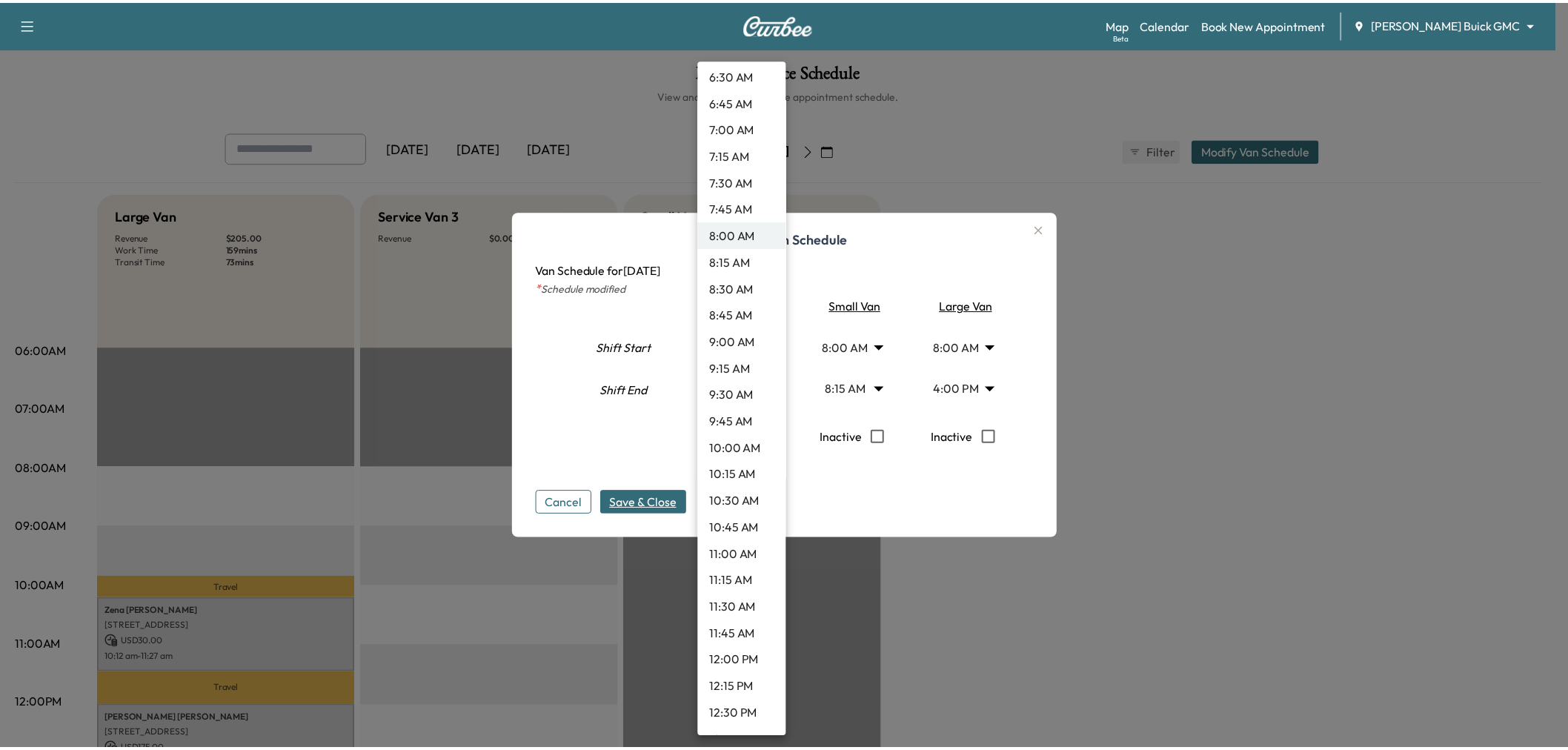
scroll to position [806, 0]
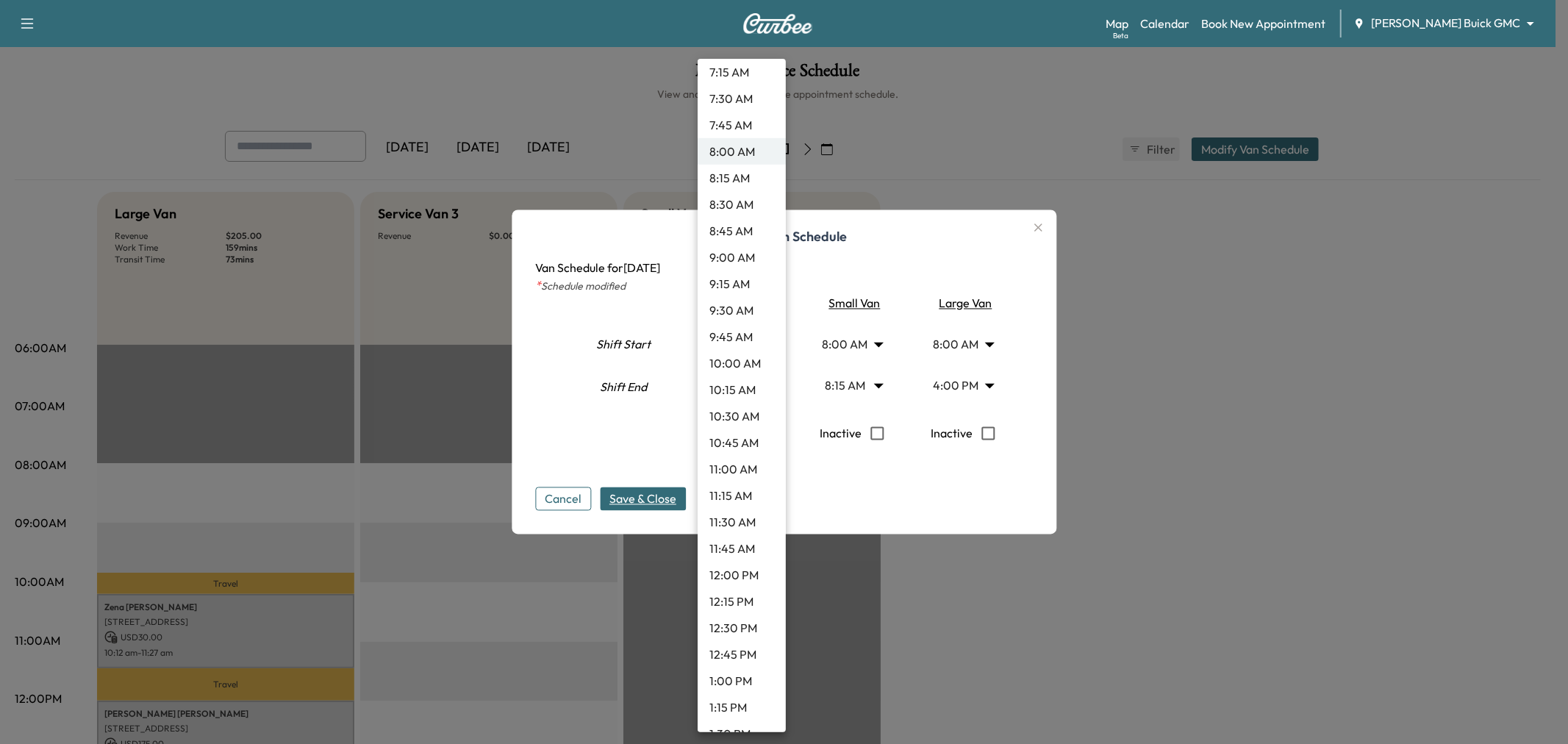
click at [732, 675] on li "1:00 PM" at bounding box center [741, 681] width 88 height 27
type input "**"
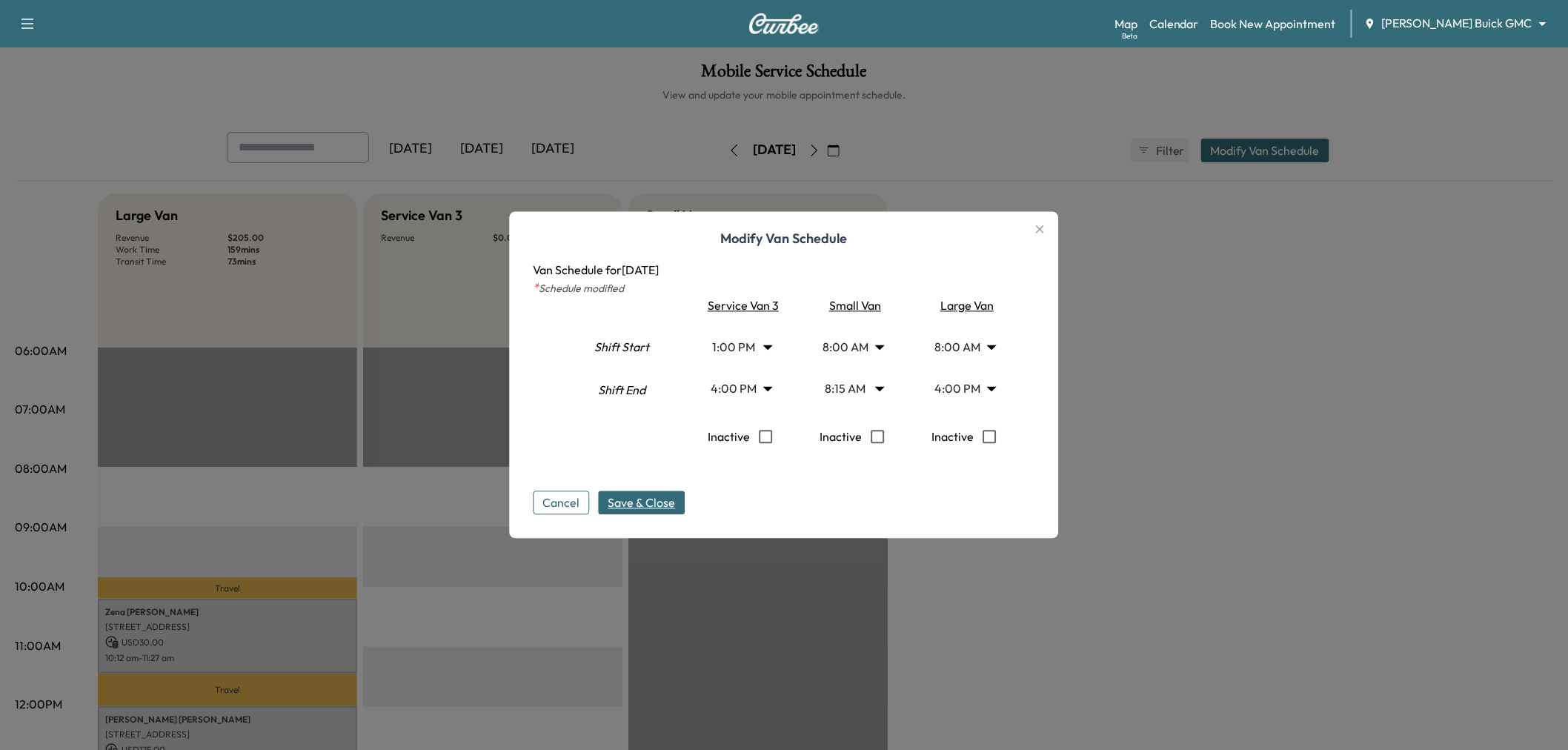
click at [662, 515] on div "Modify Van Schedule Van Schedule for Wednesday, October 22, 2025 * Schedule mod…" at bounding box center [784, 376] width 549 height 327
click at [660, 506] on span "Save & Close" at bounding box center [642, 503] width 67 height 18
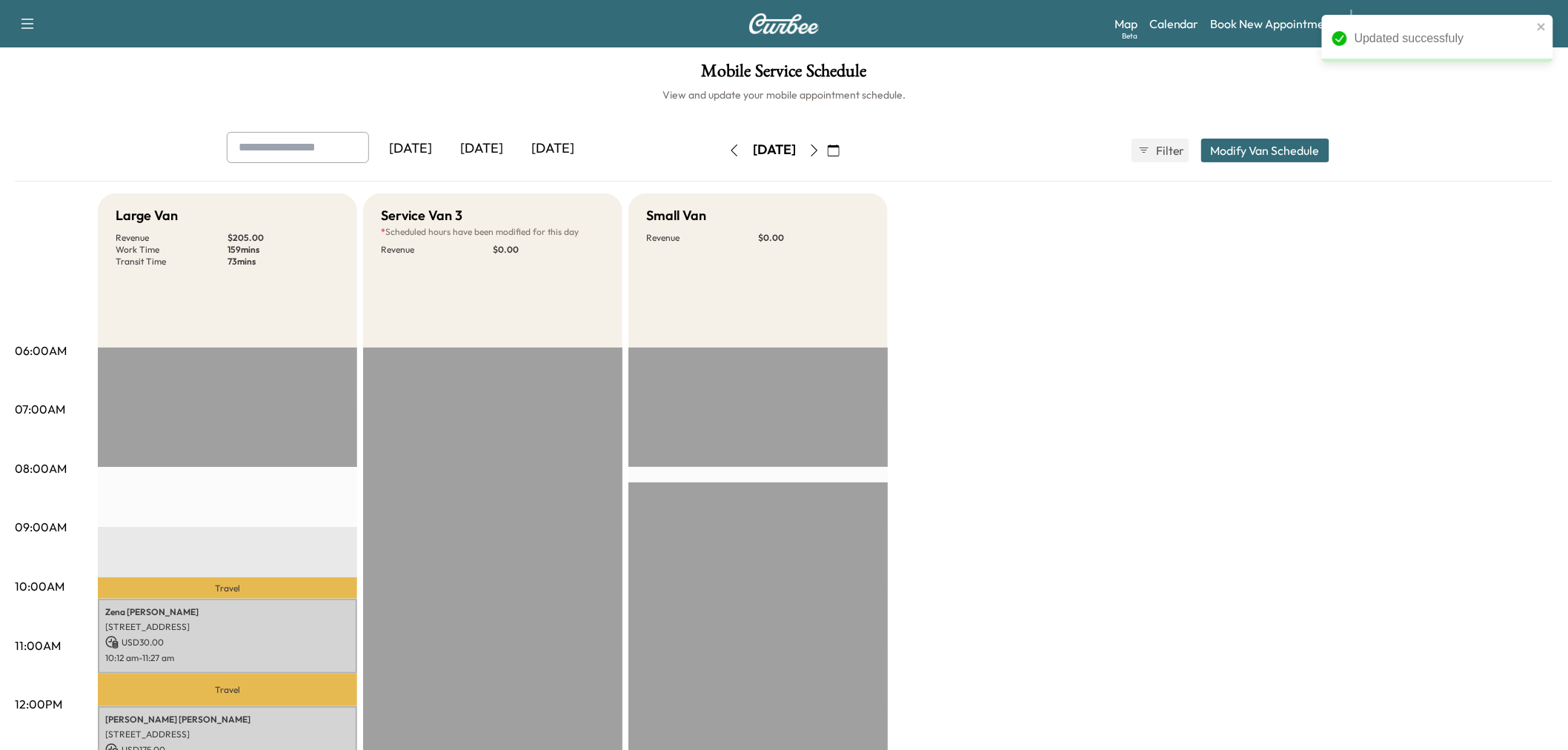
click at [1085, 419] on div "Large Van Revenue $ 205.00 Work Time 159 mins Transit Time 73 mins Travel Zena …" at bounding box center [826, 749] width 1456 height 1112
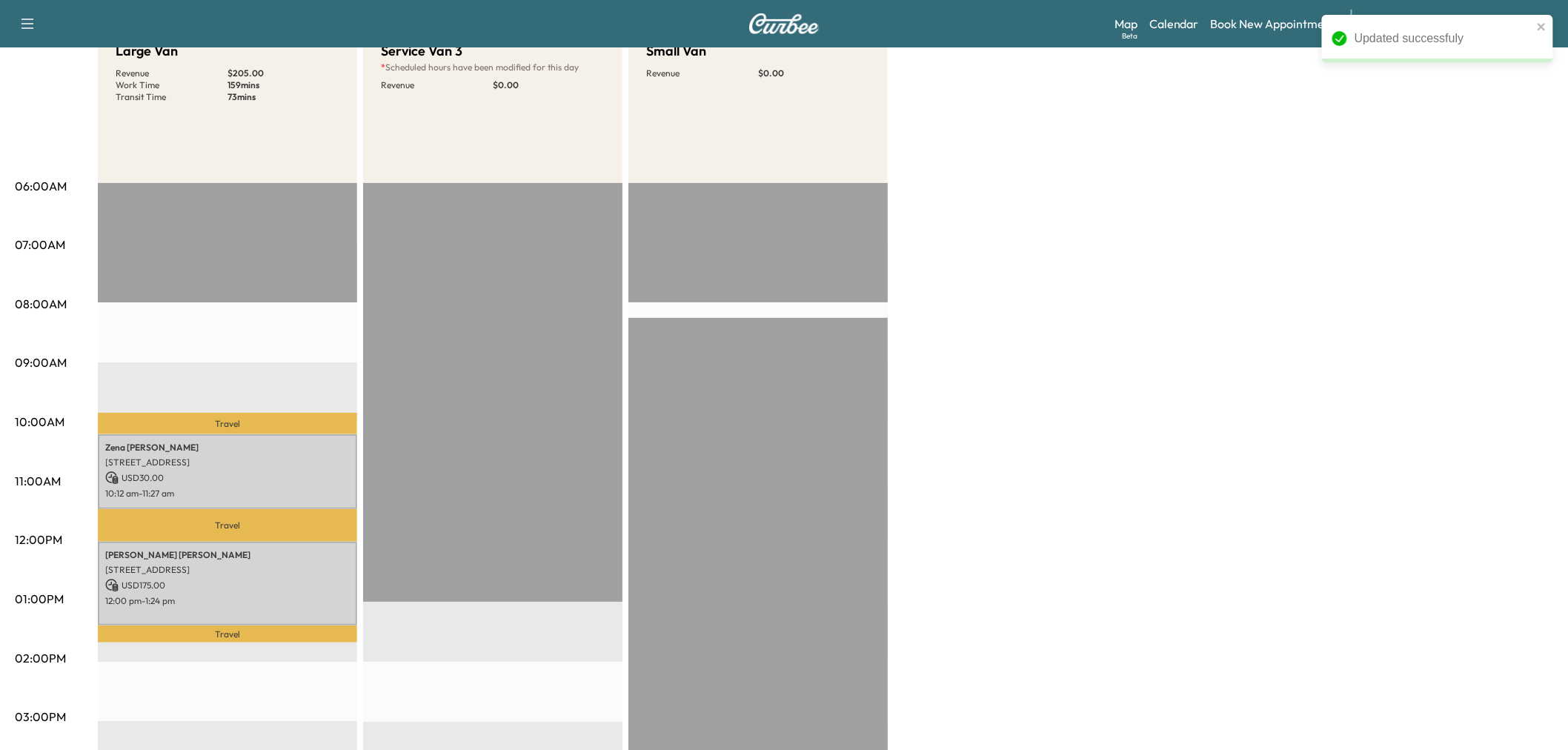
scroll to position [0, 0]
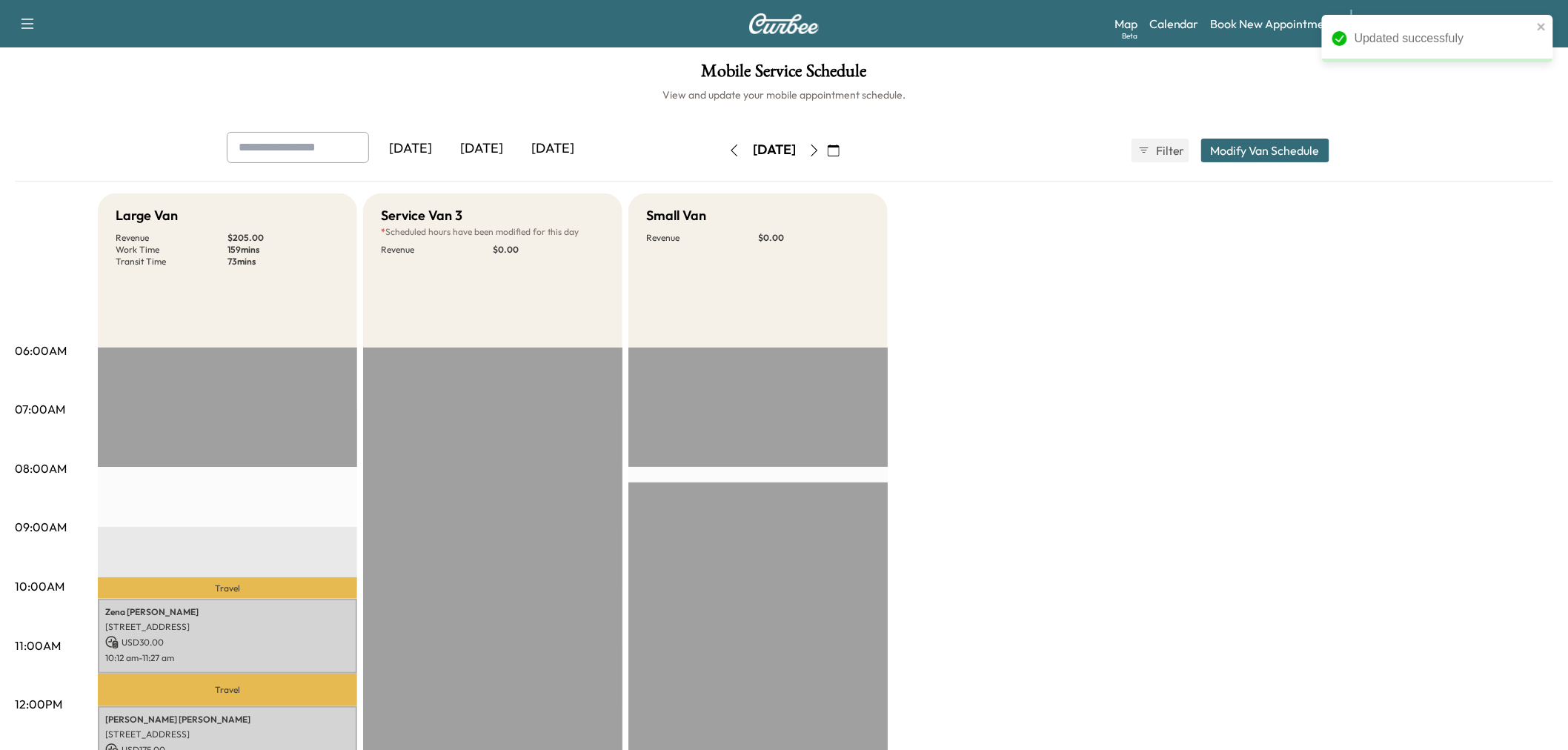
click at [1210, 307] on div "Large Van Revenue $ 205.00 Work Time 159 mins Transit Time 73 mins Travel Zena …" at bounding box center [826, 749] width 1456 height 1112
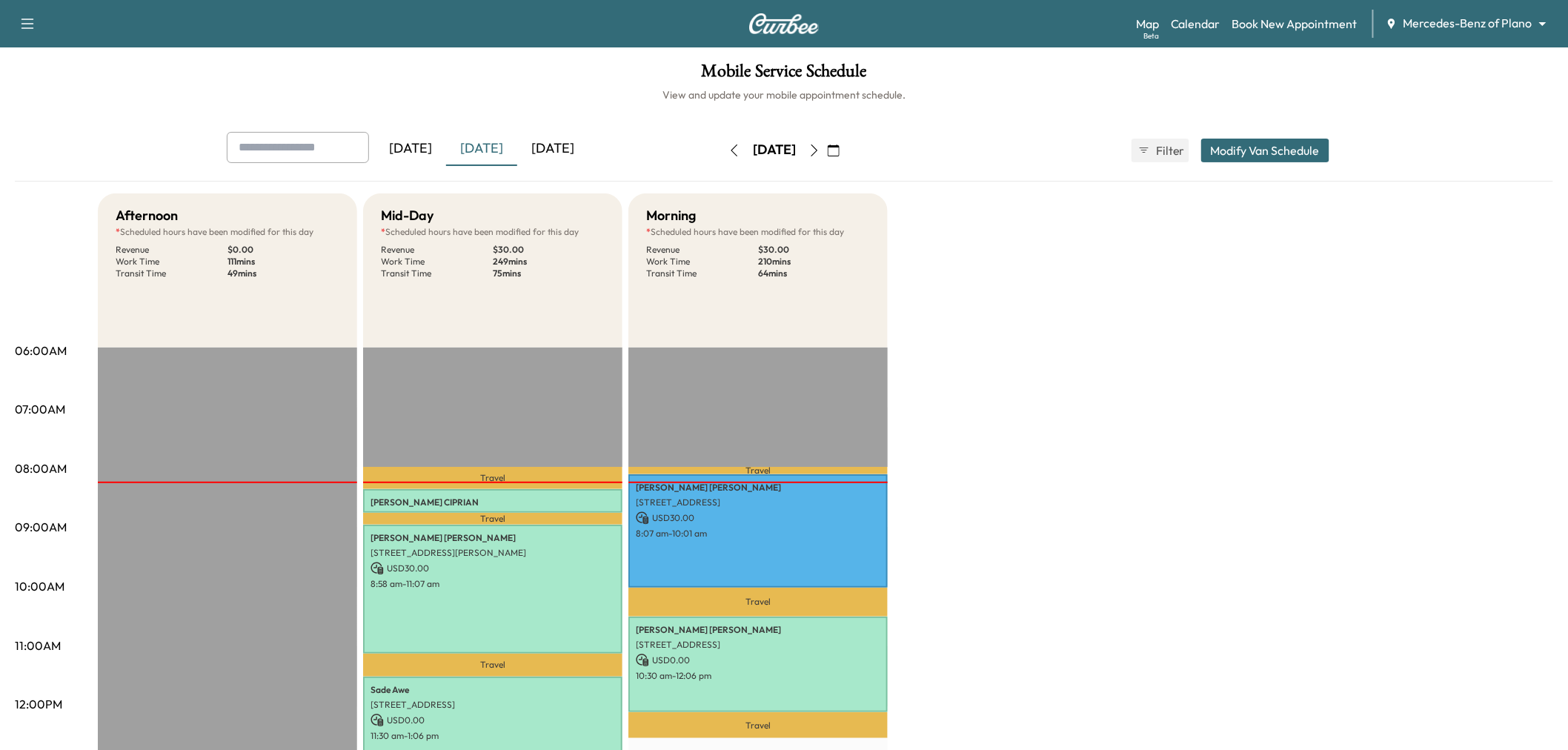
click at [840, 151] on icon "button" at bounding box center [833, 151] width 12 height 12
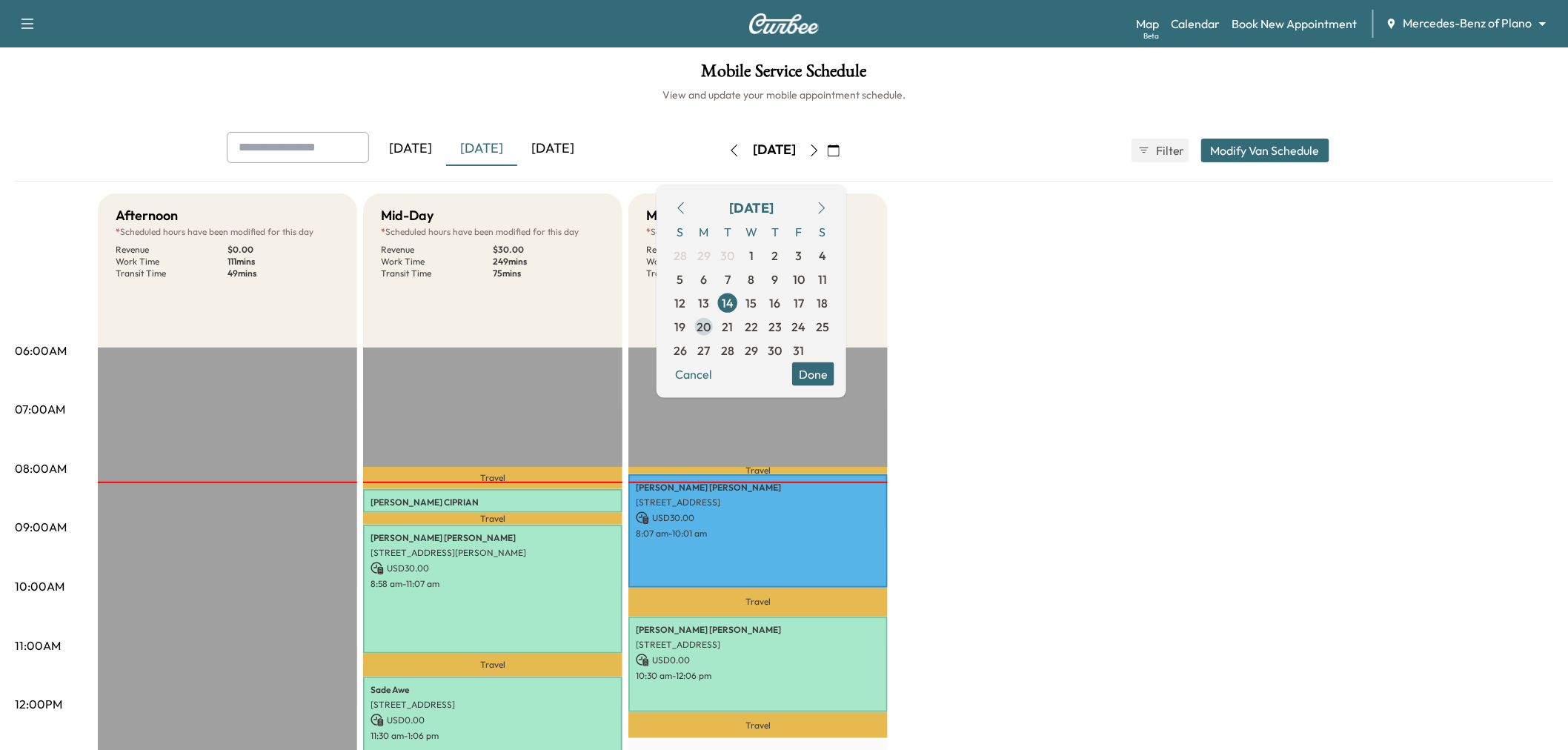
click at [716, 323] on span "20" at bounding box center [703, 325] width 23 height 23
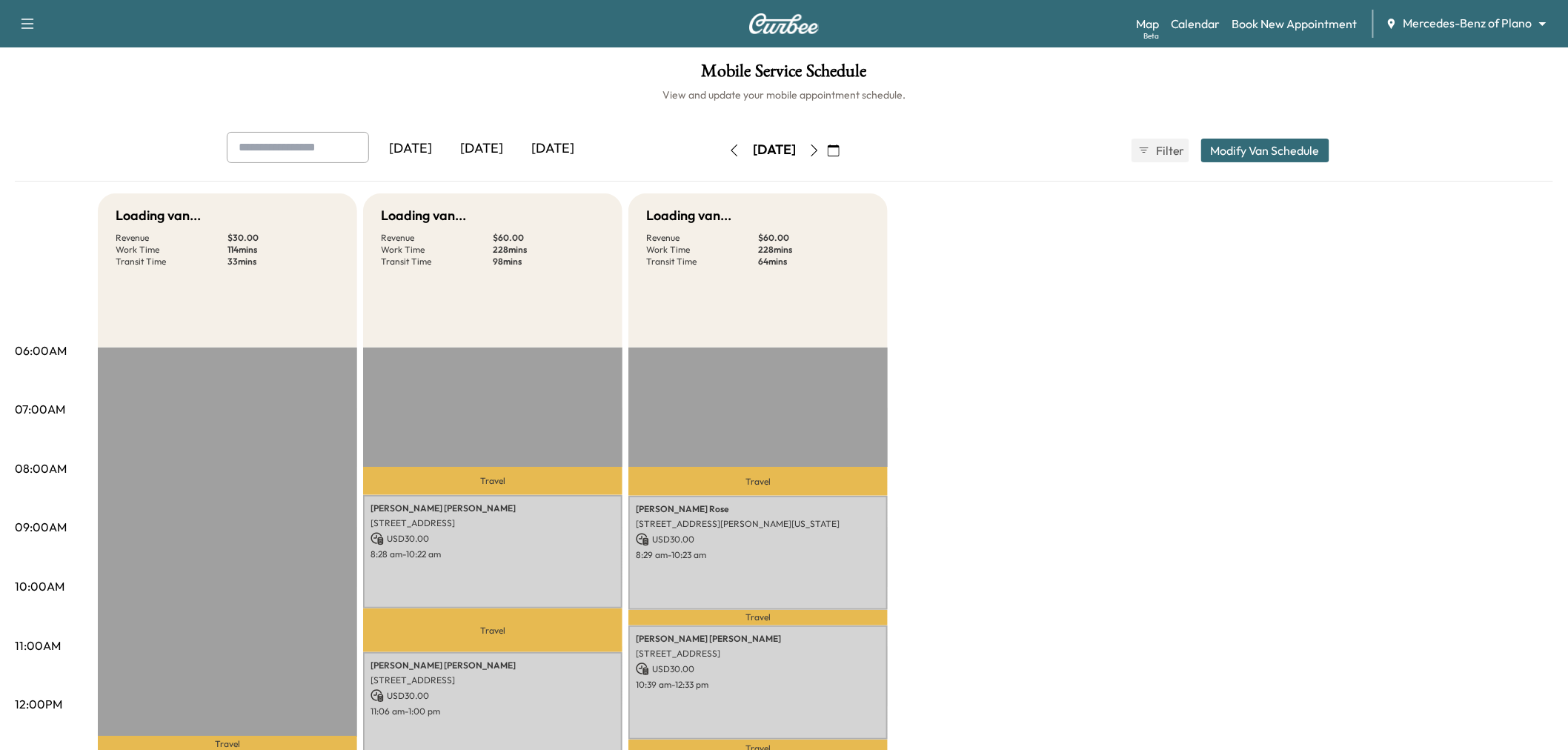
click at [1042, 475] on div "Loading van... Revenue $ 30.00 Work Time 114 mins Transit Time 33 mins Travel […" at bounding box center [826, 749] width 1456 height 1112
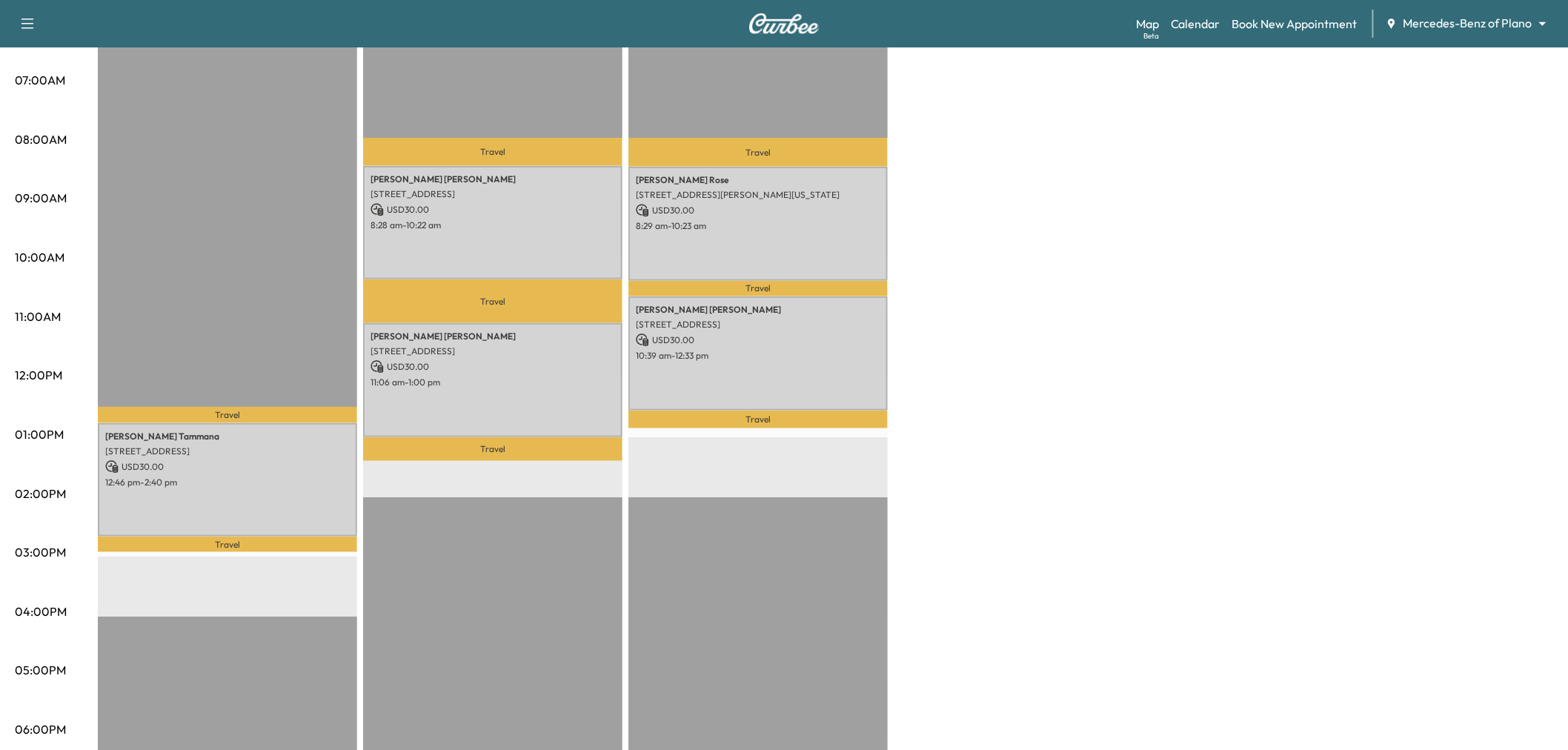
scroll to position [247, 0]
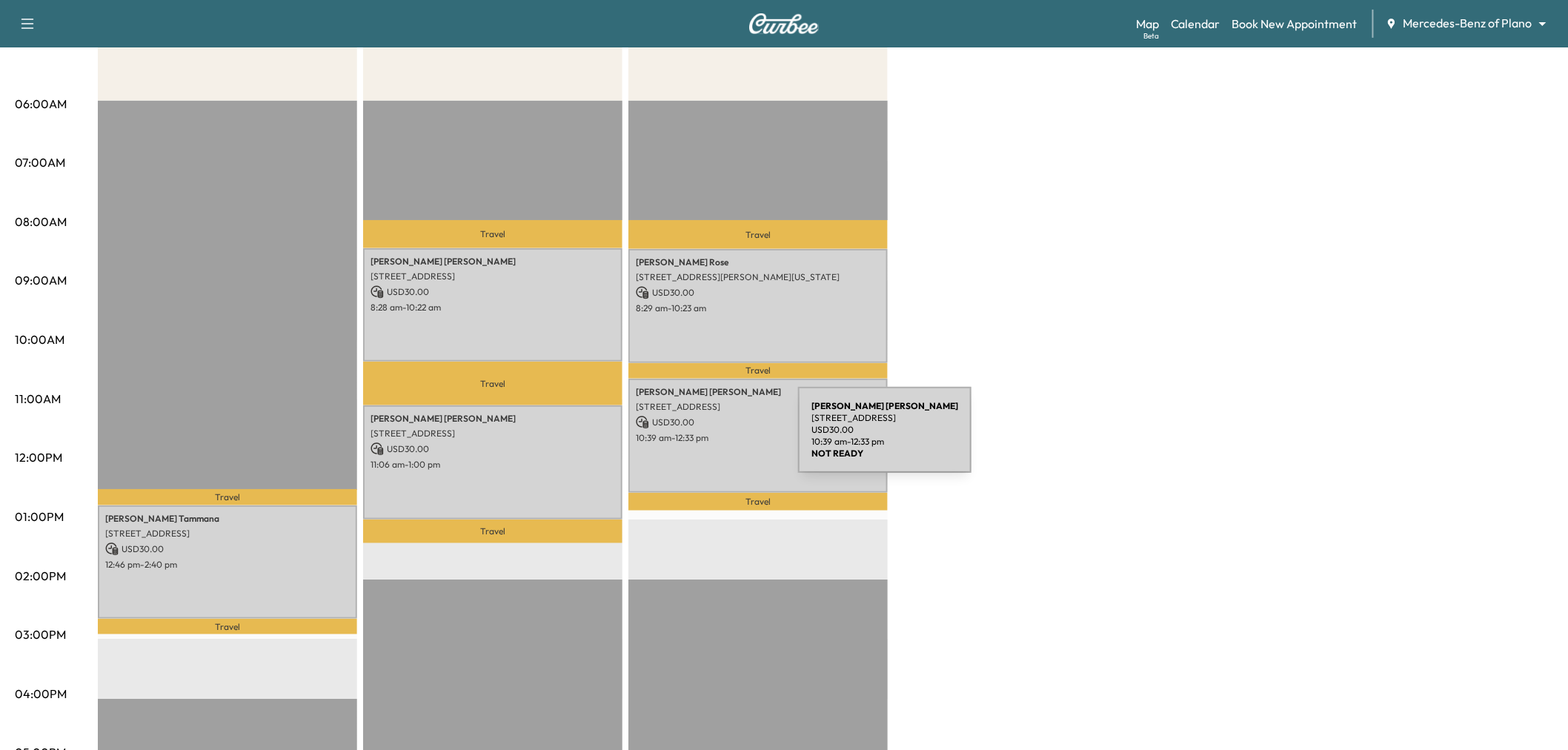
click at [687, 439] on p "10:39 am - 12:33 pm" at bounding box center [758, 438] width 245 height 12
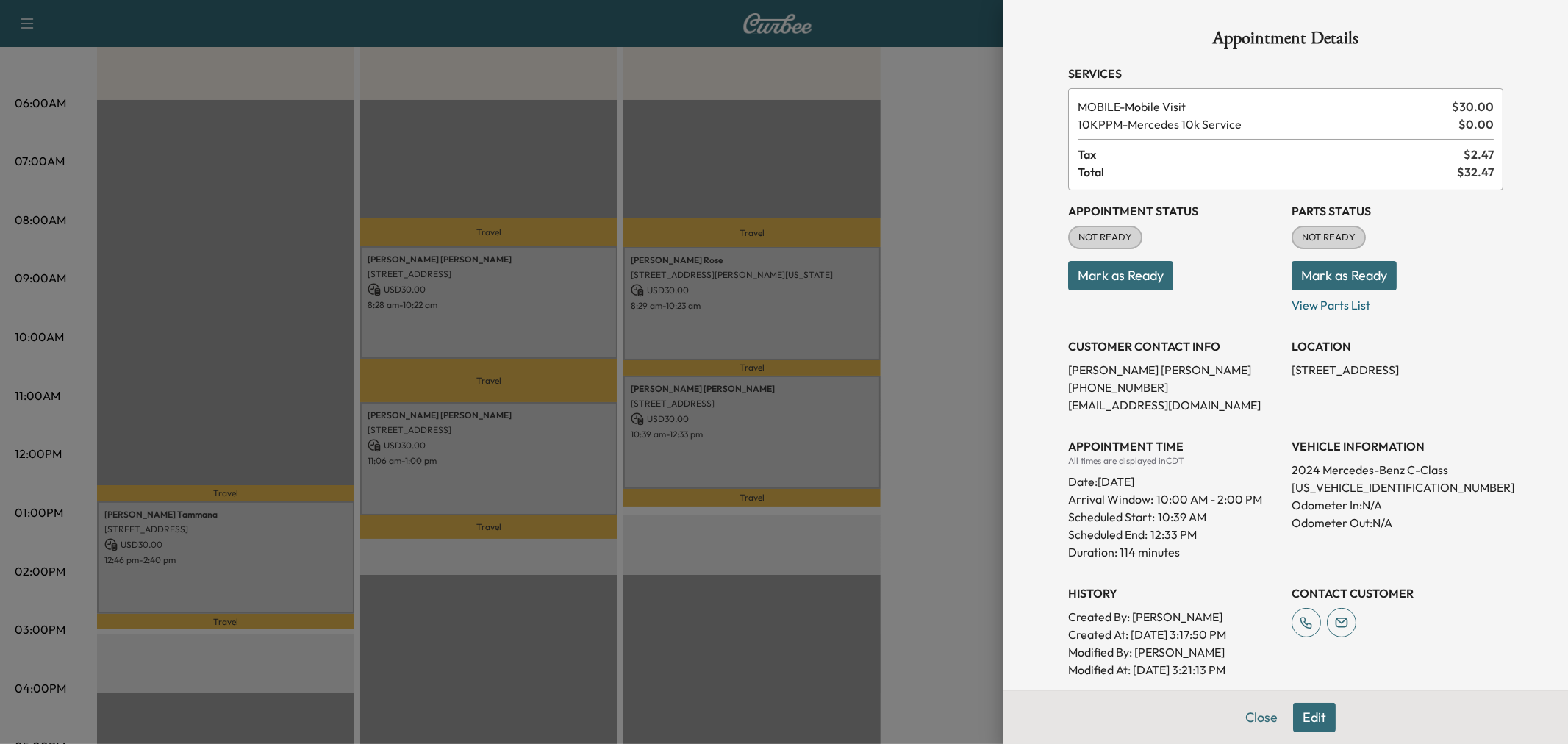
click at [743, 314] on div at bounding box center [784, 372] width 1568 height 744
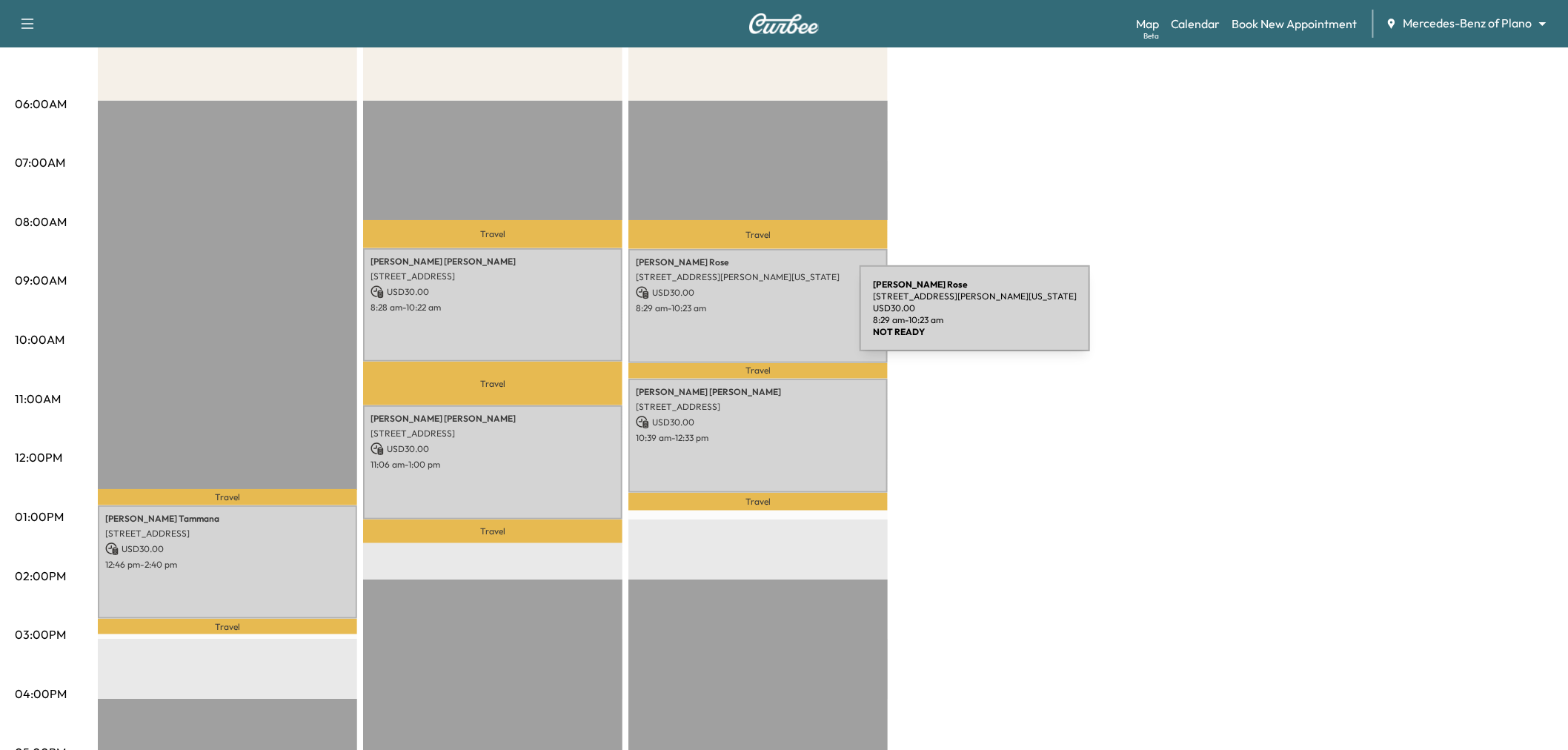
click at [749, 317] on div "[PERSON_NAME] [STREET_ADDRESS][PERSON_NAME][US_STATE] USD 30.00 8:29 am - 10:23…" at bounding box center [757, 305] width 259 height 113
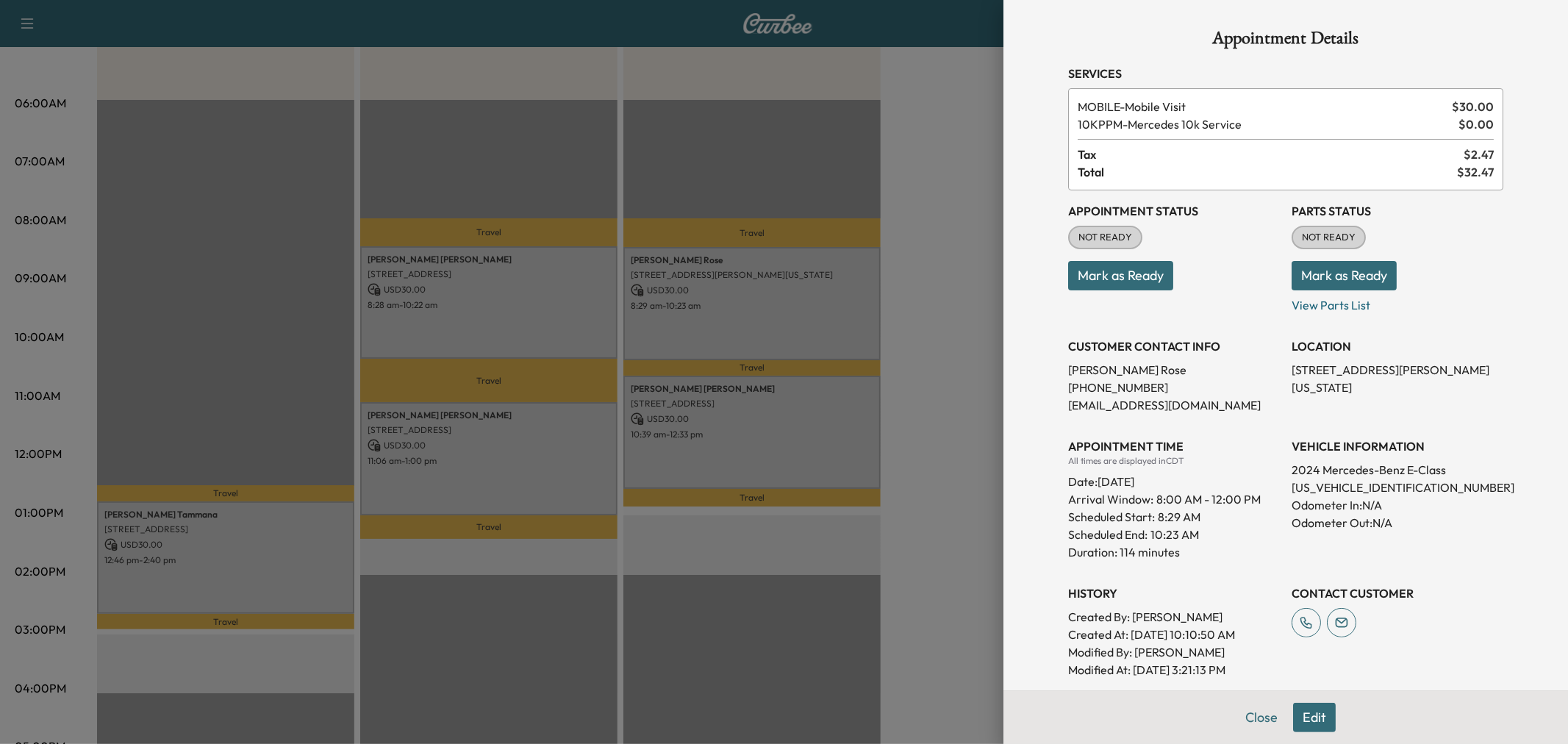
click at [530, 321] on div at bounding box center [784, 372] width 1568 height 744
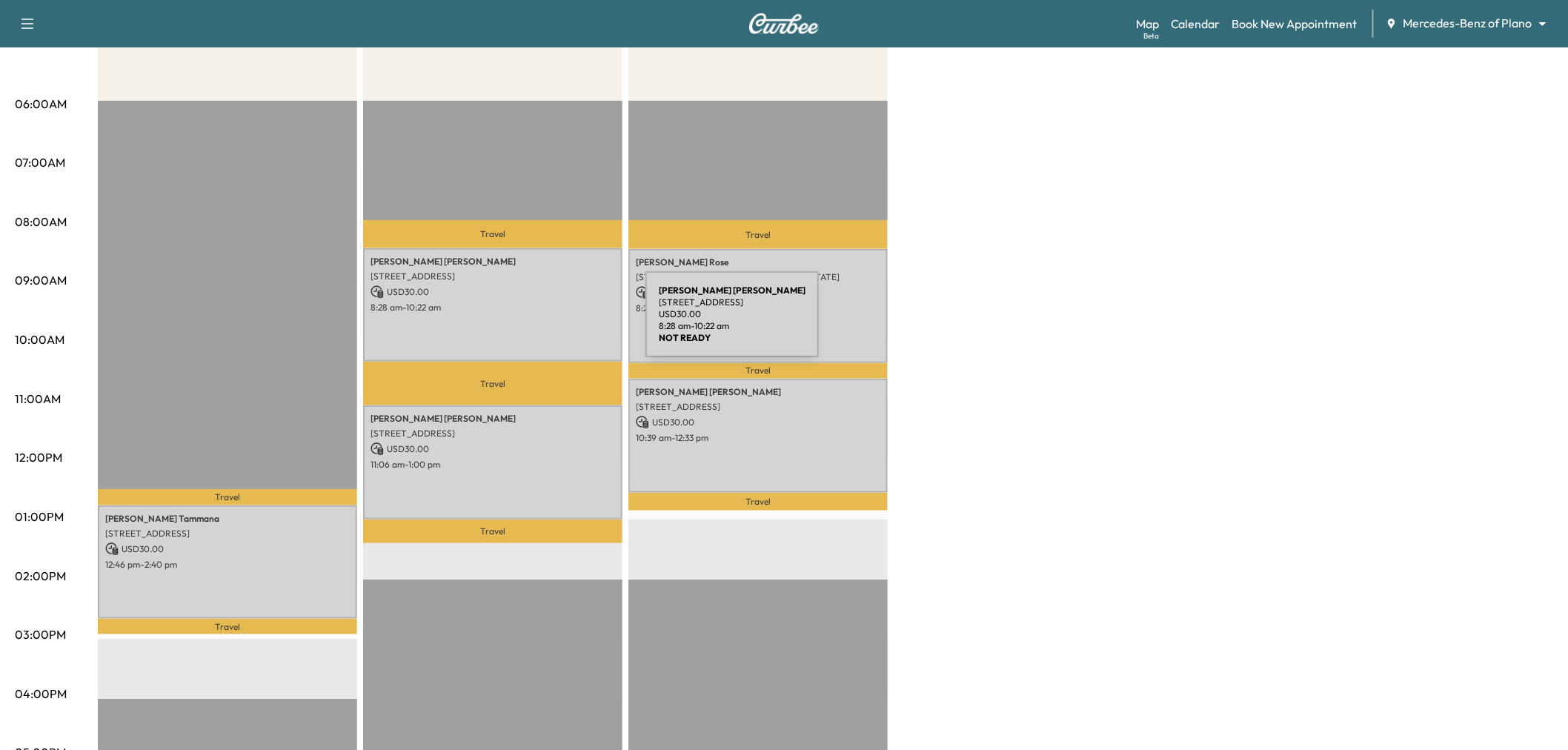
click at [535, 324] on div "[PERSON_NAME] [STREET_ADDRESS] USD 30.00 8:28 am - 10:22 am" at bounding box center [492, 305] width 259 height 113
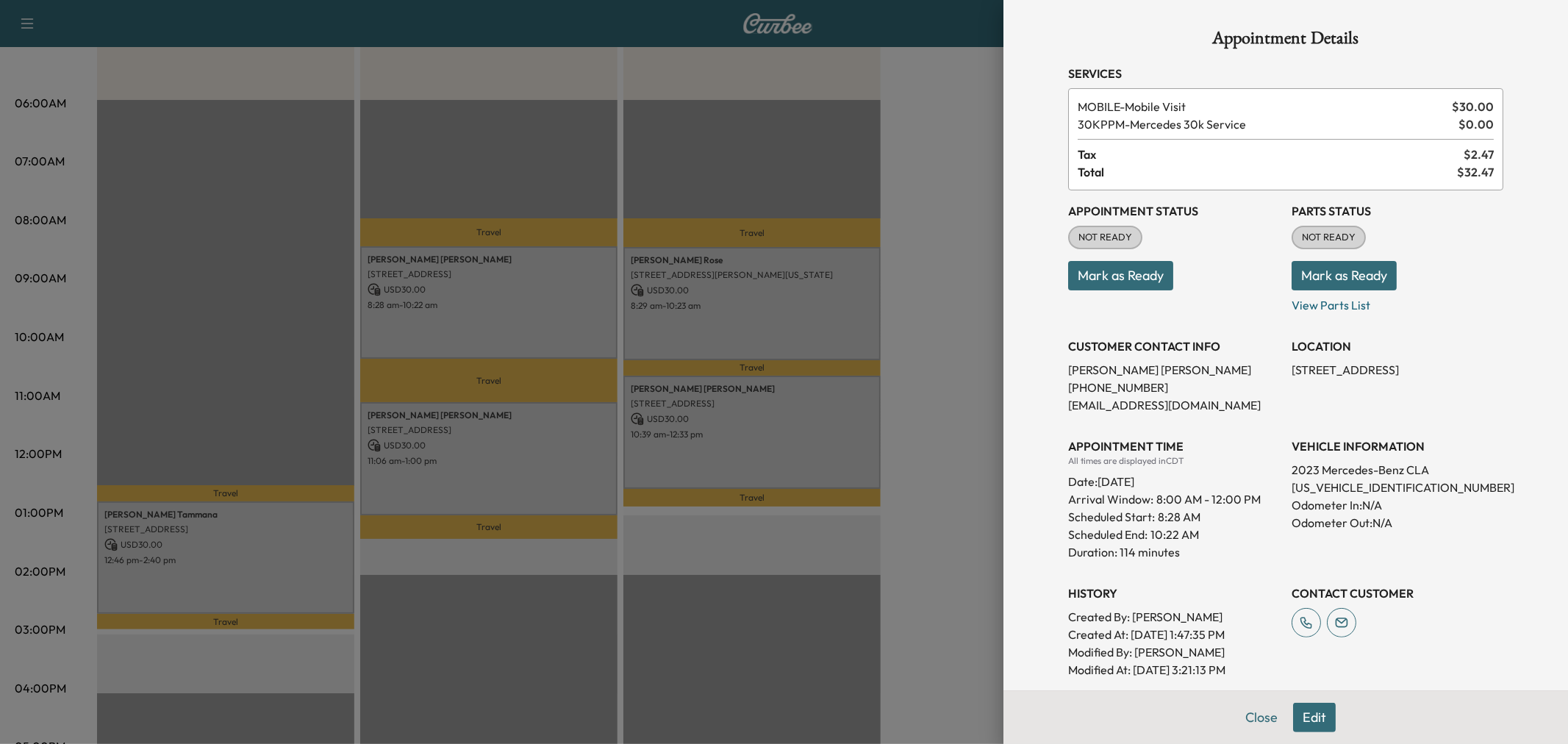
click at [912, 311] on div at bounding box center [784, 372] width 1568 height 744
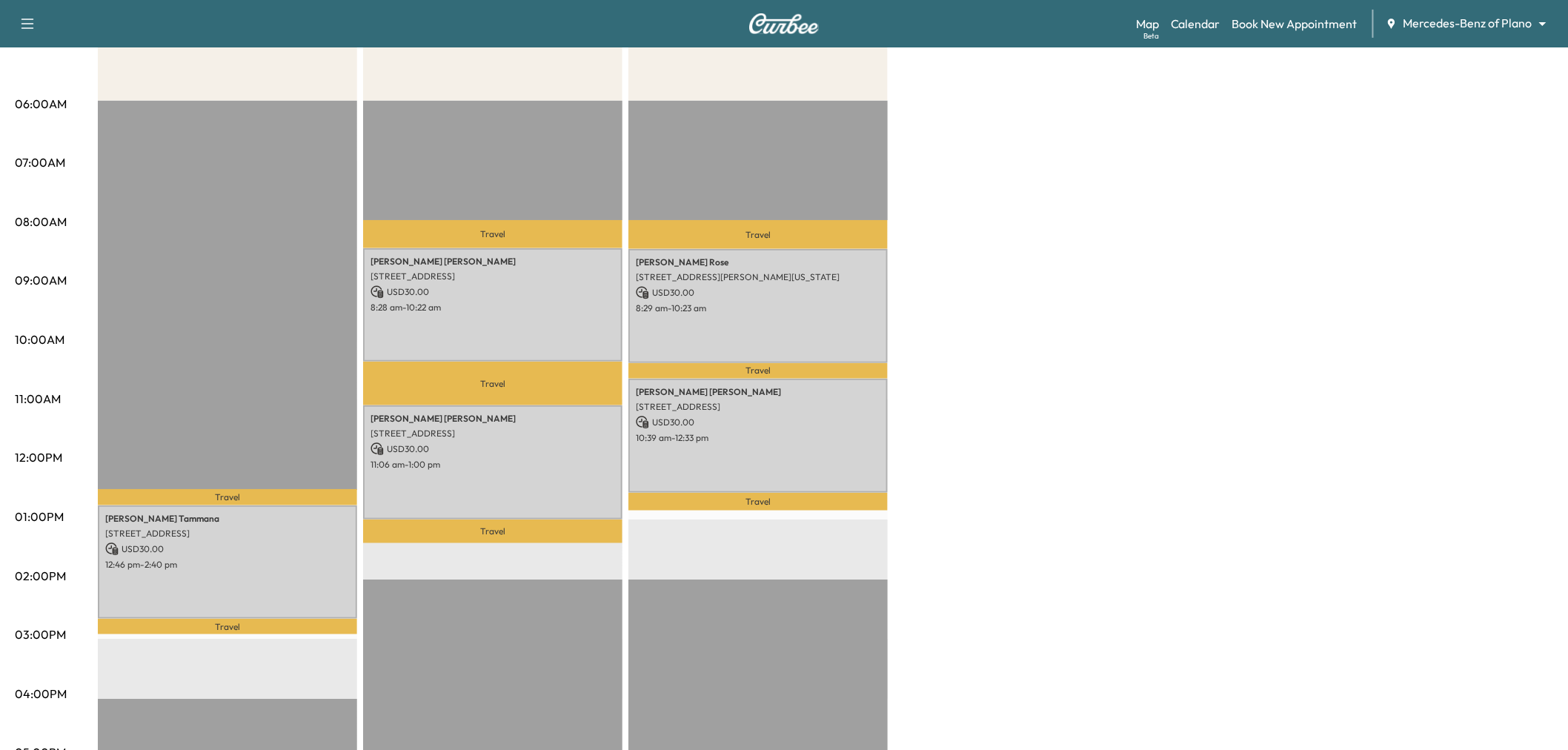
scroll to position [0, 0]
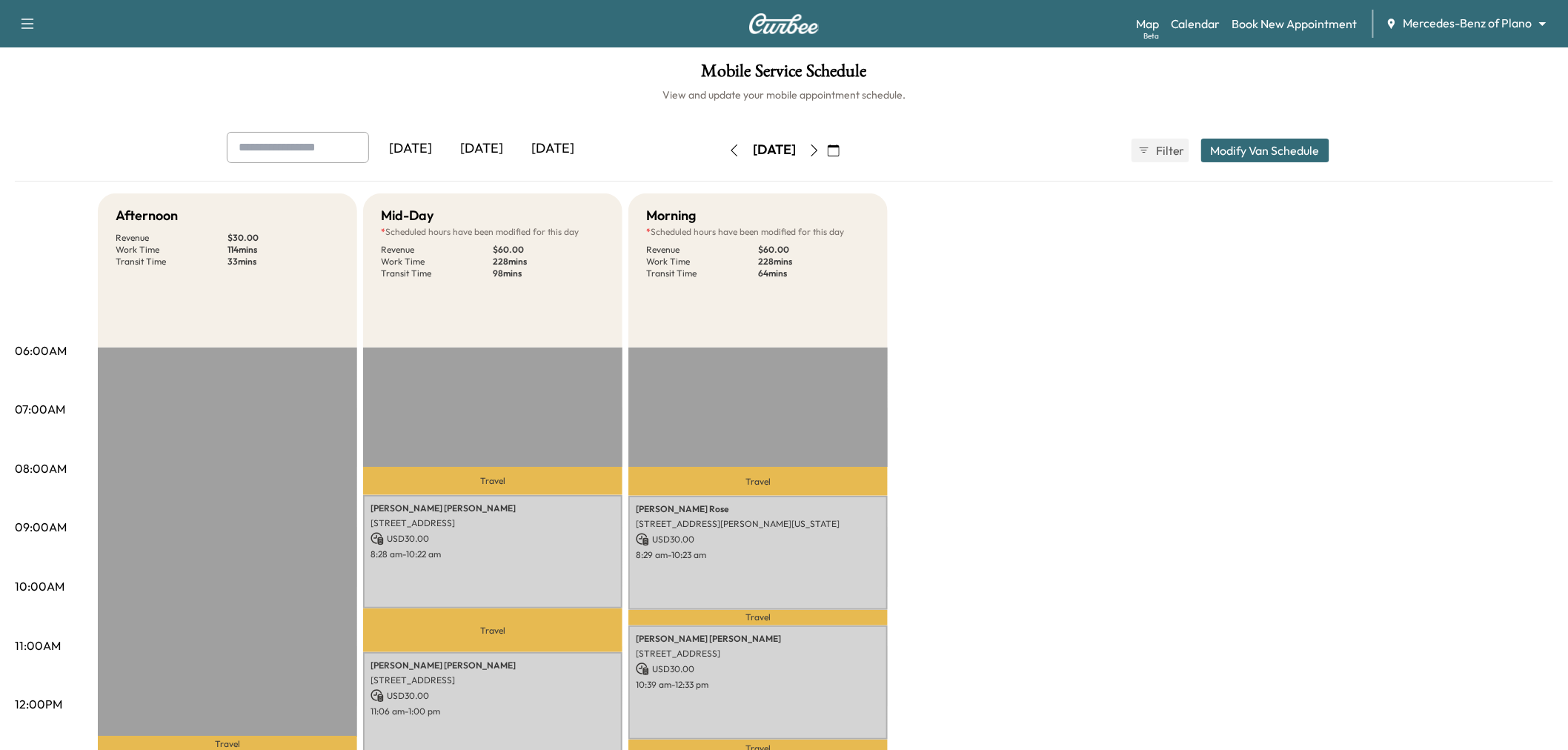
click at [818, 151] on icon "button" at bounding box center [814, 151] width 7 height 12
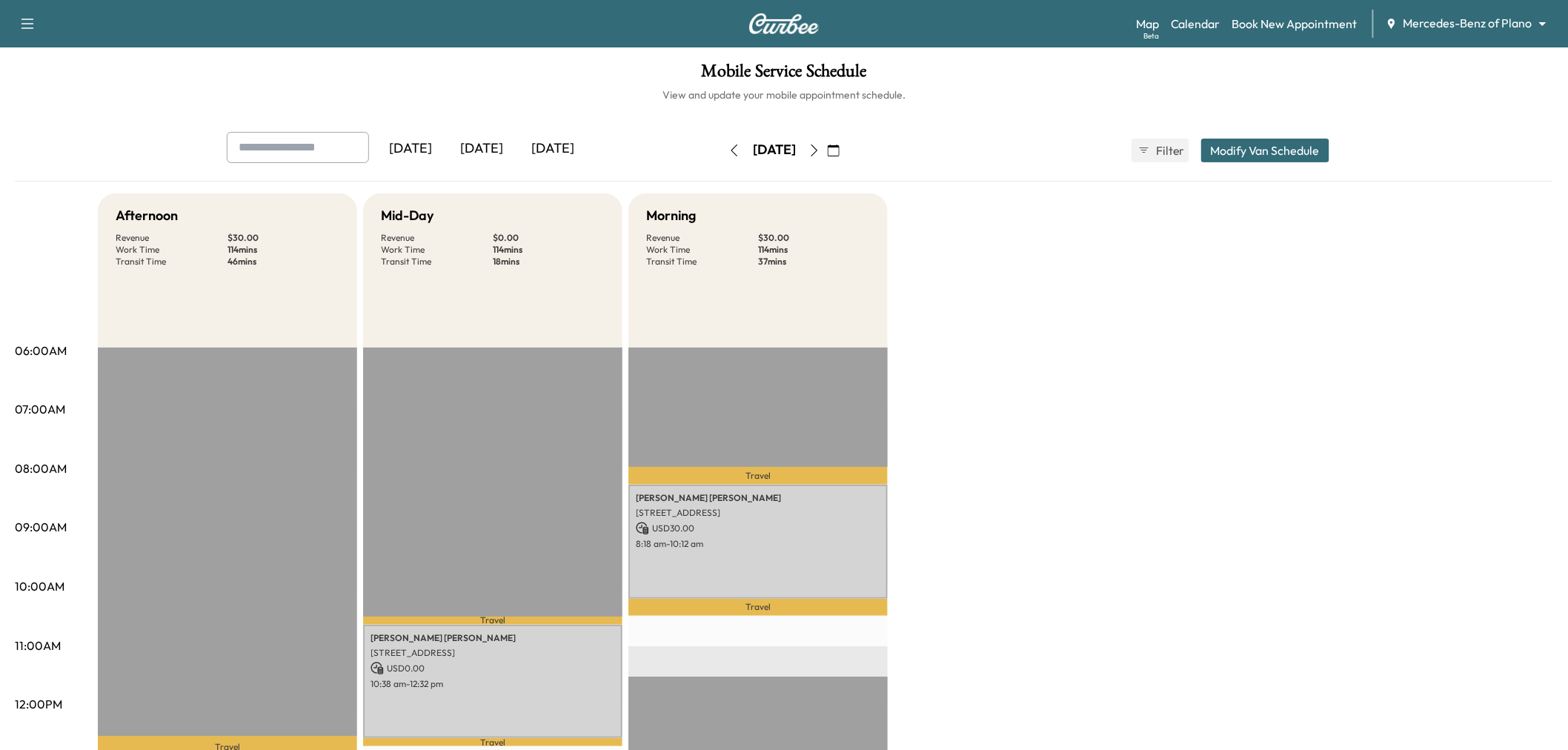
click at [820, 151] on icon "button" at bounding box center [814, 151] width 12 height 12
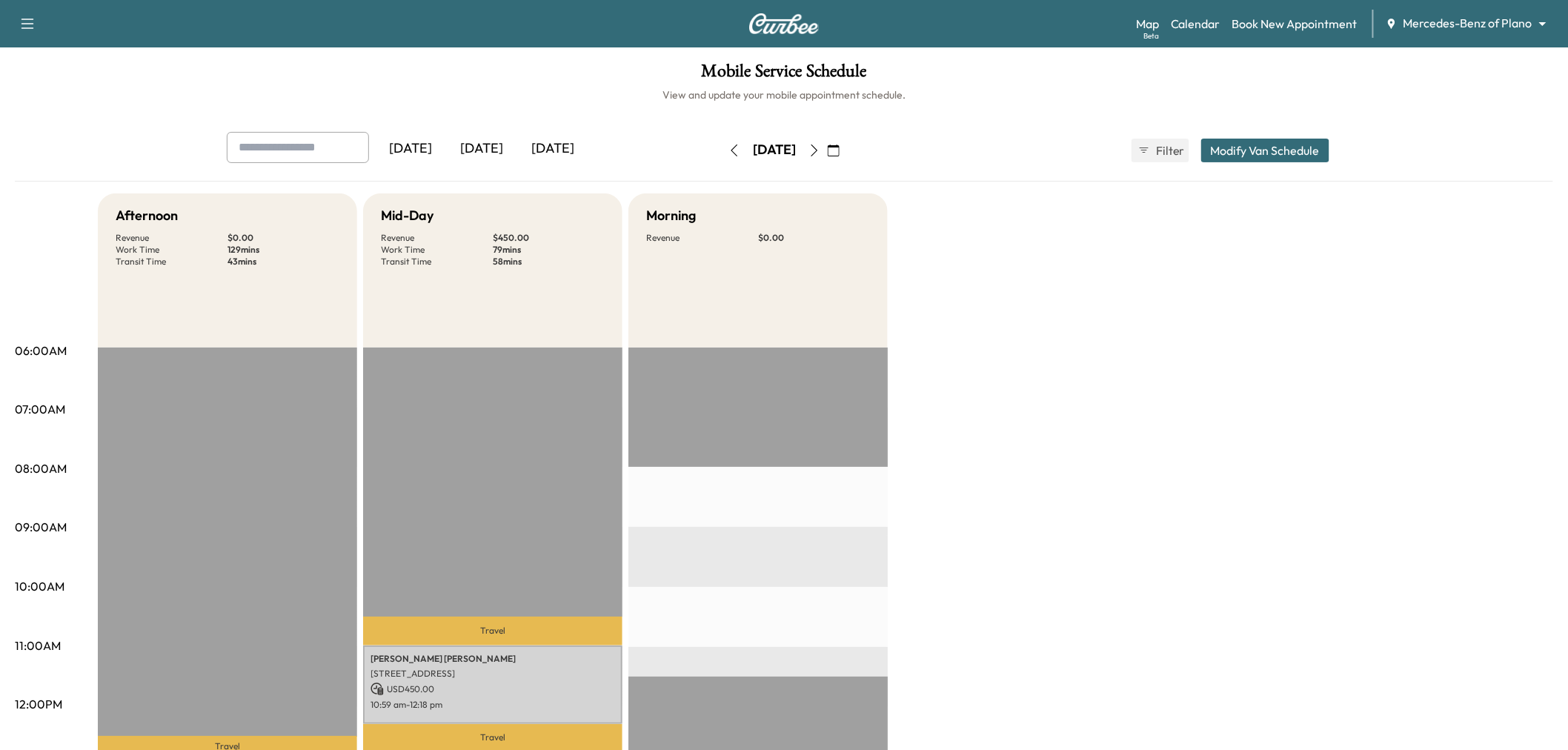
click at [728, 149] on icon "button" at bounding box center [734, 151] width 12 height 12
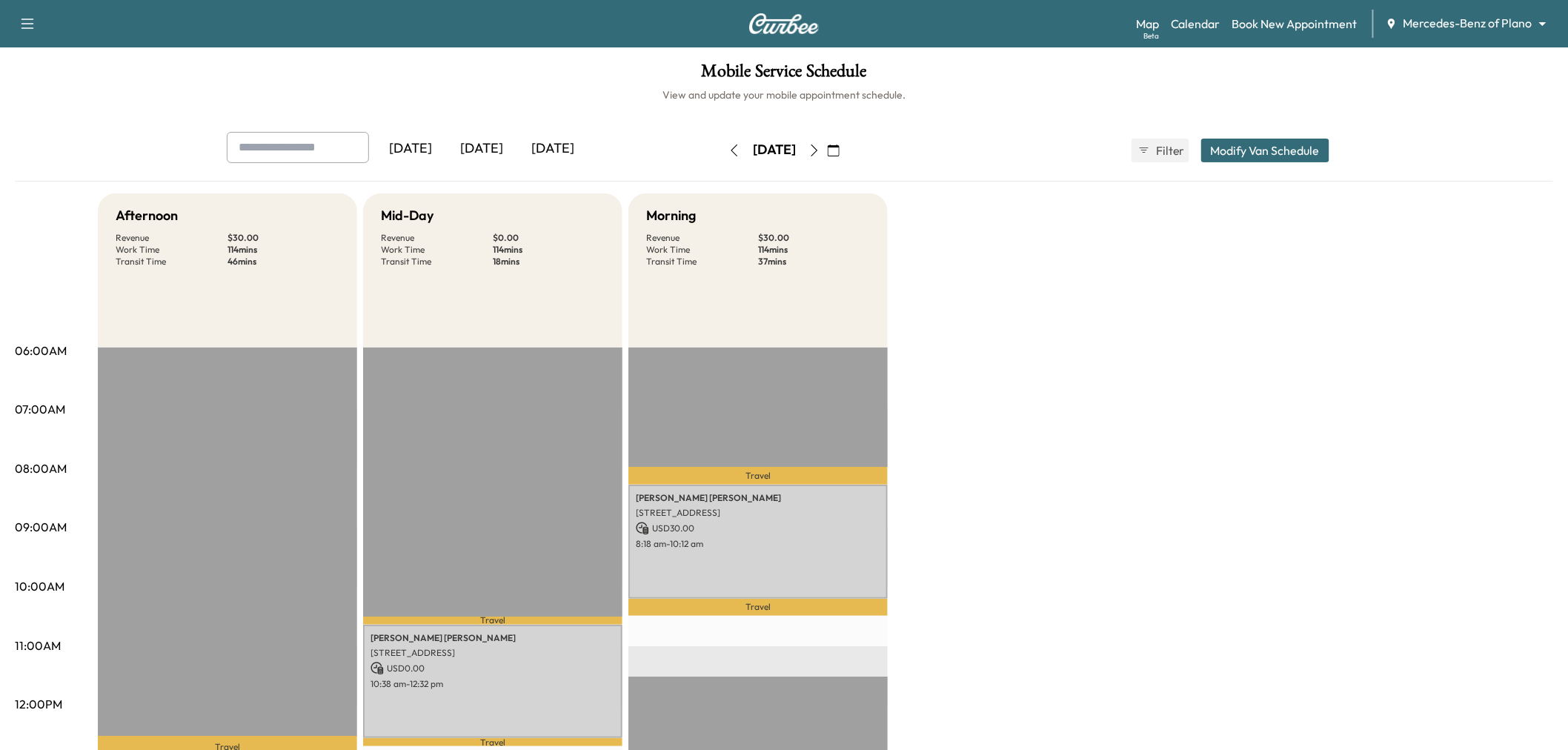
click at [1270, 152] on button "Modify Van Schedule" at bounding box center [1265, 150] width 128 height 23
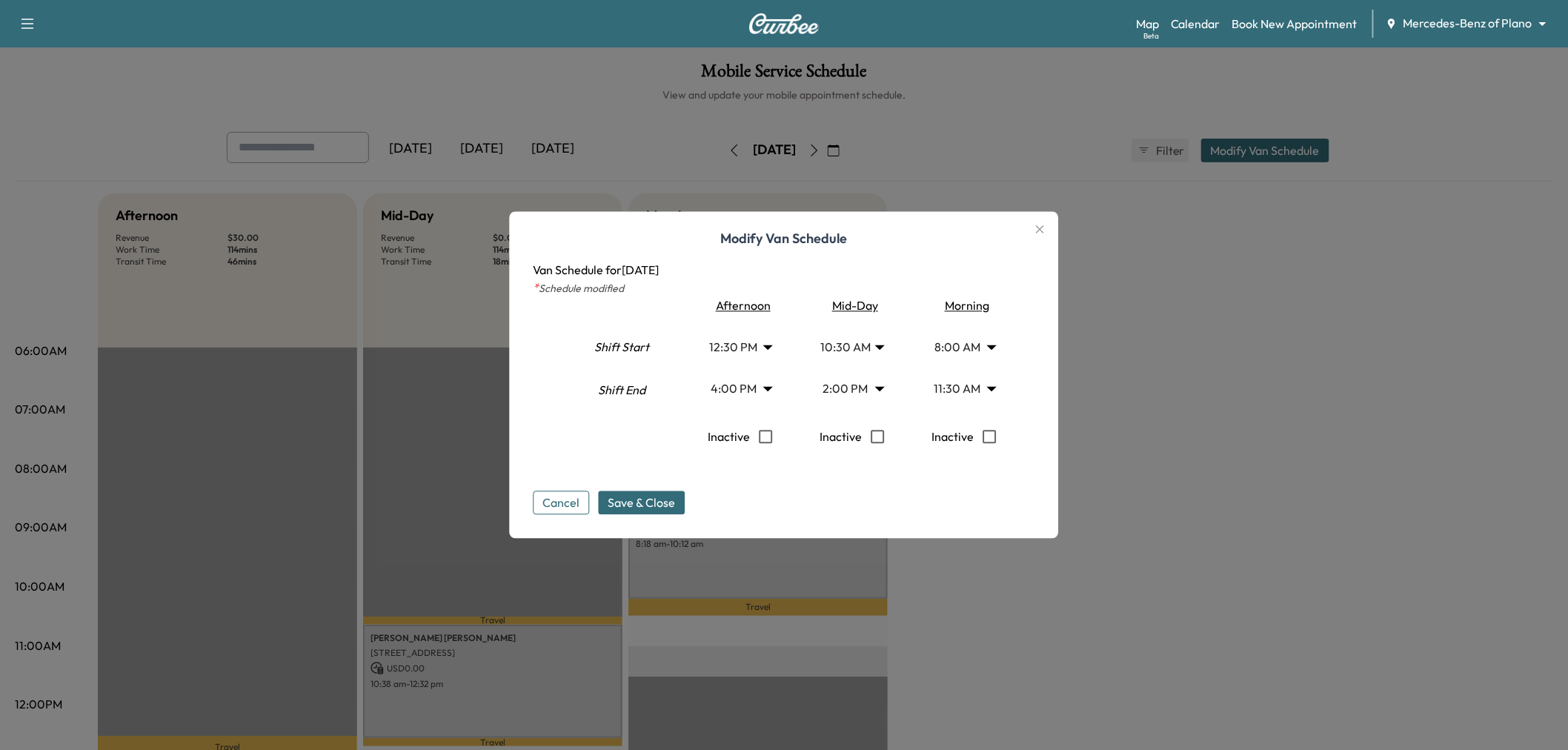
click at [857, 346] on body "Support Log Out Map Beta Calendar Book New Appointment Mercedes-Benz of Plano *…" at bounding box center [784, 375] width 1568 height 750
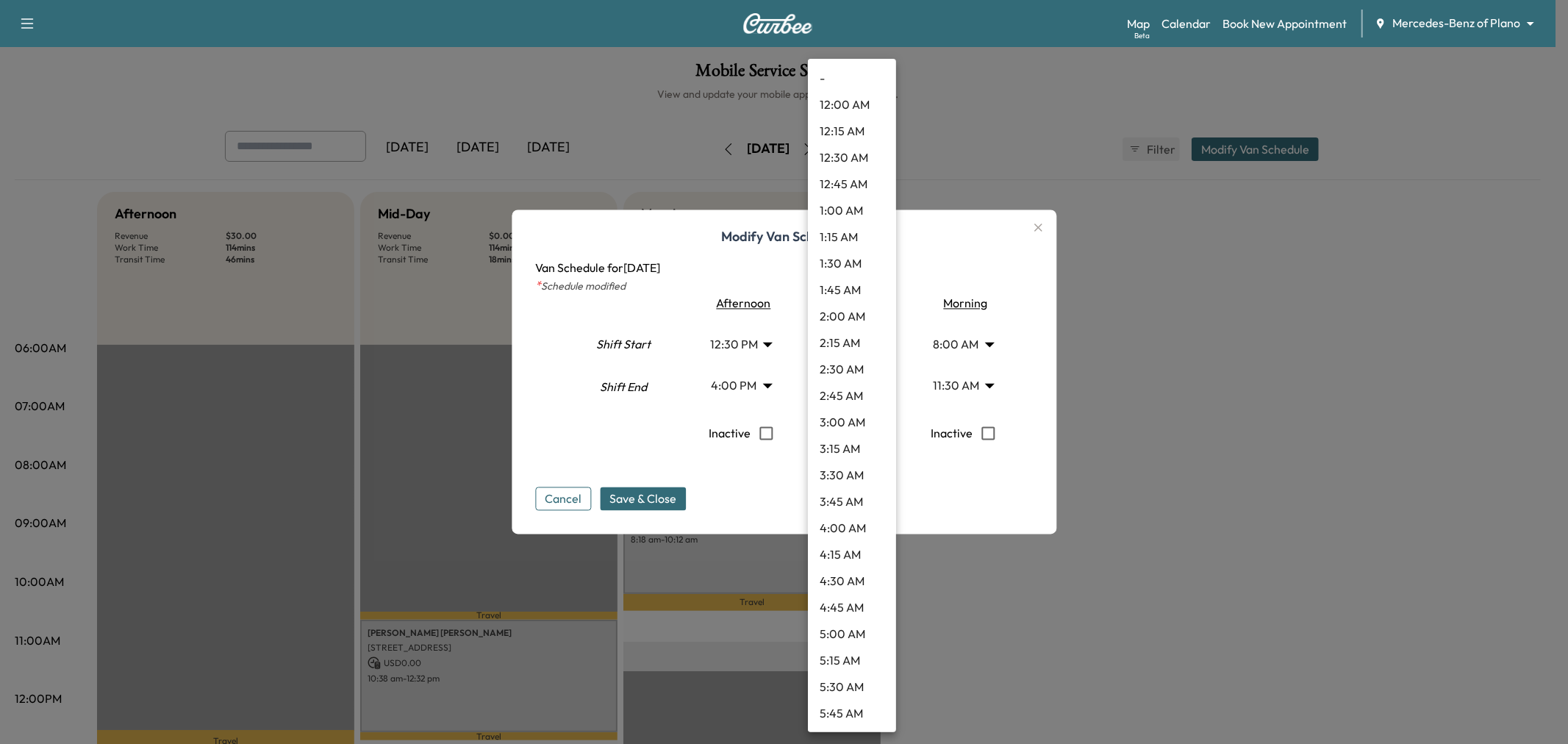
scroll to position [820, 0]
click at [835, 134] on li "8:00 AM" at bounding box center [851, 132] width 88 height 27
type input "*"
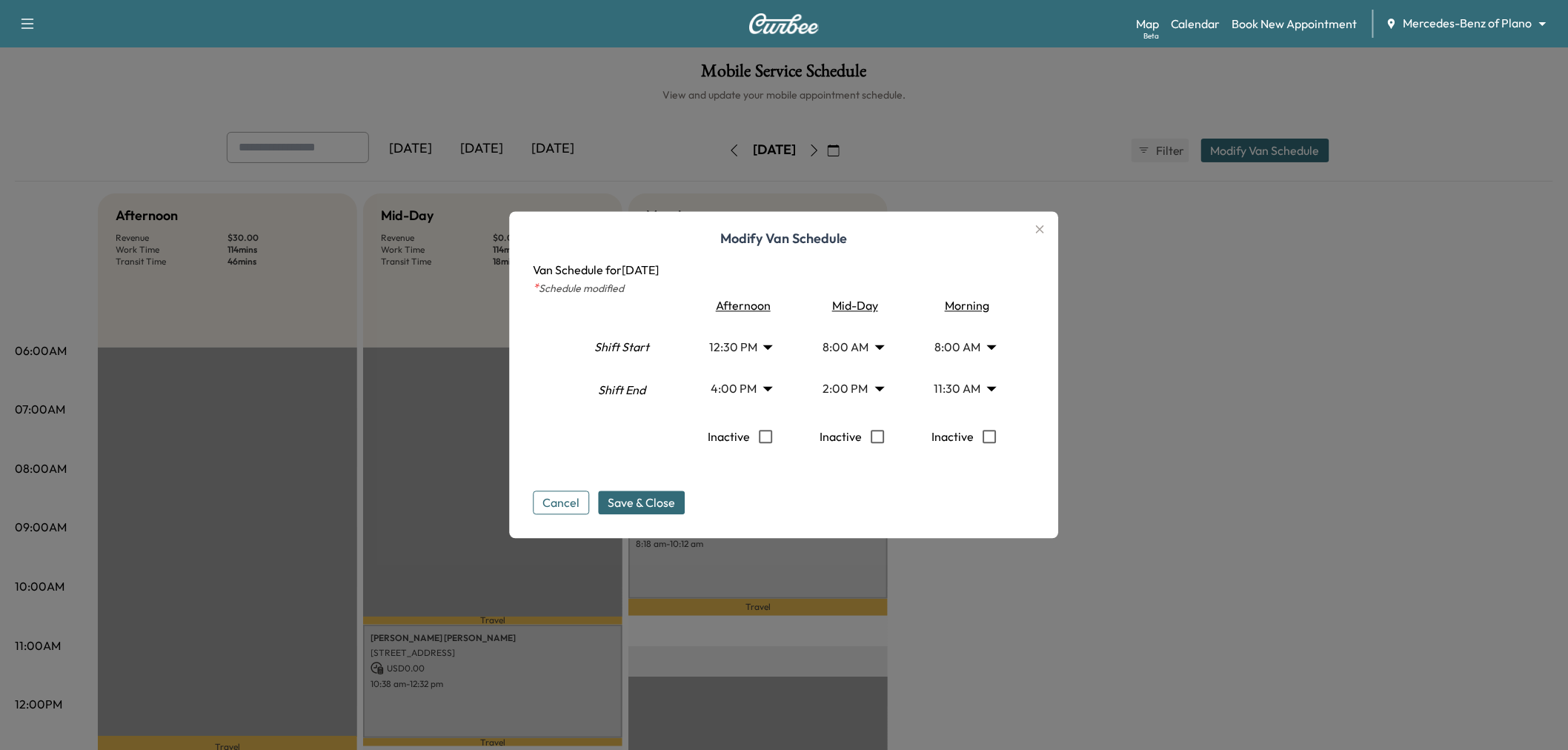
click at [962, 385] on body "Support Log Out Map Beta Calendar Book New Appointment Mercedes-Benz of Plano *…" at bounding box center [784, 375] width 1568 height 750
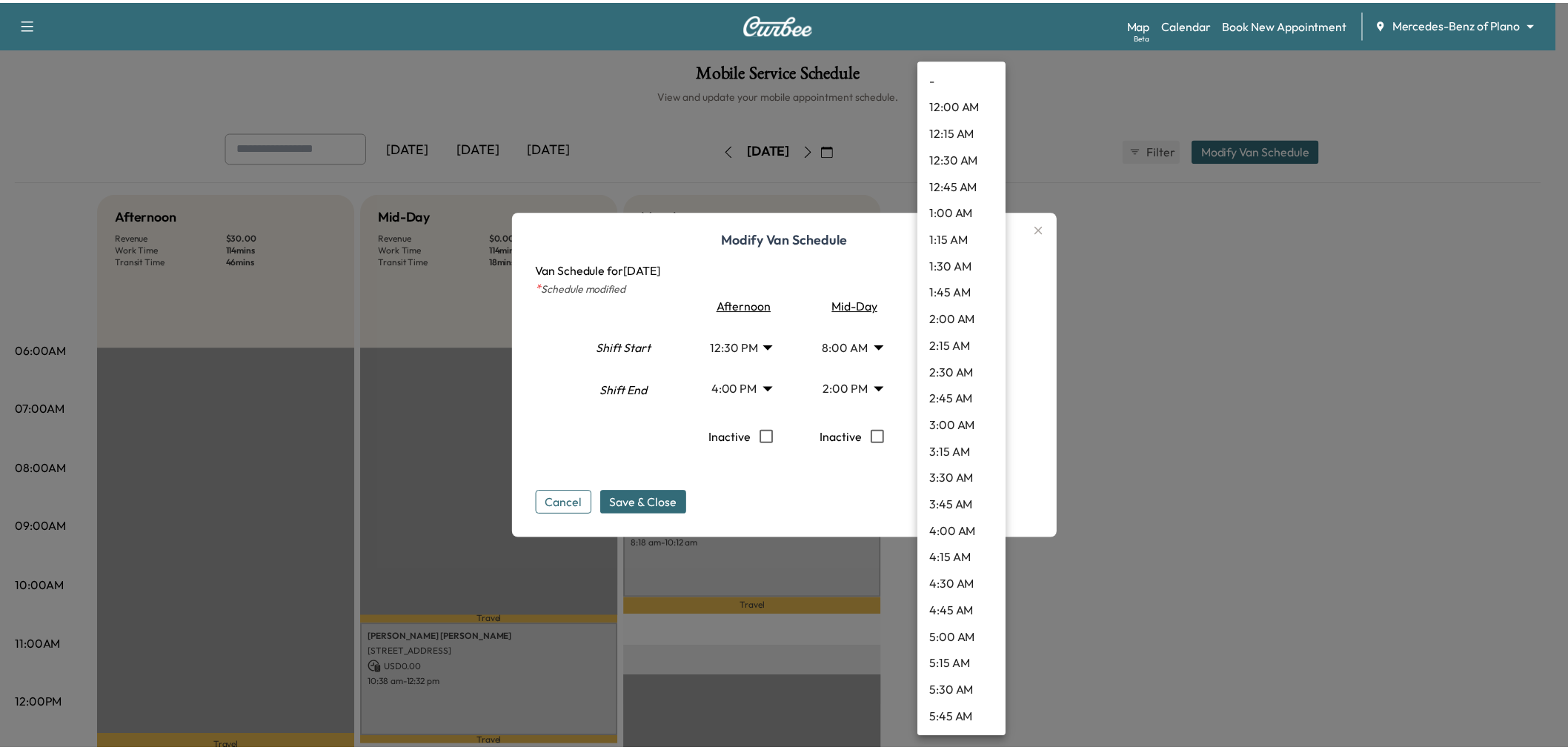
scroll to position [932, 0]
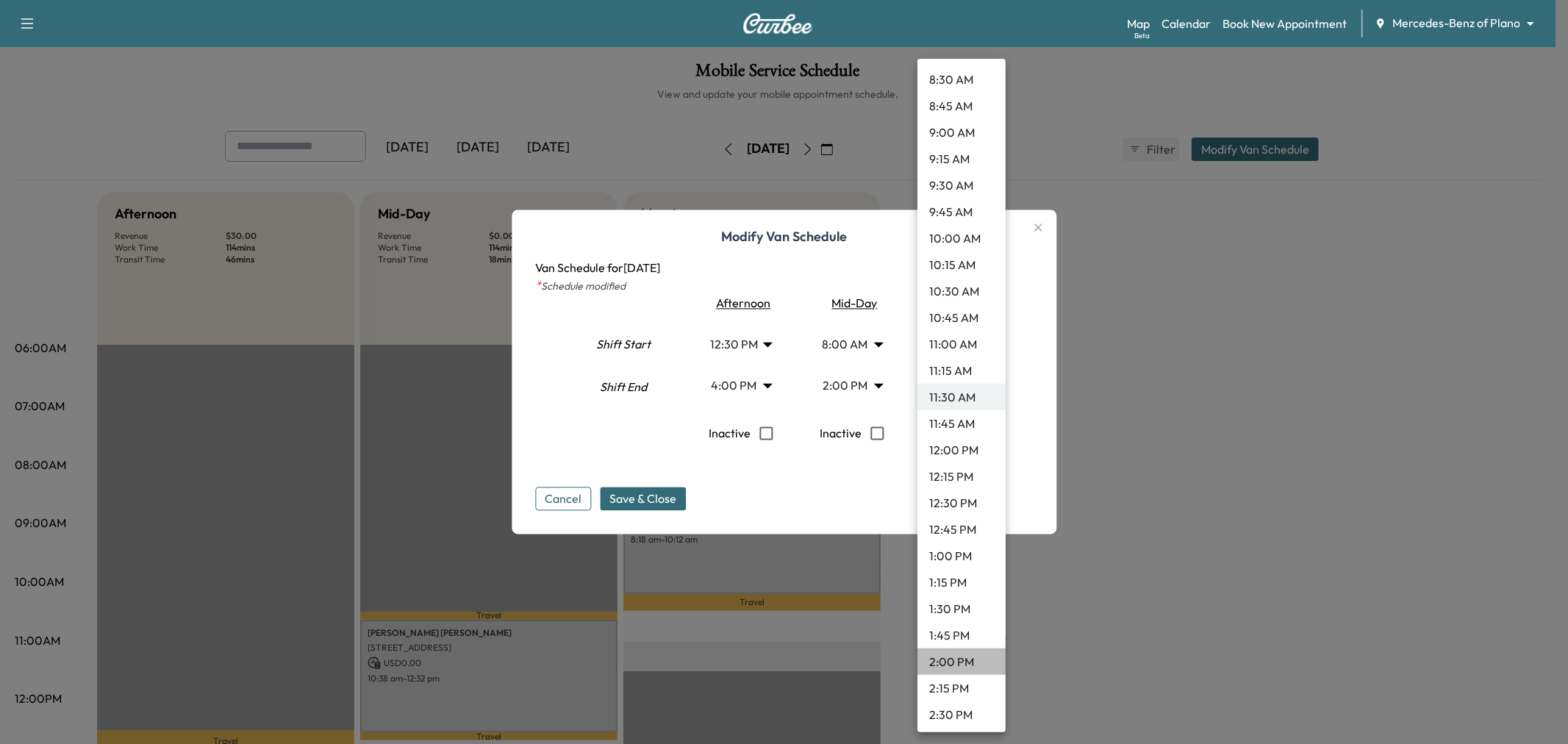
click at [964, 651] on li "2:00 PM" at bounding box center [961, 661] width 88 height 27
type input "**"
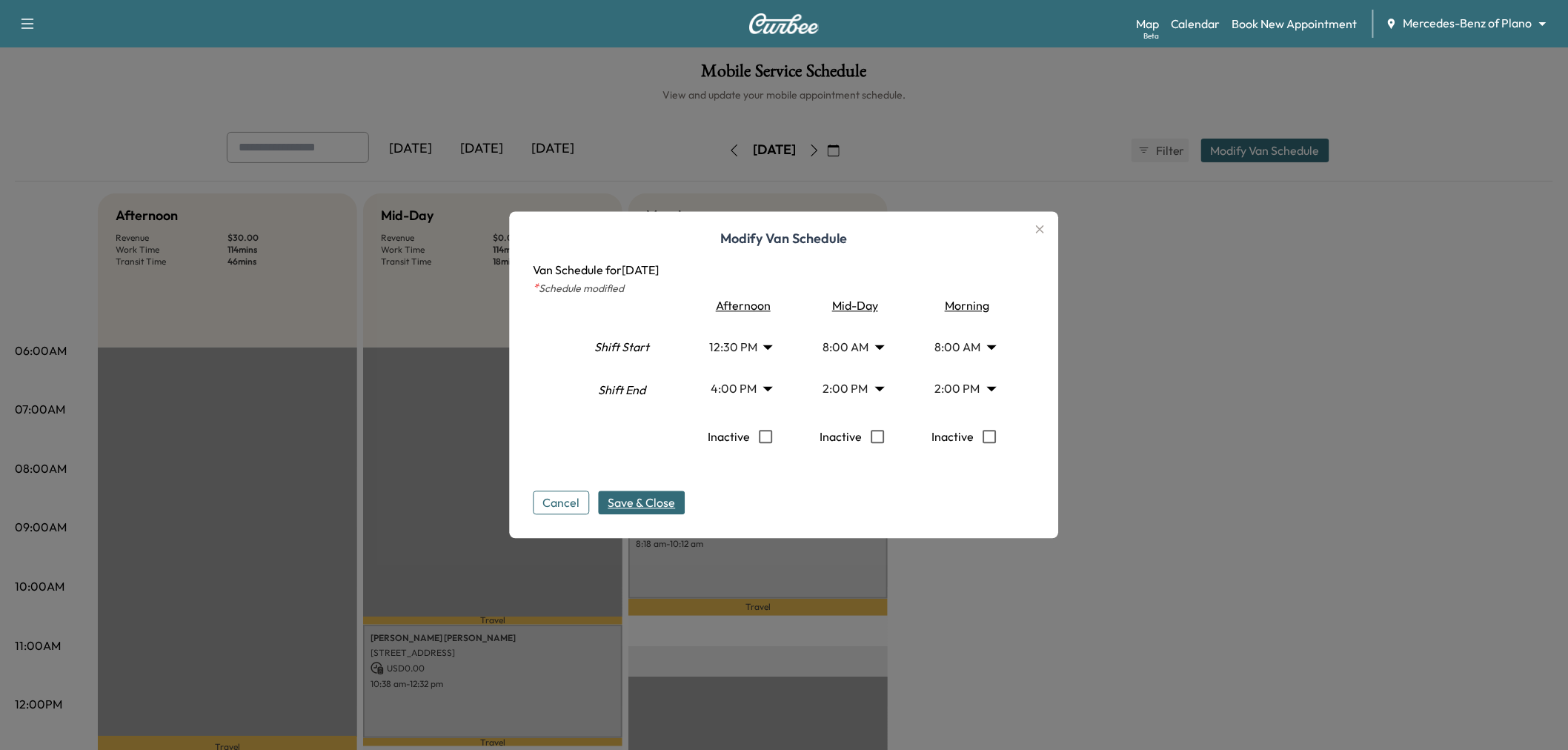
click at [632, 498] on span "Save & Close" at bounding box center [642, 503] width 67 height 18
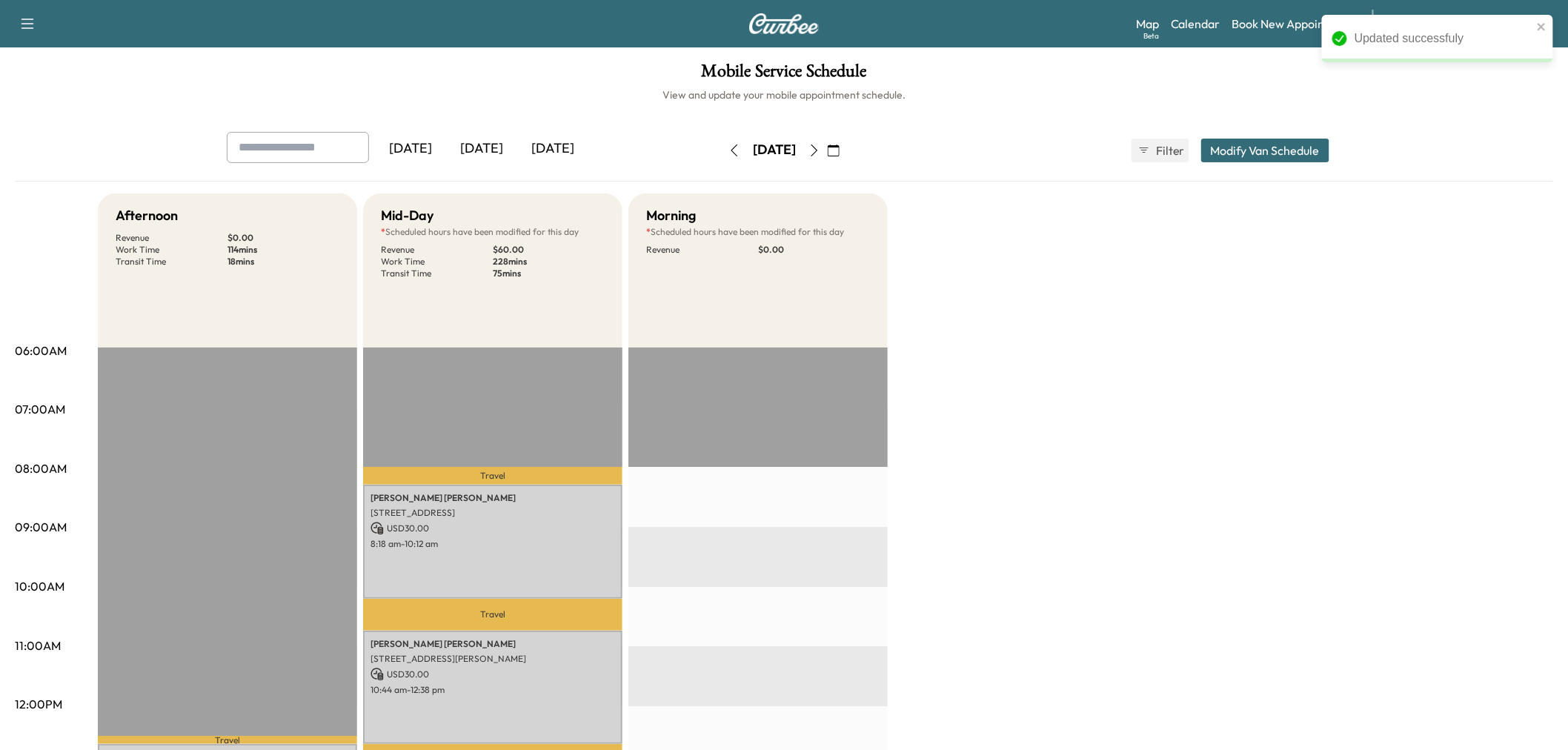
click at [1166, 496] on div "Afternoon Revenue $ 0.00 Work Time 114 mins Transit Time 18 mins Travel [PERSON…" at bounding box center [826, 749] width 1456 height 1112
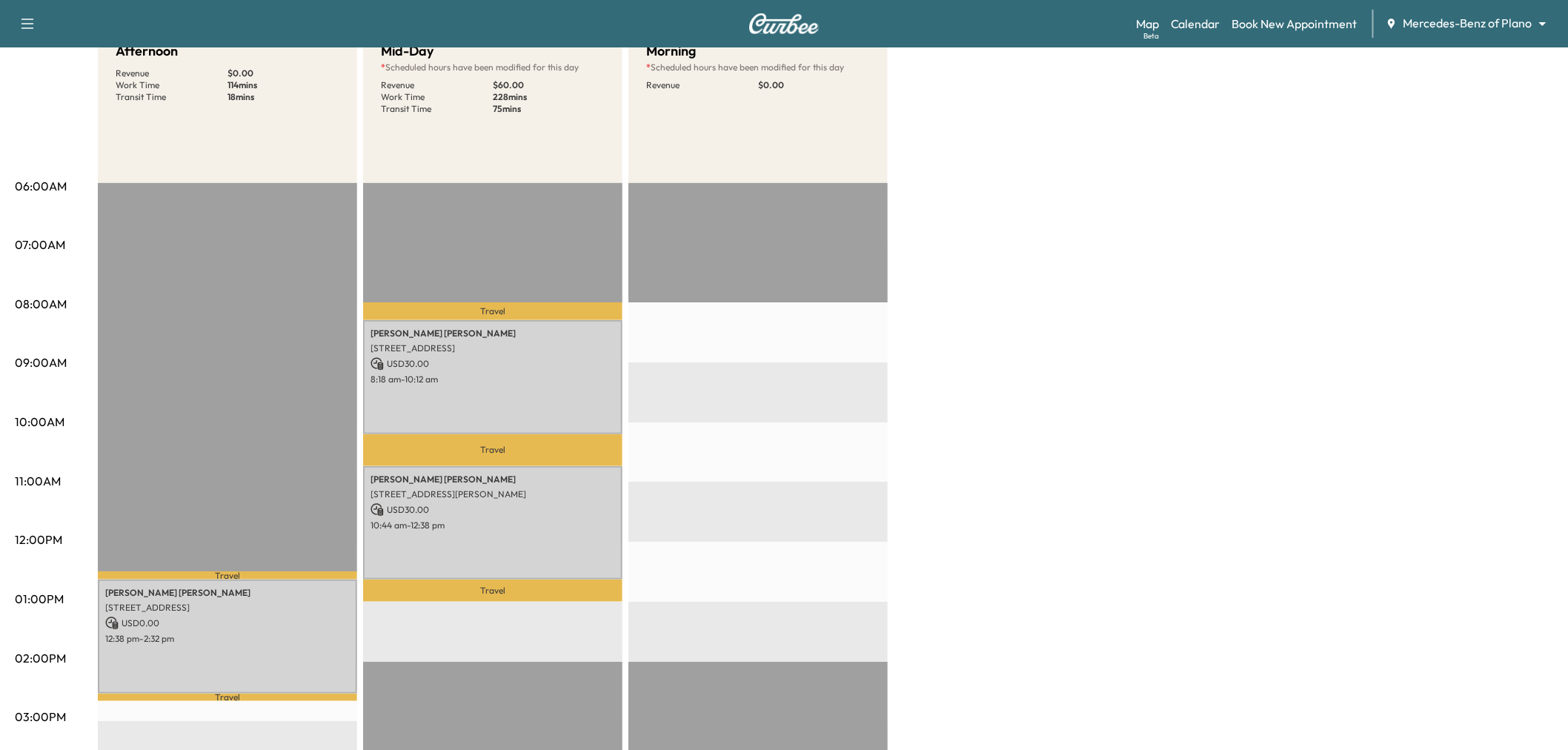
scroll to position [0, 0]
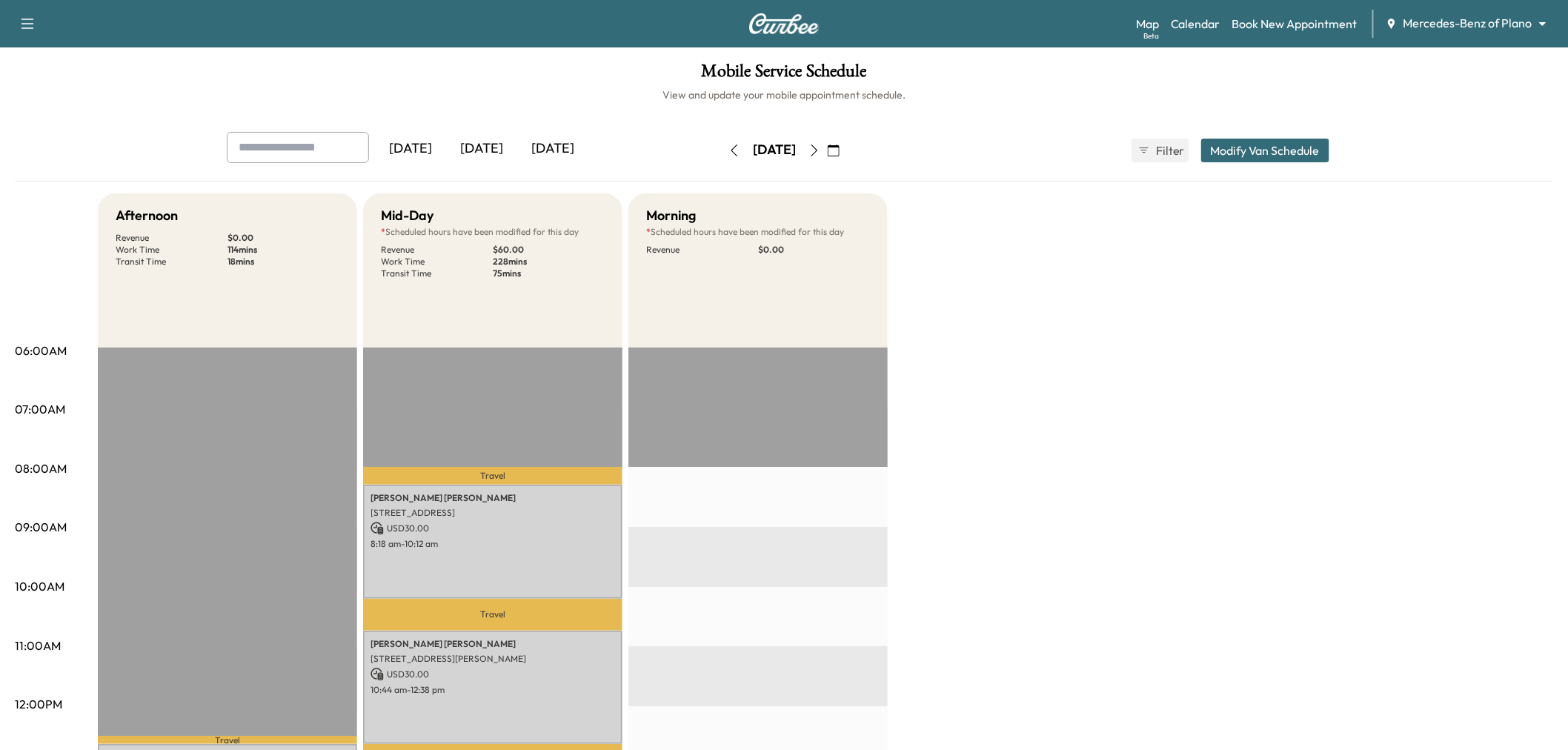
click at [820, 147] on icon "button" at bounding box center [814, 151] width 12 height 12
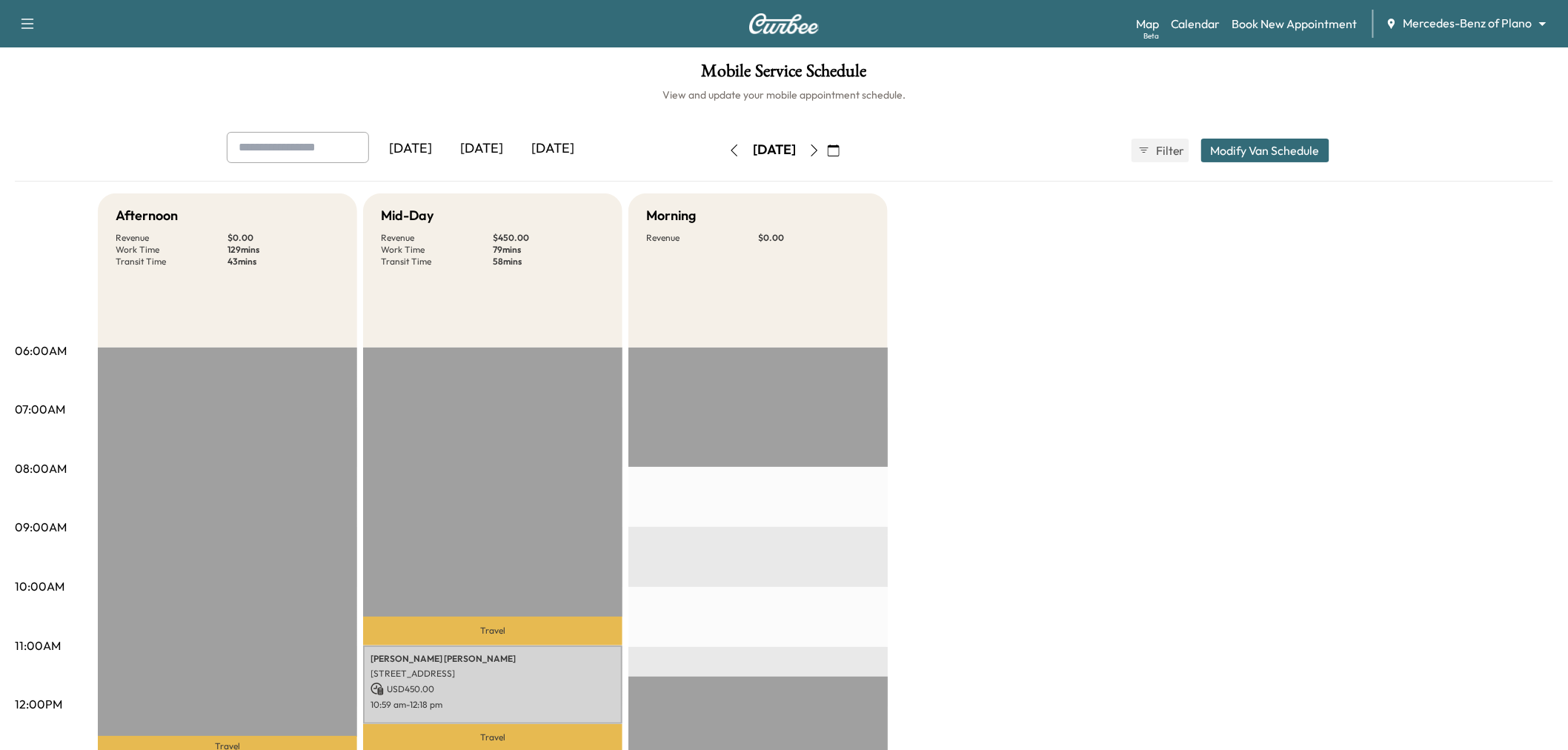
click at [1259, 138] on button "Modify Van Schedule" at bounding box center [1265, 150] width 128 height 23
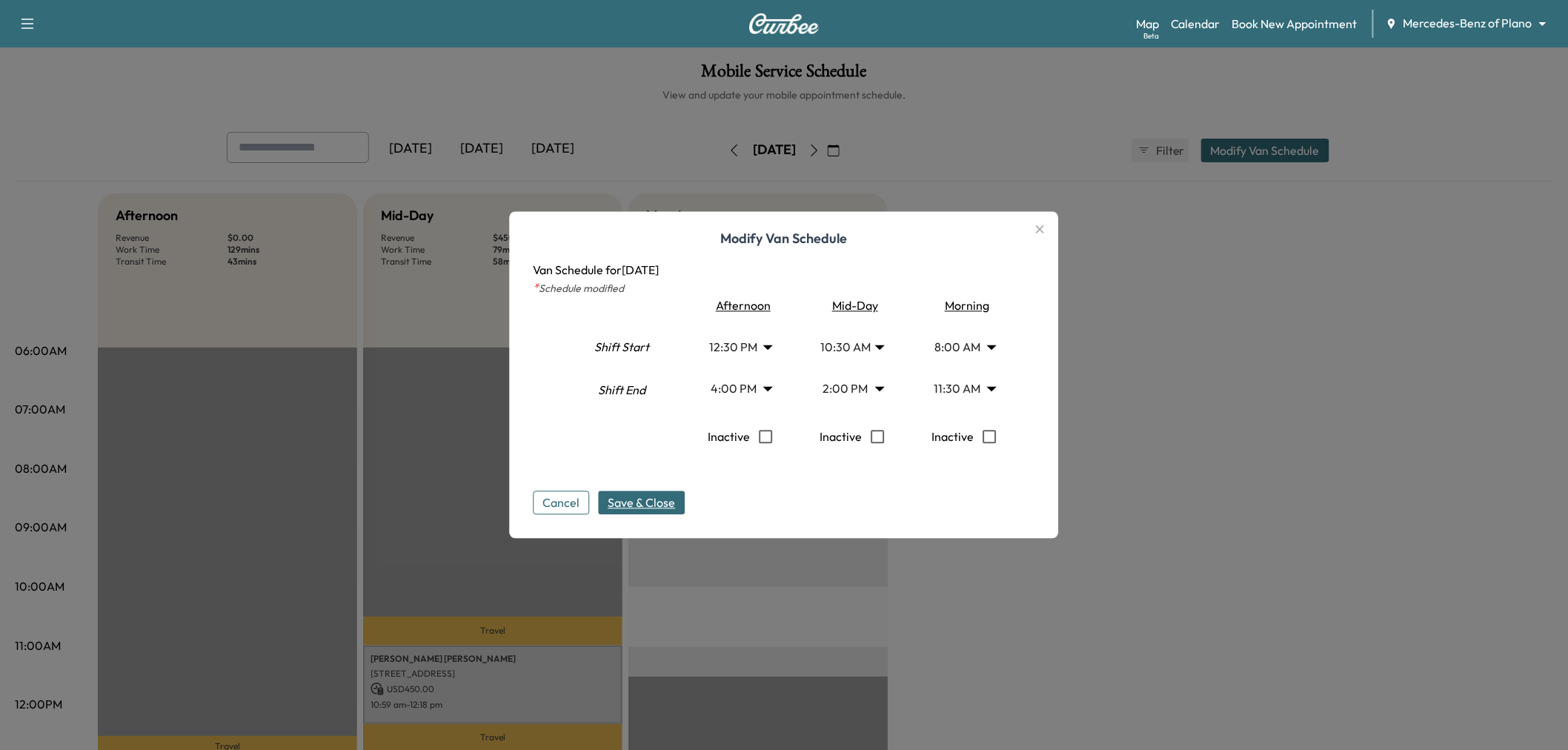
click at [863, 339] on body "Support Log Out Map Beta Calendar Book New Appointment Mercedes-Benz of Plano *…" at bounding box center [784, 375] width 1568 height 750
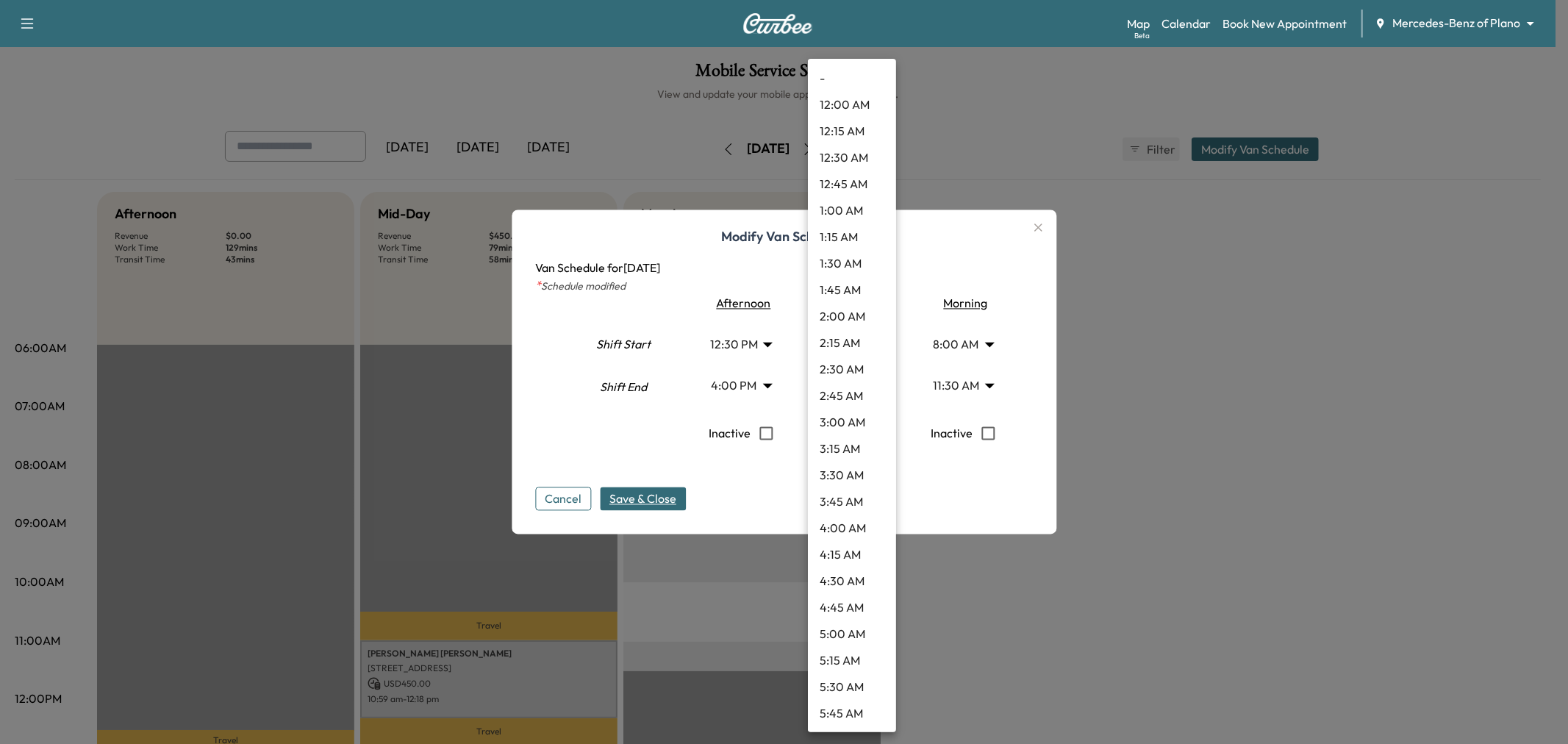
scroll to position [820, 0]
click at [842, 136] on li "8:00 AM" at bounding box center [851, 132] width 88 height 27
type input "*"
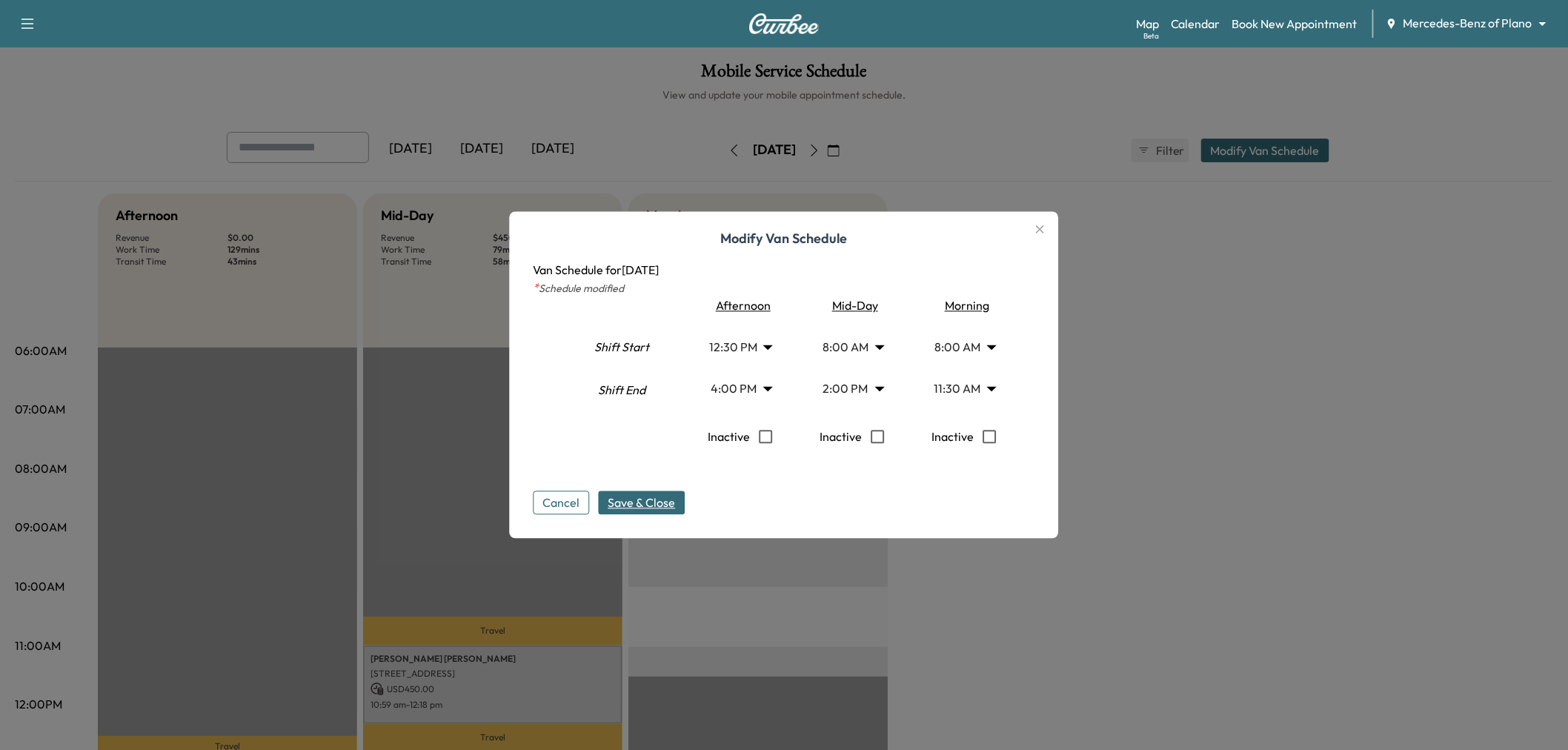
click at [957, 382] on body "Support Log Out Map Beta Calendar Book New Appointment Mercedes-Benz of Plano *…" at bounding box center [784, 375] width 1568 height 750
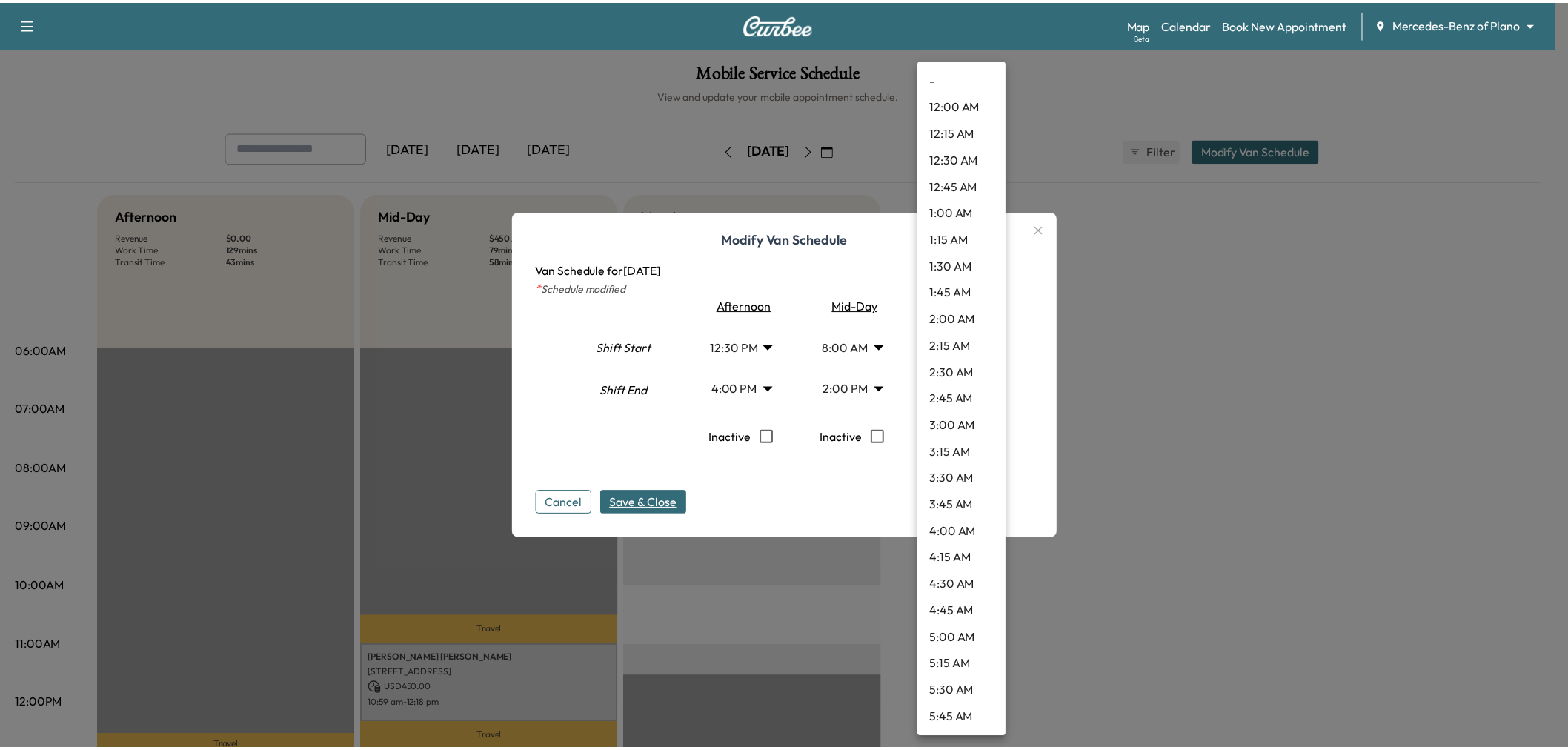
scroll to position [932, 0]
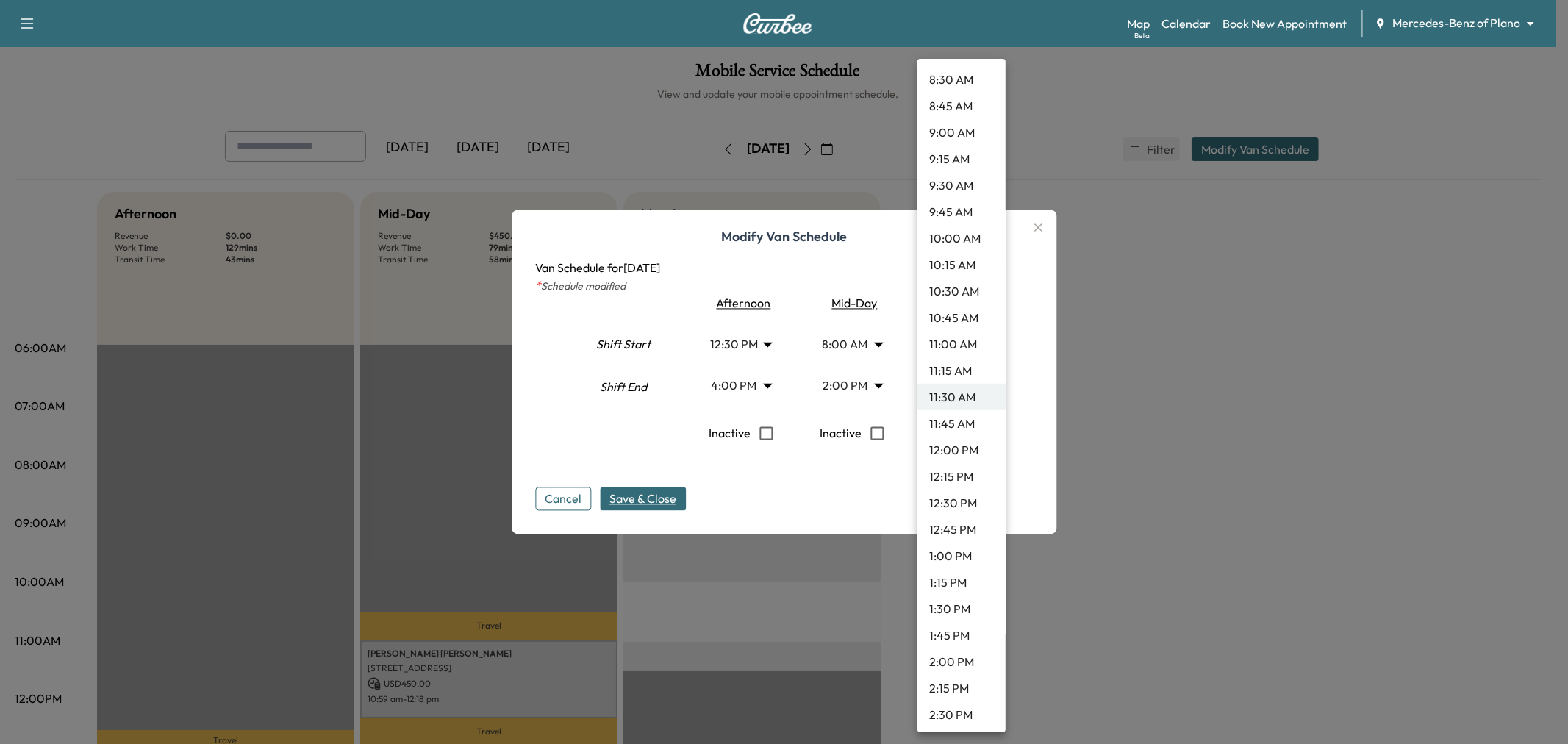
click at [967, 662] on li "2:00 PM" at bounding box center [961, 661] width 88 height 27
type input "**"
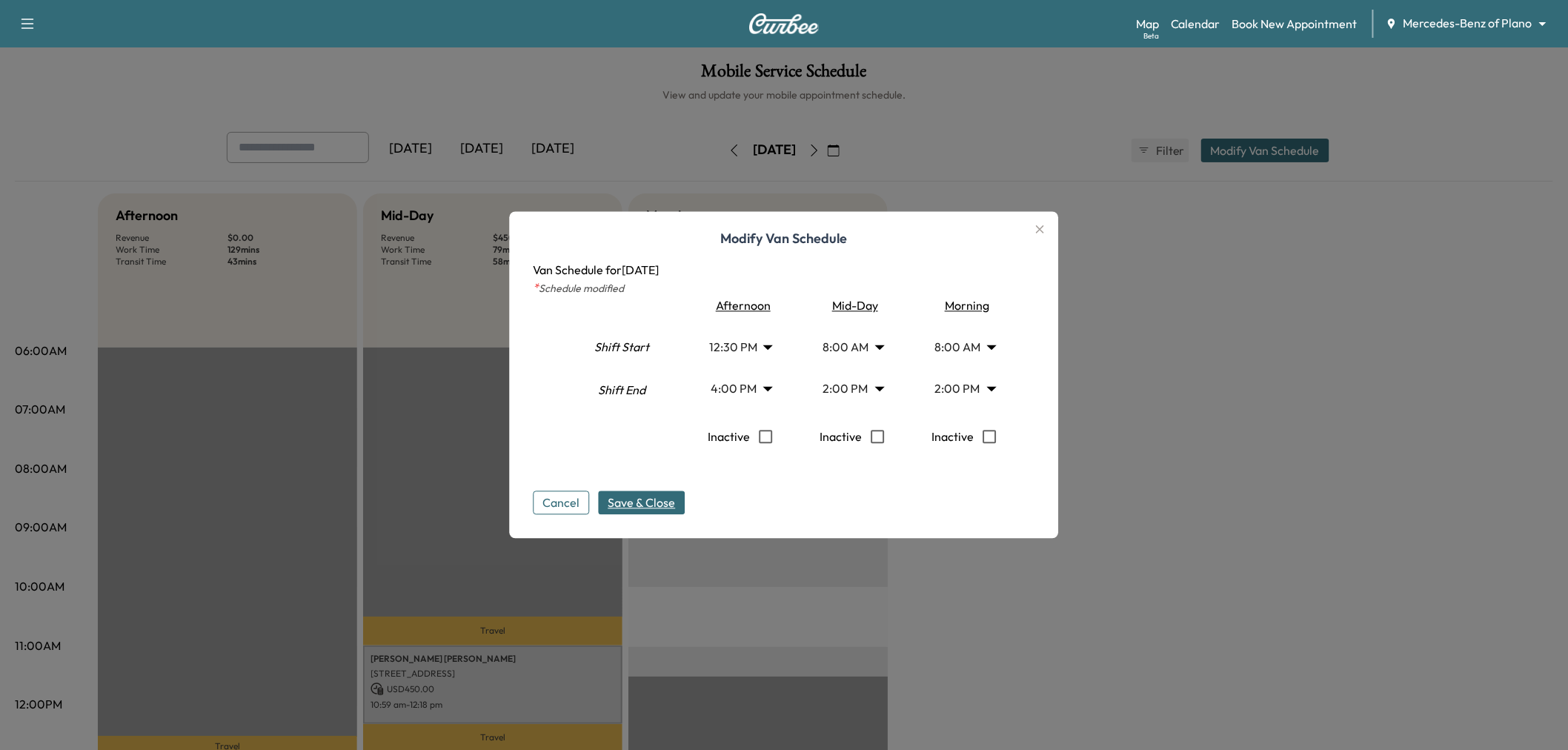
click at [684, 494] on button "Save & Close" at bounding box center [641, 503] width 87 height 23
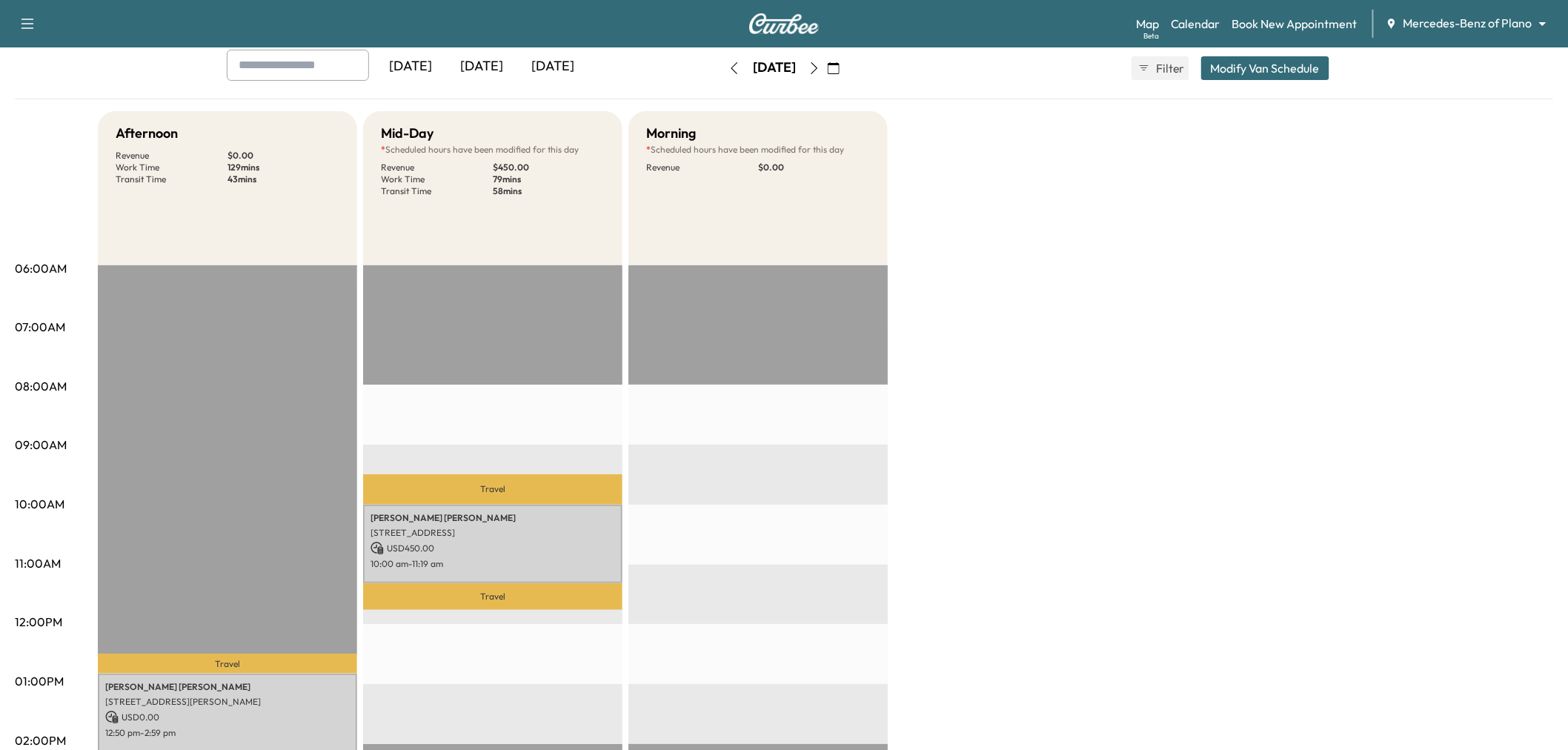
scroll to position [0, 0]
